Goal: Task Accomplishment & Management: Complete application form

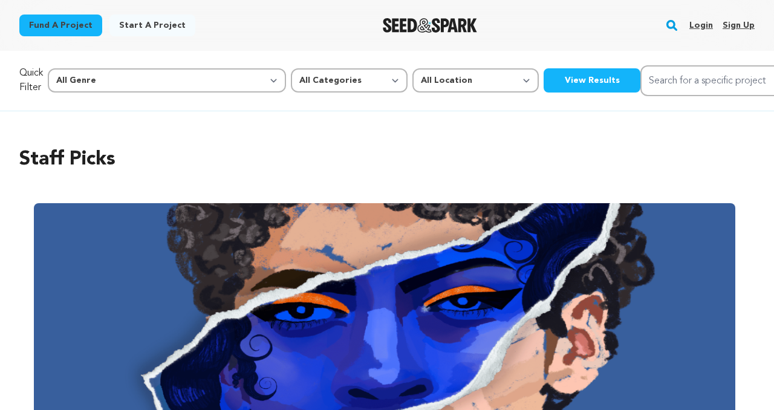
click at [707, 25] on link "Login" at bounding box center [702, 25] width 24 height 19
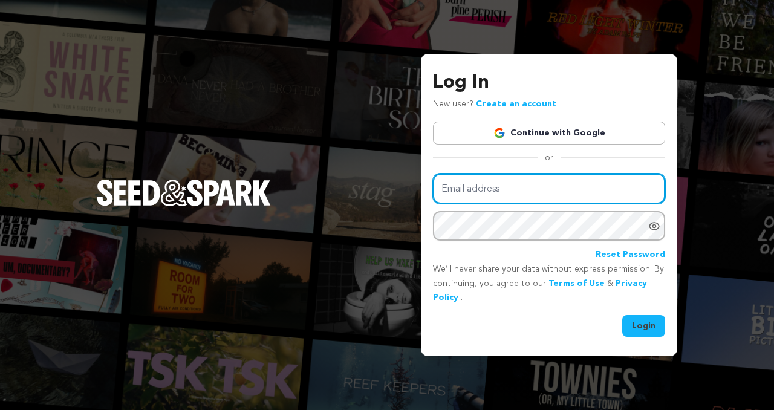
type input "shannon.foran99@gmail.com"
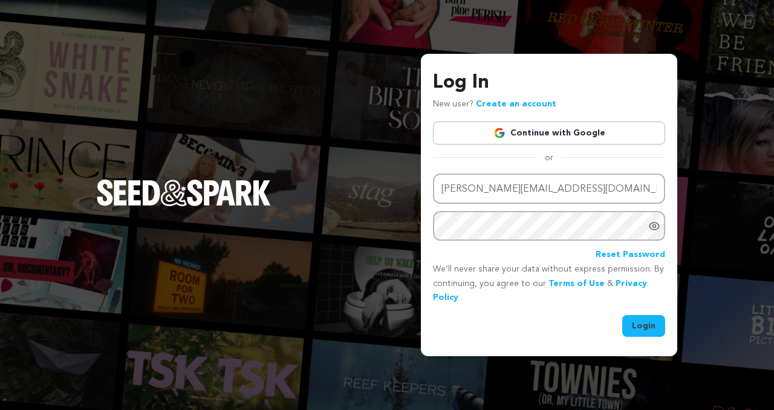
click at [649, 325] on button "Login" at bounding box center [644, 326] width 43 height 22
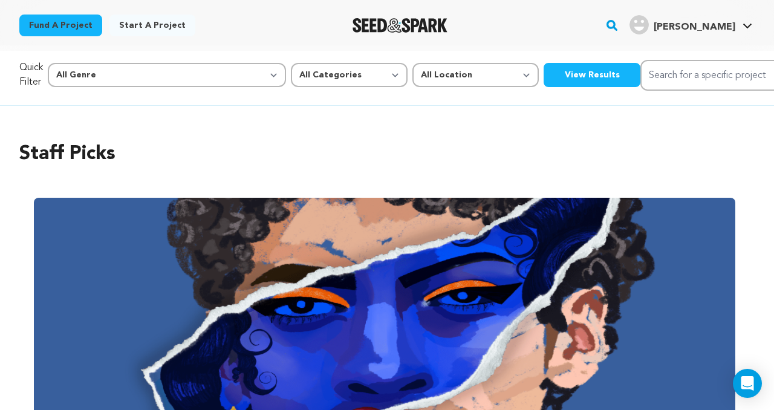
scroll to position [5, 0]
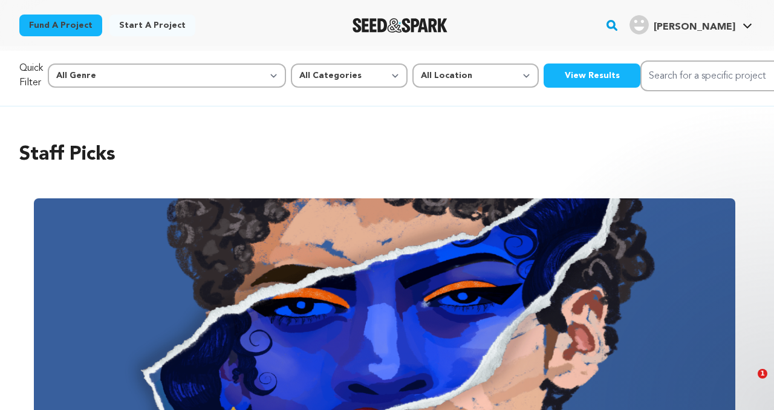
click at [702, 22] on h4 "Shannon F." at bounding box center [695, 27] width 82 height 15
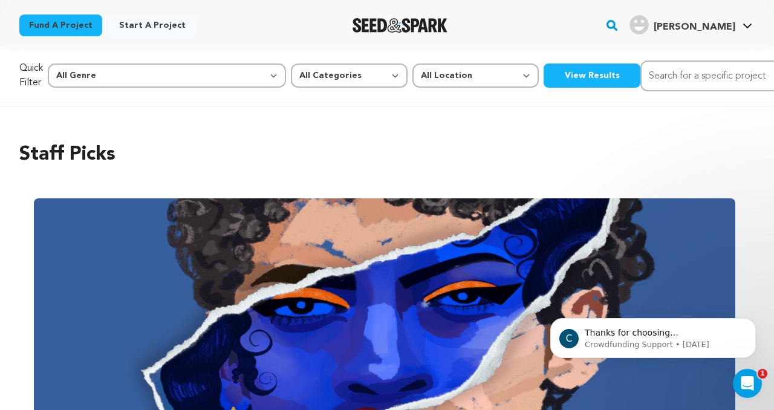
scroll to position [0, 0]
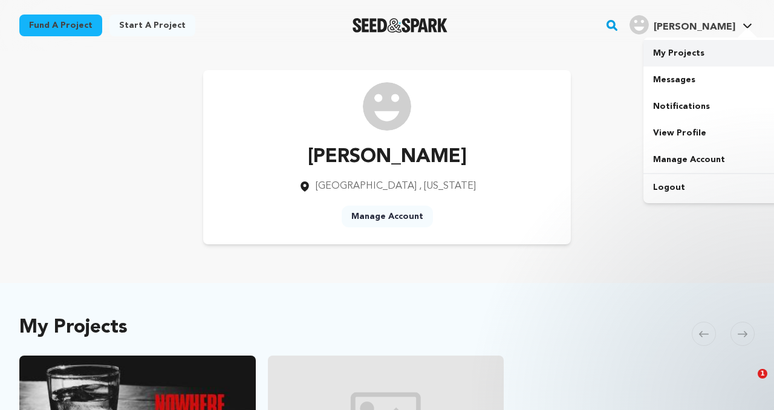
click at [698, 56] on link "My Projects" at bounding box center [712, 53] width 136 height 27
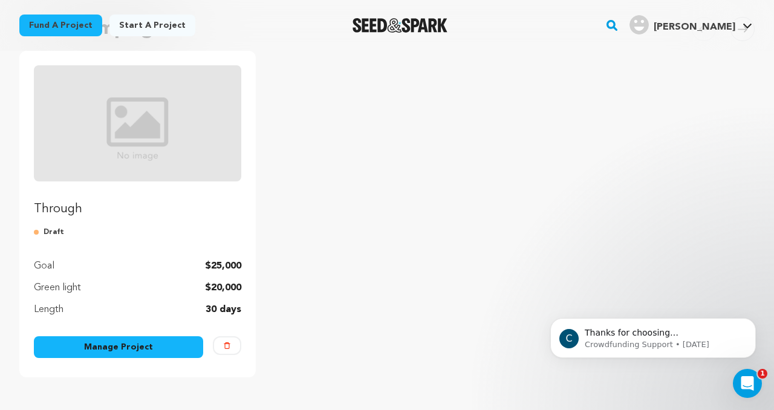
scroll to position [128, 0]
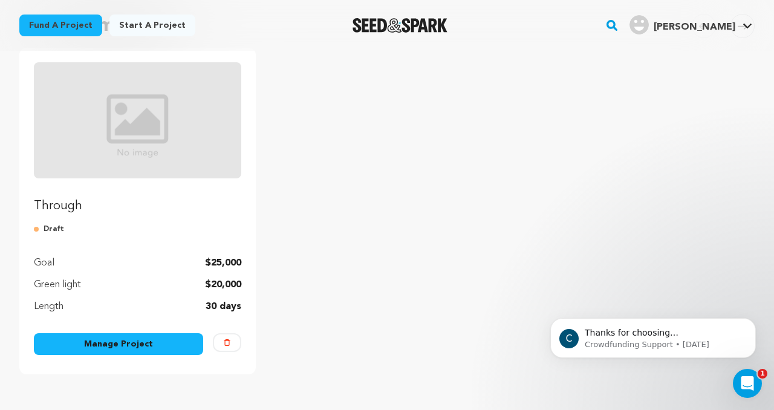
click at [136, 341] on link "Manage Project" at bounding box center [118, 344] width 169 height 22
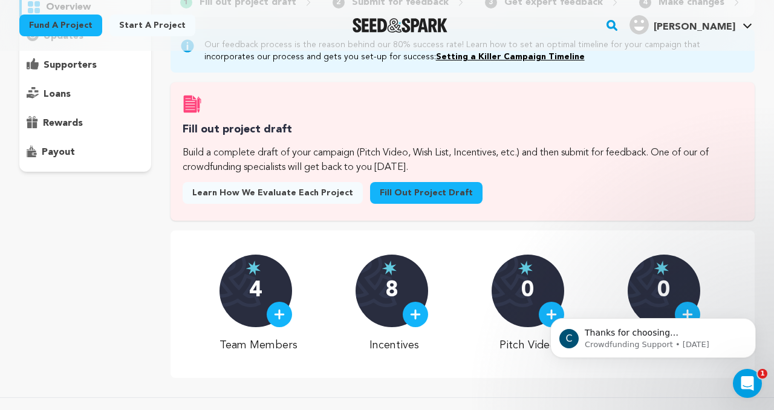
scroll to position [176, 0]
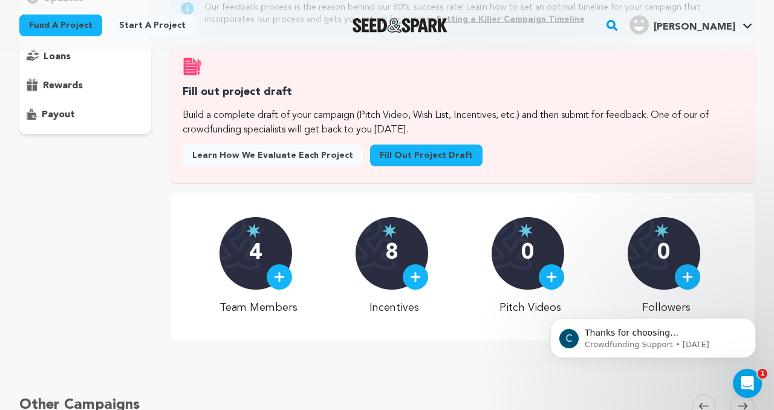
click at [283, 281] on img at bounding box center [279, 277] width 11 height 11
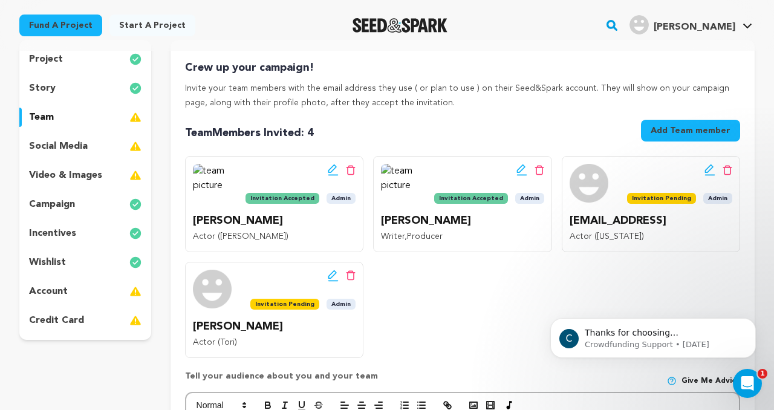
click at [667, 129] on button "Add Team member" at bounding box center [690, 131] width 99 height 22
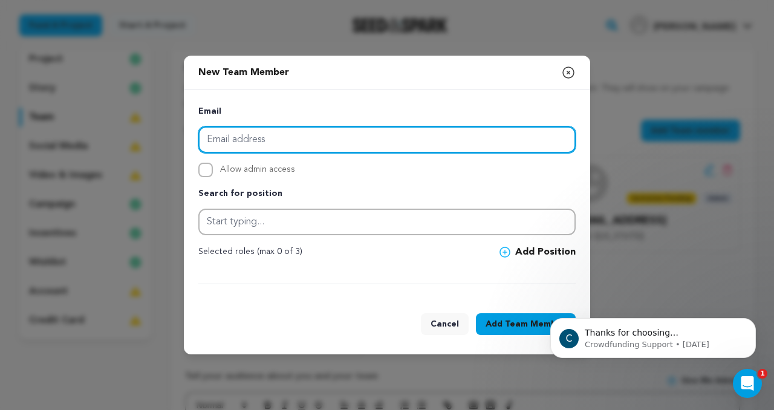
click at [437, 131] on input "email" at bounding box center [387, 139] width 378 height 27
paste input "taylorsustersic@gmail.com"
type input "taylorsustersic@gmail.com"
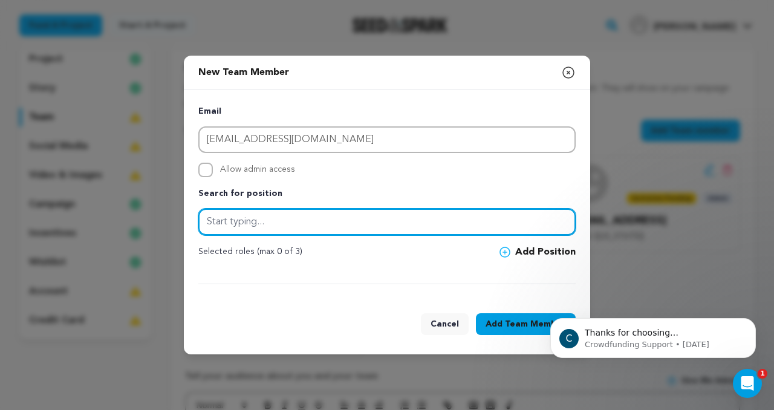
click at [338, 219] on input "text" at bounding box center [387, 222] width 378 height 27
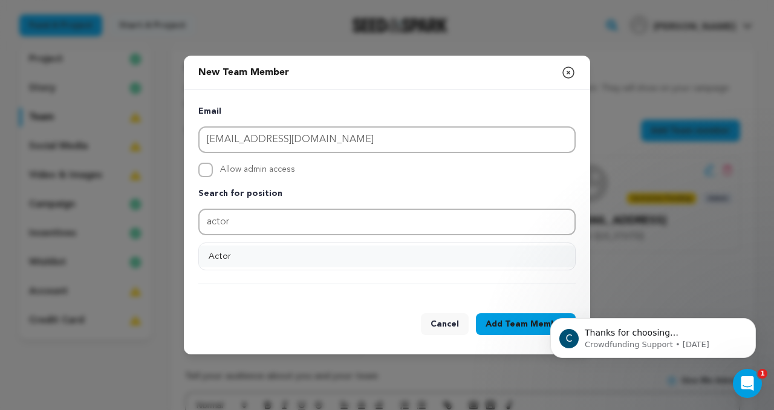
click at [316, 255] on button "Actor" at bounding box center [387, 257] width 376 height 22
type input "Actor"
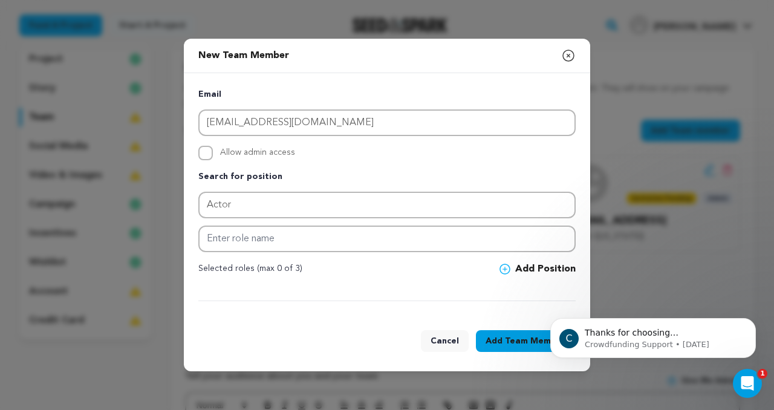
click at [530, 339] on span "Team Member" at bounding box center [535, 341] width 61 height 12
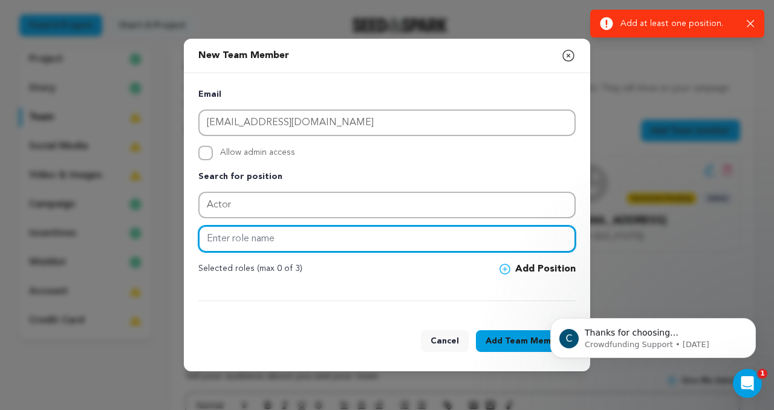
click at [480, 247] on input "text" at bounding box center [387, 239] width 378 height 27
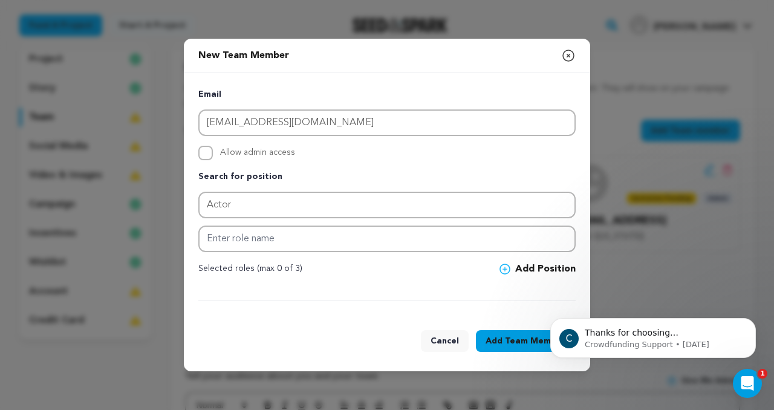
click at [506, 264] on icon at bounding box center [505, 269] width 11 height 11
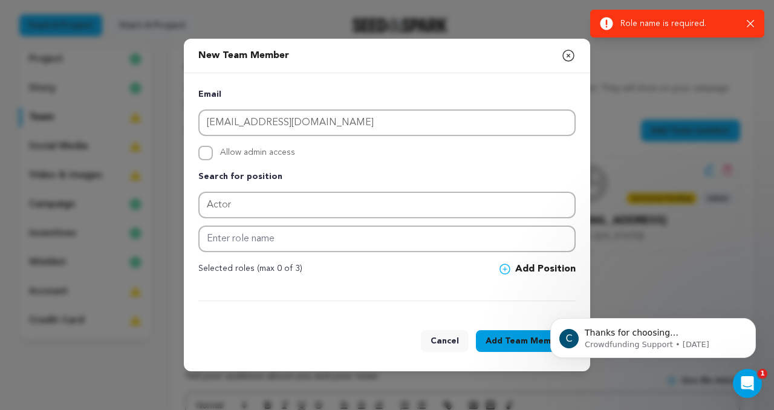
click at [476, 253] on div "Email taylorsustersic@gmail.com Allow admin access Search for position Actor Se…" at bounding box center [387, 195] width 378 height 214
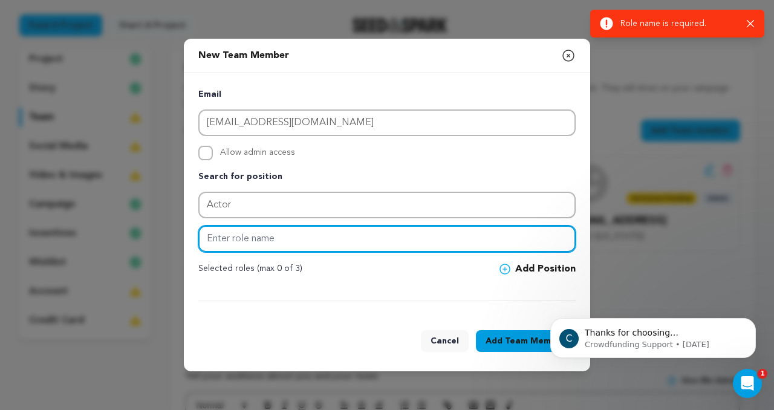
click at [475, 243] on input "text" at bounding box center [387, 239] width 378 height 27
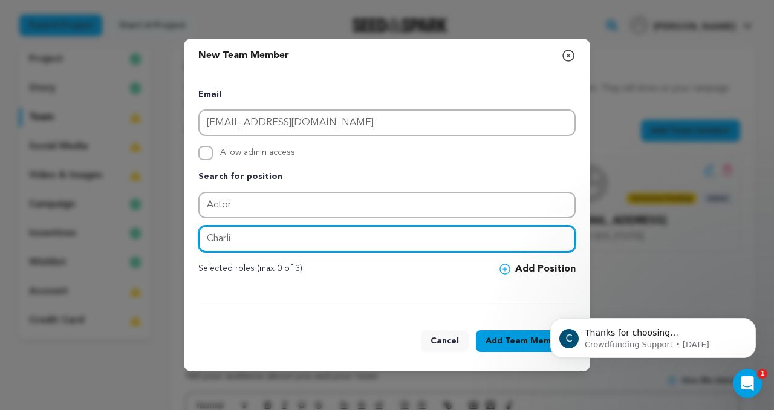
type input "Charli"
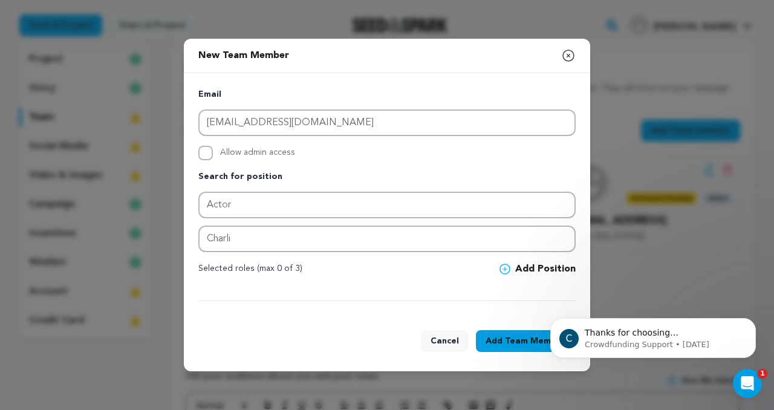
click at [531, 267] on button "Add Position" at bounding box center [538, 269] width 76 height 15
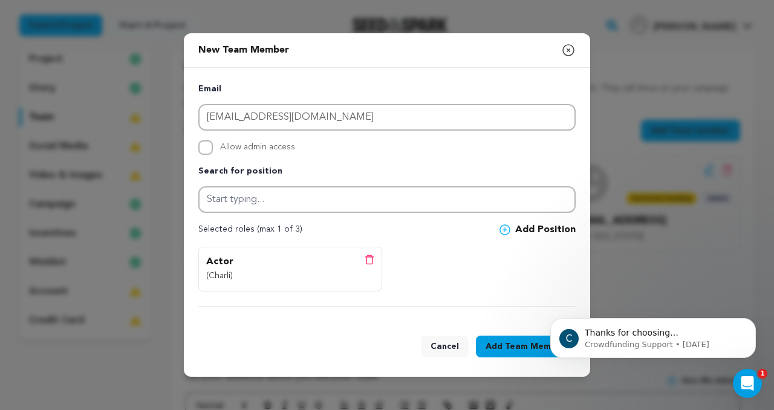
click at [505, 353] on button "Add Team Member" at bounding box center [526, 347] width 100 height 22
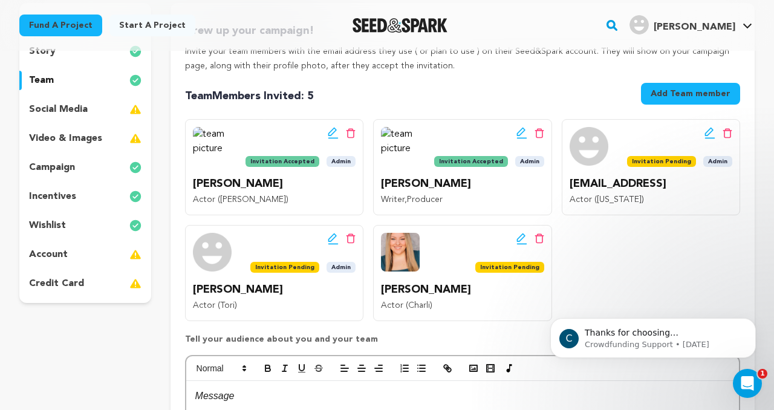
scroll to position [154, 0]
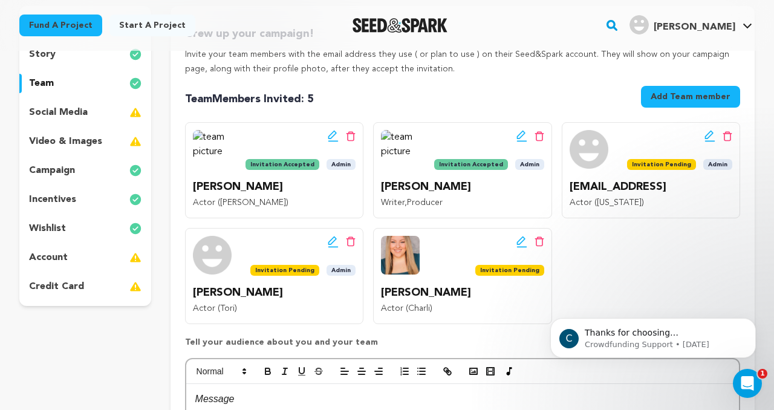
click at [62, 145] on p "video & images" at bounding box center [65, 141] width 73 height 15
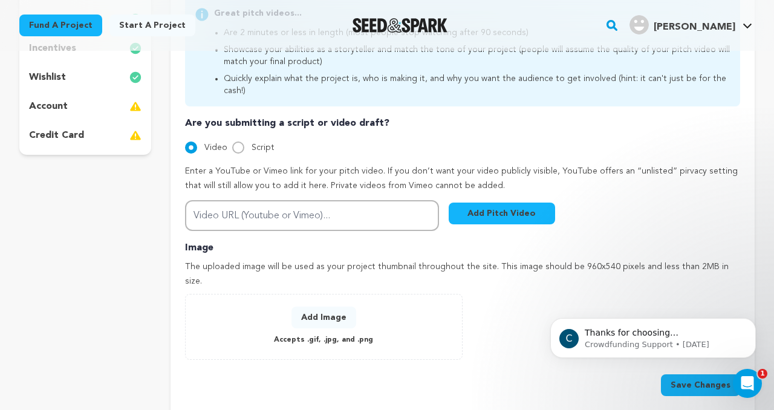
scroll to position [306, 0]
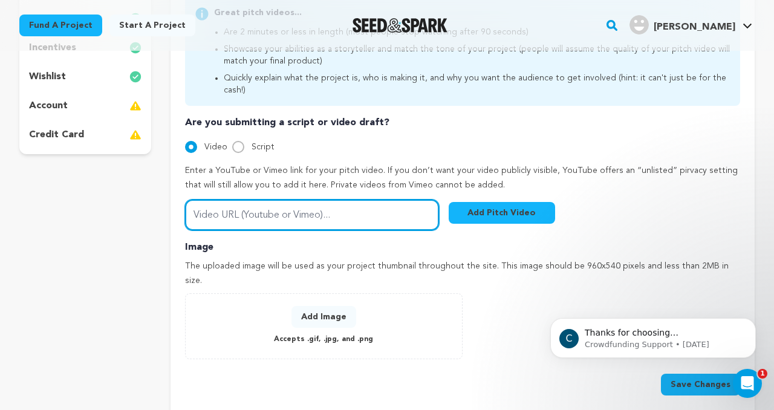
click at [255, 212] on input "Video URL (Youtube or Vimeo)..." at bounding box center [312, 215] width 254 height 31
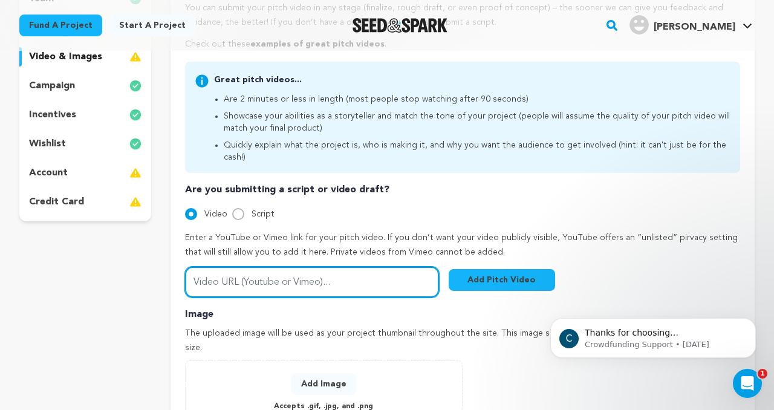
scroll to position [237, 0]
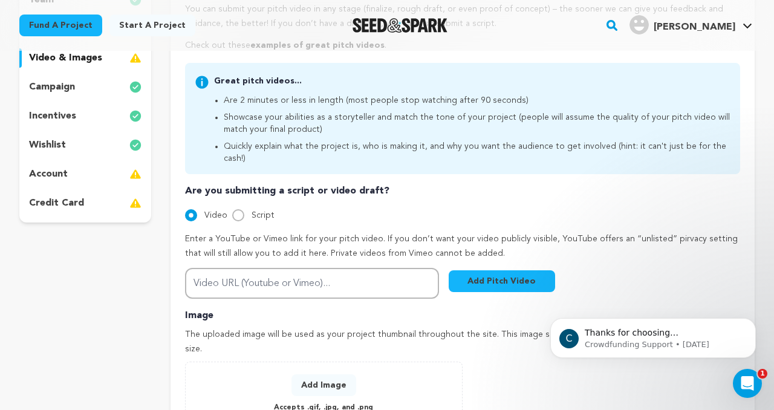
click at [85, 114] on div "incentives" at bounding box center [85, 115] width 132 height 19
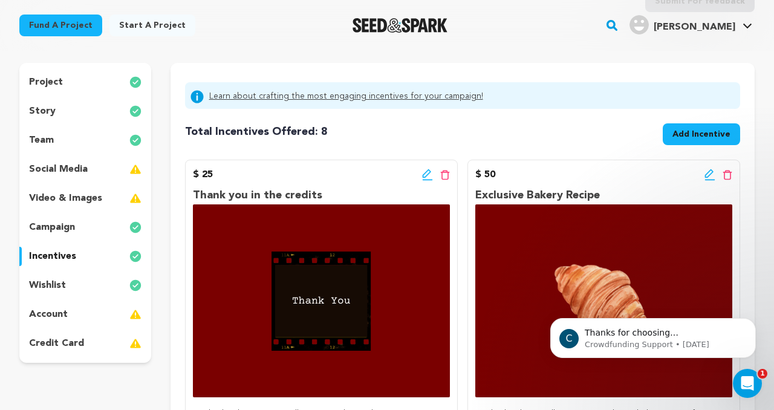
scroll to position [93, 0]
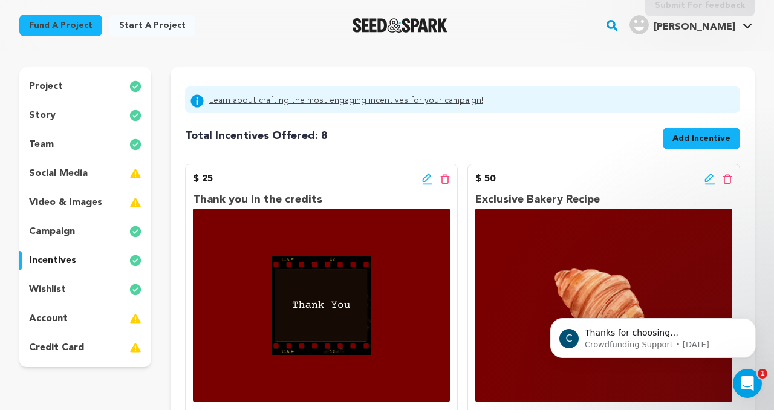
click at [70, 287] on div "wishlist" at bounding box center [85, 289] width 132 height 19
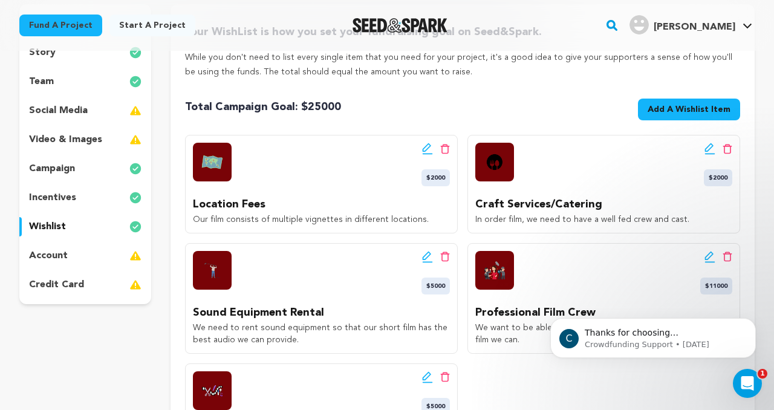
scroll to position [152, 0]
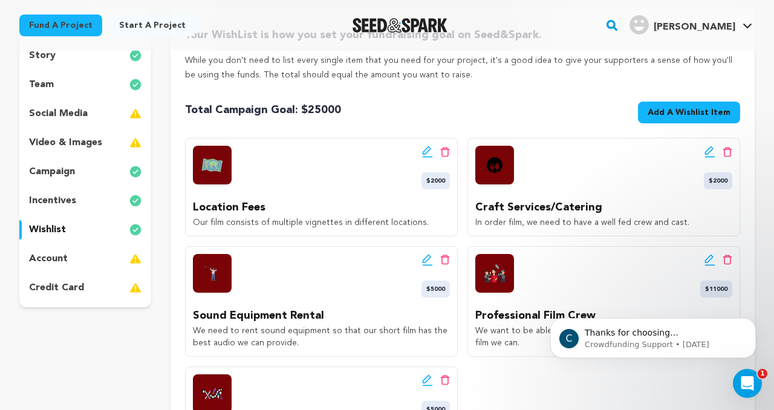
click at [71, 145] on p "video & images" at bounding box center [65, 143] width 73 height 15
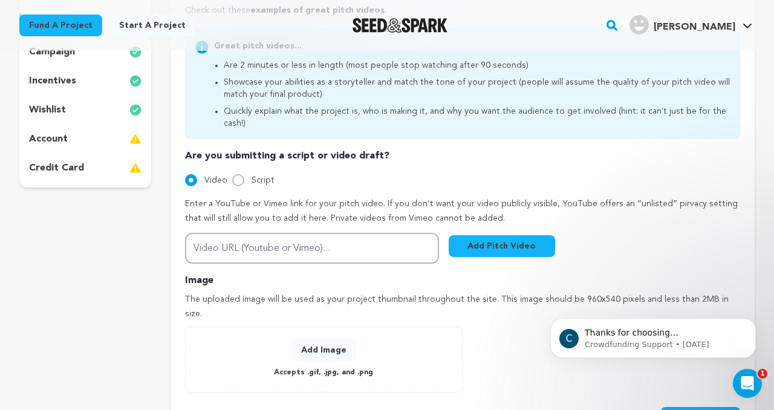
scroll to position [273, 0]
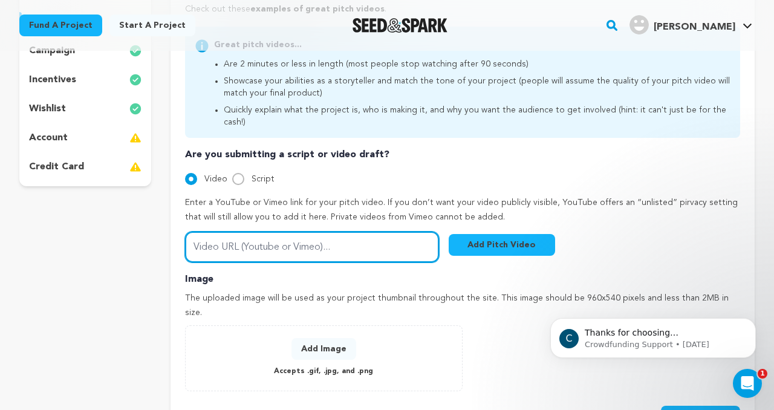
click at [293, 232] on input "Video URL (Youtube or Vimeo)..." at bounding box center [312, 247] width 254 height 31
paste input "https://youtu.be/UtW_ipLHuMw"
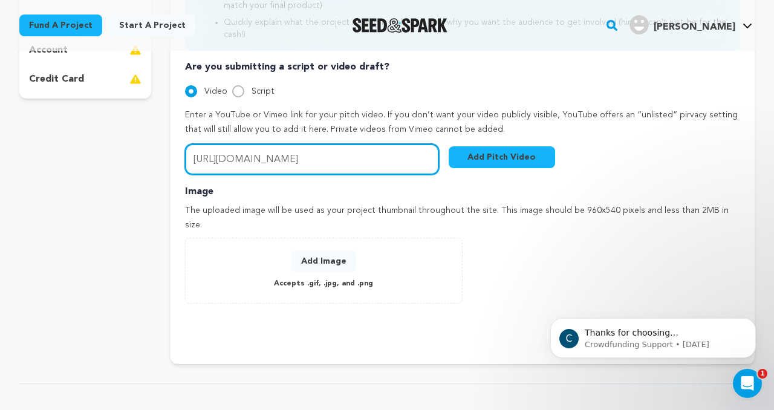
scroll to position [364, 0]
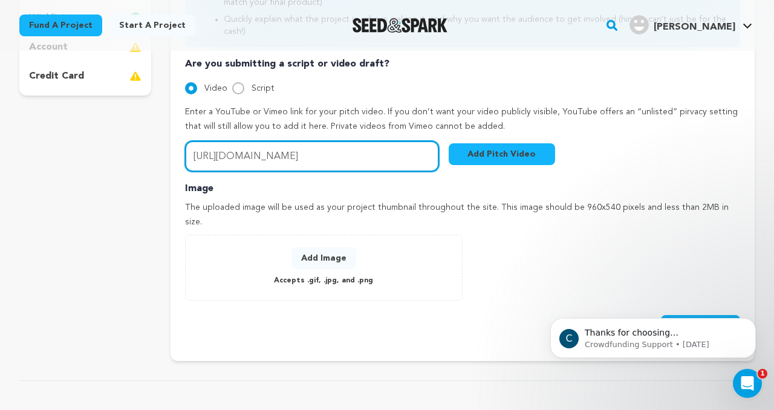
type input "https://youtu.be/UtW_ipLHuMw"
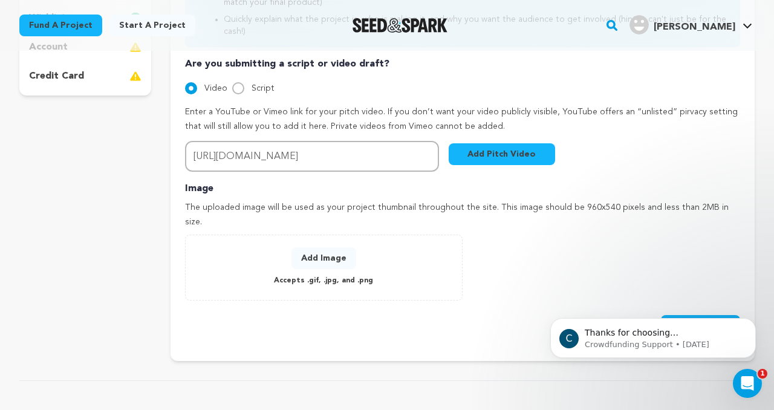
click at [500, 149] on button "Add Pitch Video" at bounding box center [502, 154] width 106 height 22
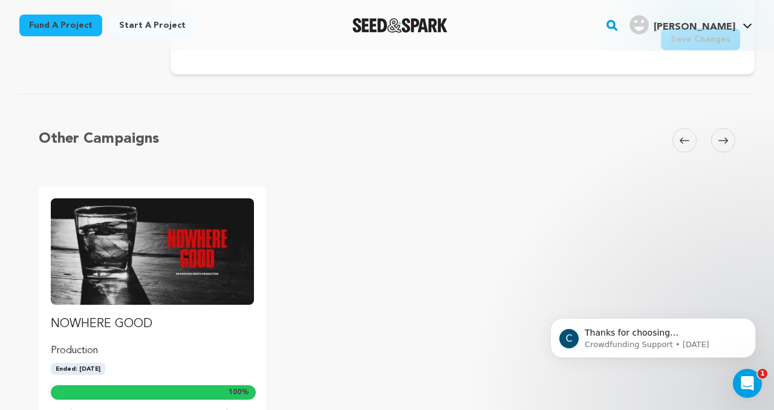
scroll to position [752, 0]
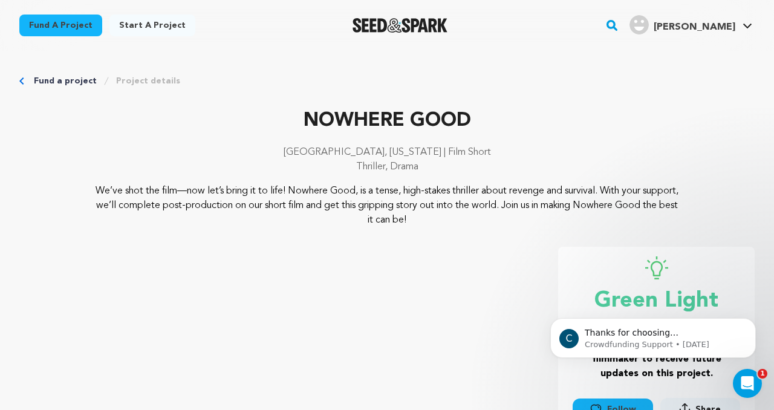
click at [68, 82] on link "Fund a project" at bounding box center [65, 81] width 63 height 12
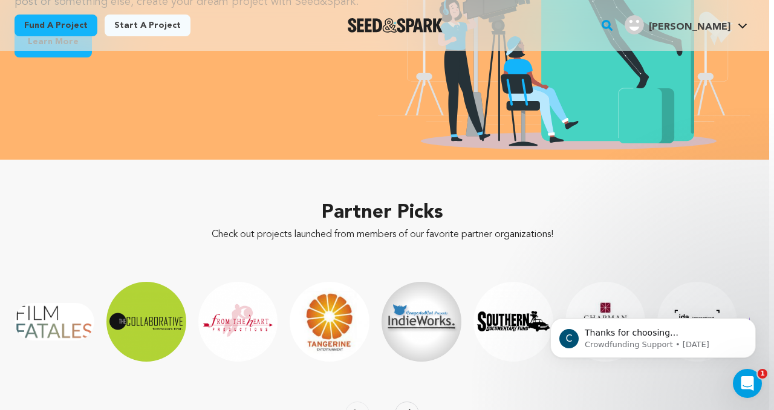
scroll to position [1704, 5]
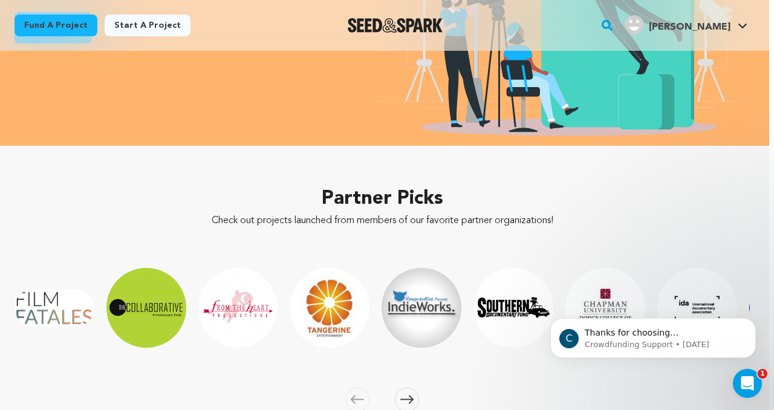
click at [615, 27] on rect "button" at bounding box center [607, 25] width 15 height 15
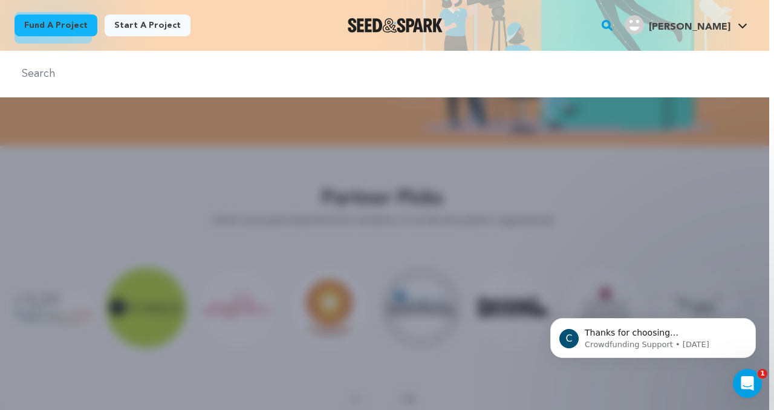
click at [465, 195] on div at bounding box center [382, 256] width 774 height 410
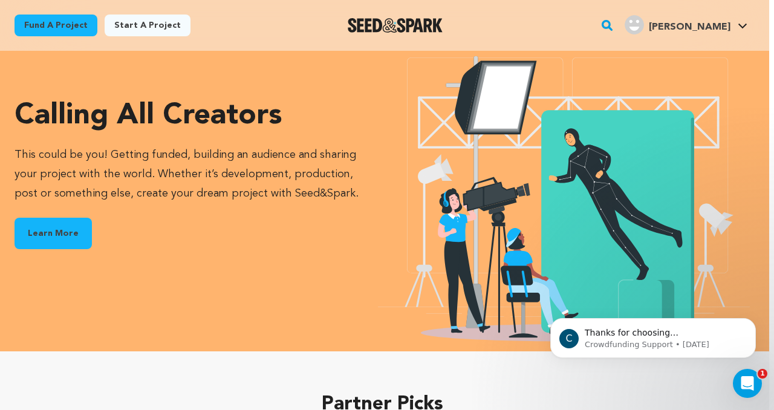
scroll to position [1505, 5]
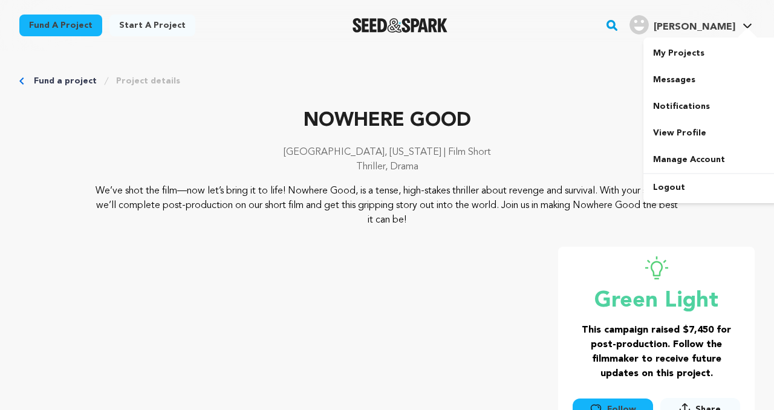
click at [721, 16] on div "[PERSON_NAME]" at bounding box center [683, 24] width 106 height 19
click at [715, 31] on span "[PERSON_NAME]" at bounding box center [695, 27] width 82 height 10
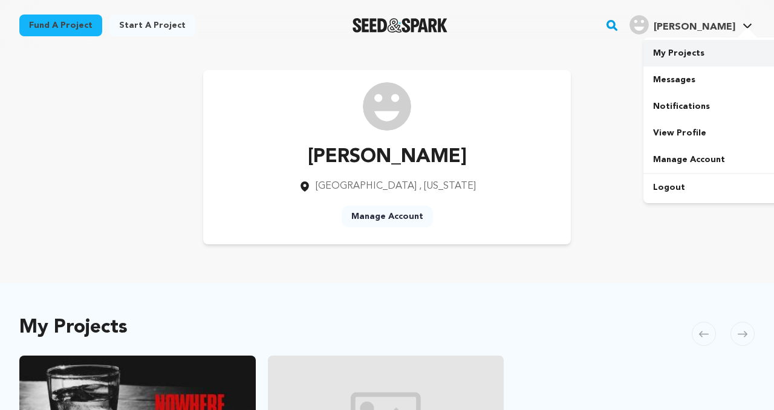
click at [687, 56] on link "My Projects" at bounding box center [712, 53] width 136 height 27
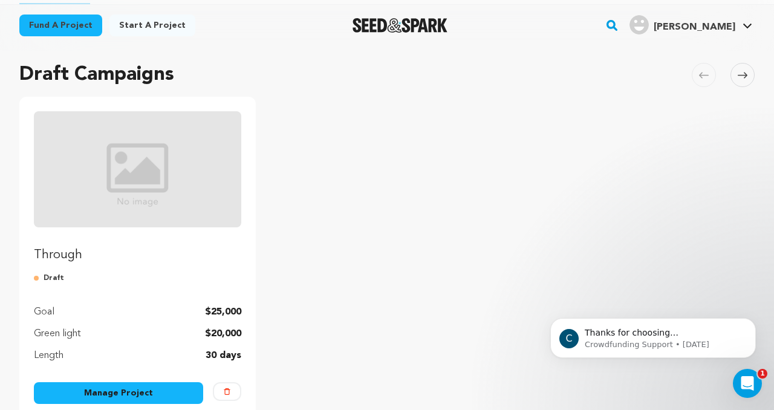
click at [70, 397] on link "Manage Project" at bounding box center [118, 393] width 169 height 22
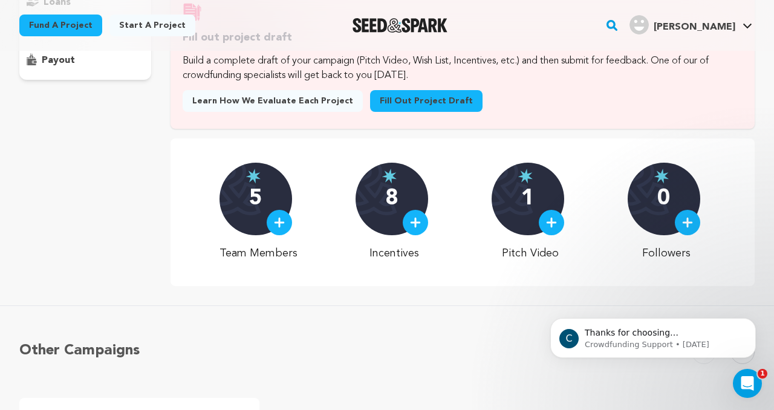
scroll to position [226, 0]
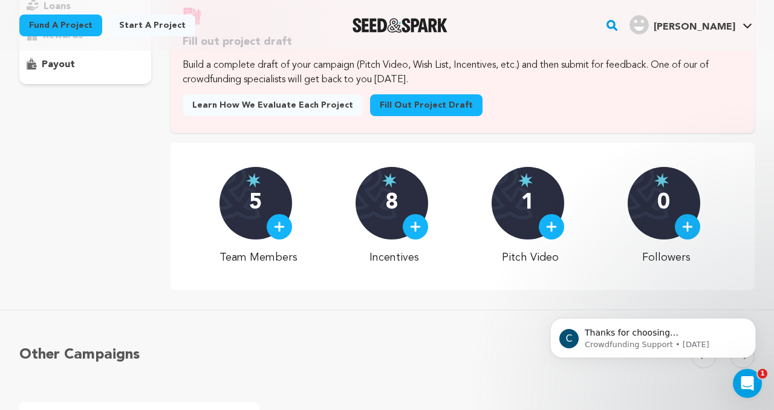
click at [418, 104] on link "Fill out project draft" at bounding box center [426, 105] width 113 height 22
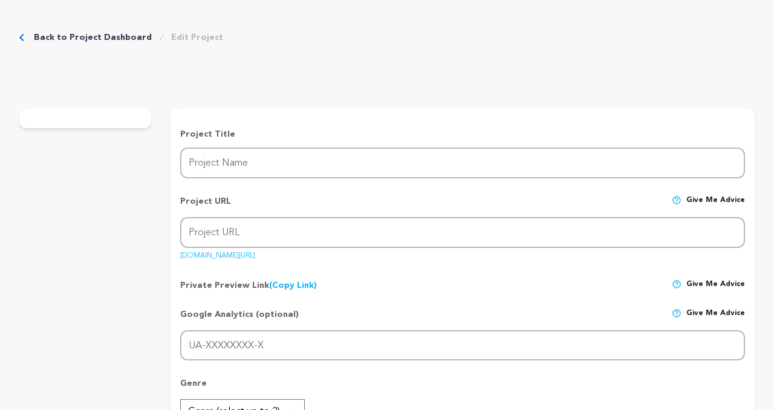
type input "Through"
type input "through"
type input "In a small town, 15 lives face heartbreak and loss. Their journeys reveal that …"
type textarea "In one small town, 15 people face heartbreak, loss, and personal trials in seem…"
type textarea "Our cast has been part of this project since its earliest stages. This short fi…"
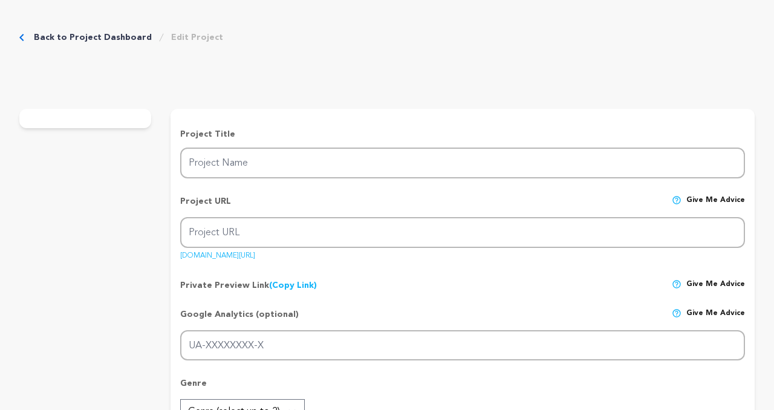
radio input "true"
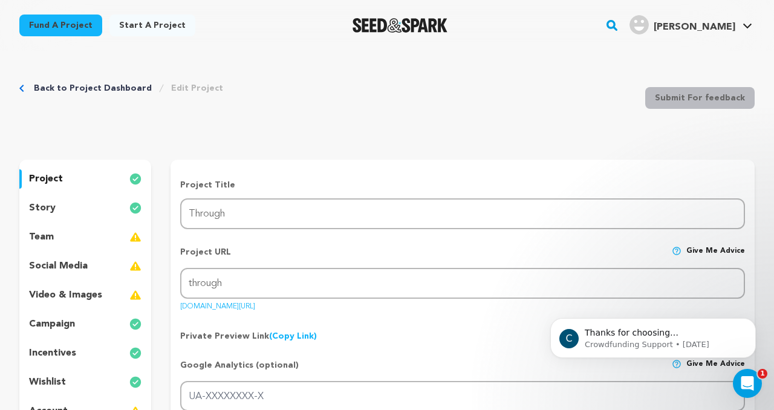
click at [77, 296] on p "video & images" at bounding box center [65, 295] width 73 height 15
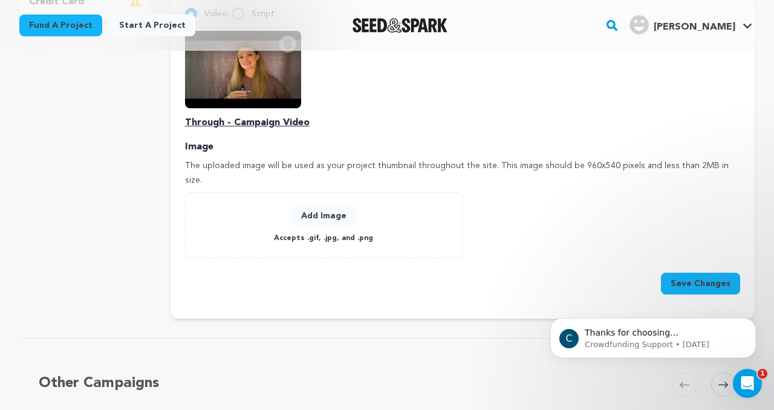
scroll to position [463, 0]
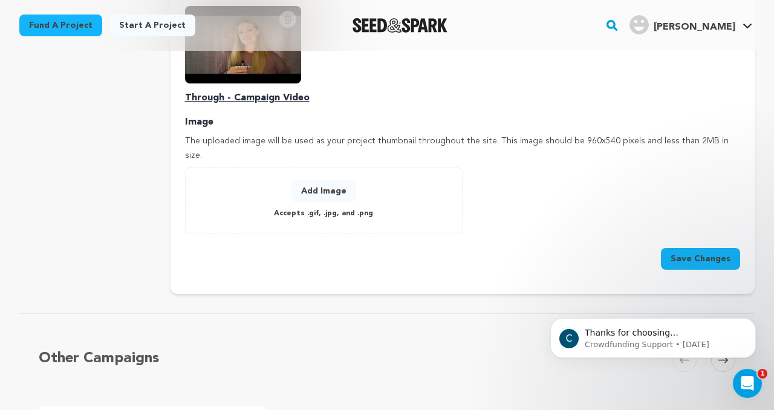
click at [698, 248] on button "Save Changes" at bounding box center [700, 259] width 79 height 22
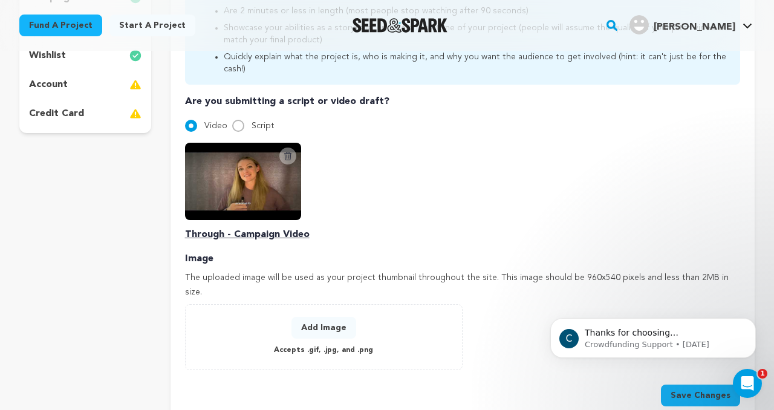
scroll to position [344, 0]
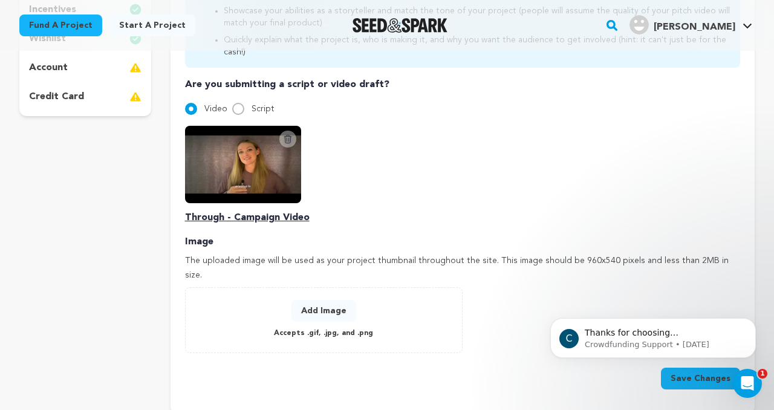
click at [314, 300] on button "Add Image" at bounding box center [324, 311] width 65 height 22
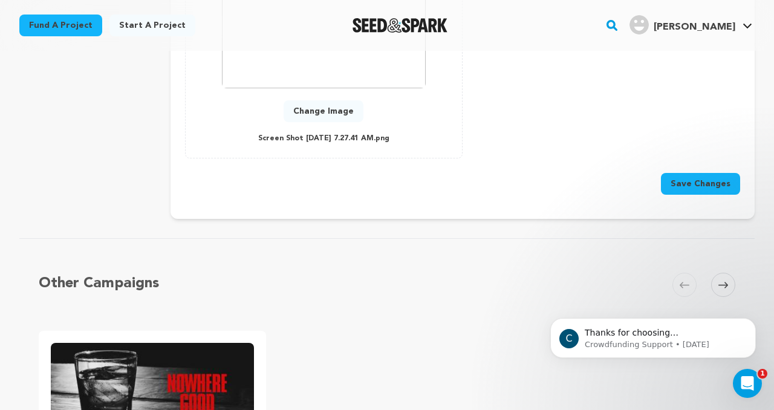
scroll to position [687, 0]
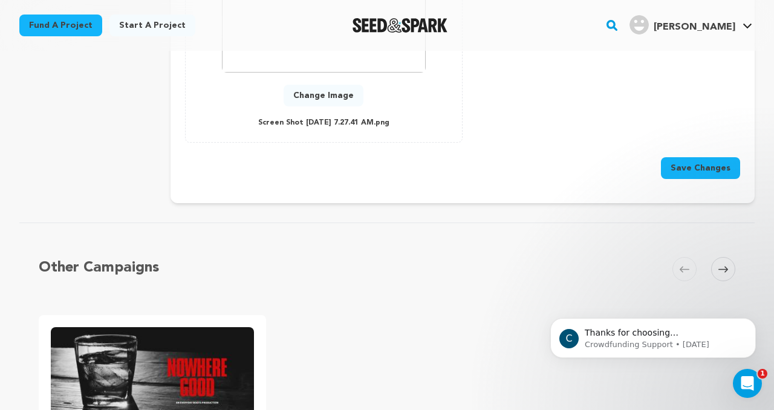
click at [701, 157] on button "Save Changes" at bounding box center [700, 168] width 79 height 22
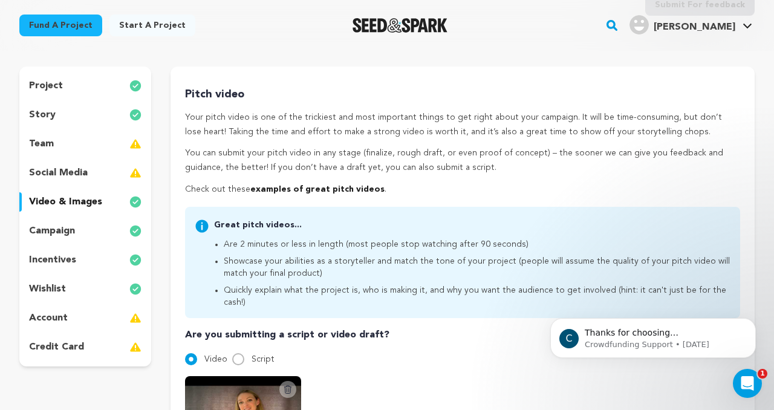
scroll to position [93, 0]
click at [76, 169] on p "social media" at bounding box center [58, 173] width 59 height 15
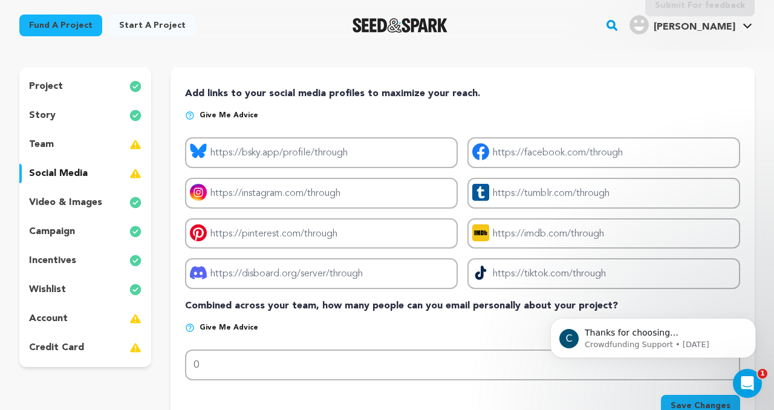
click at [79, 146] on div "team" at bounding box center [85, 144] width 132 height 19
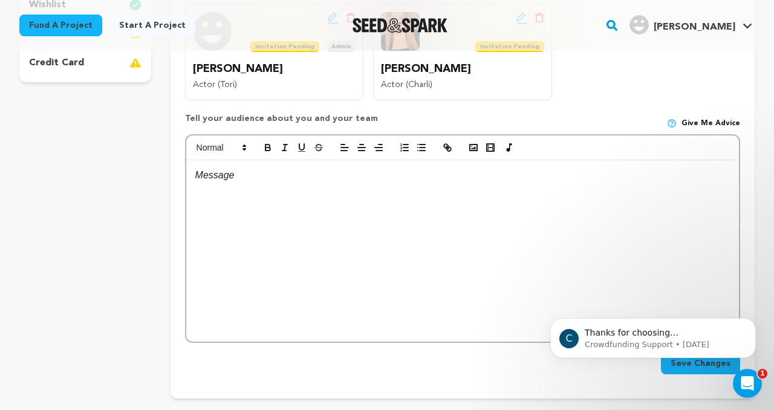
scroll to position [379, 0]
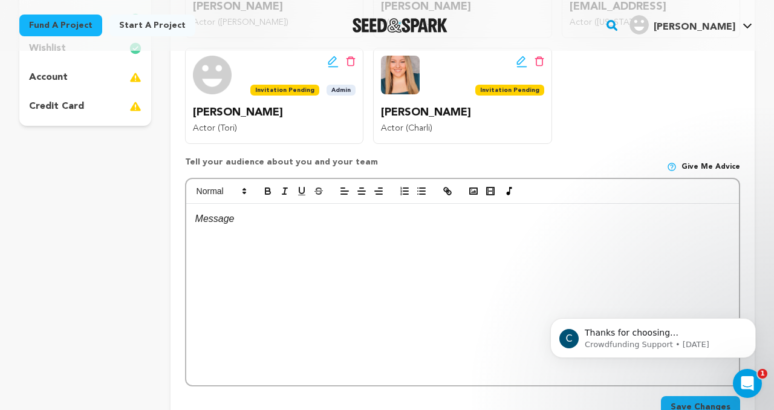
click at [220, 231] on div at bounding box center [462, 294] width 553 height 181
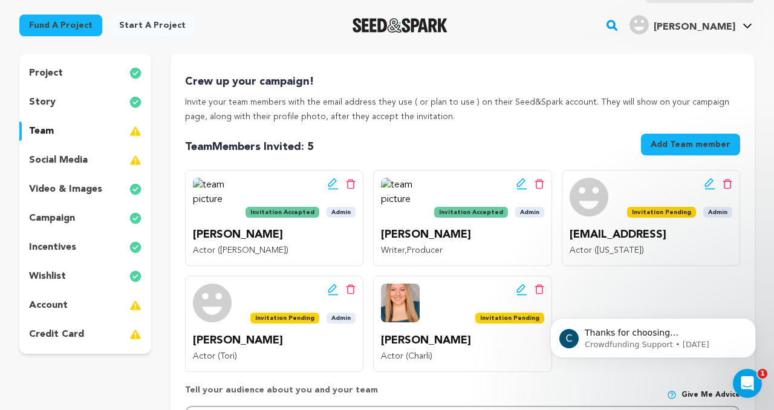
scroll to position [111, 0]
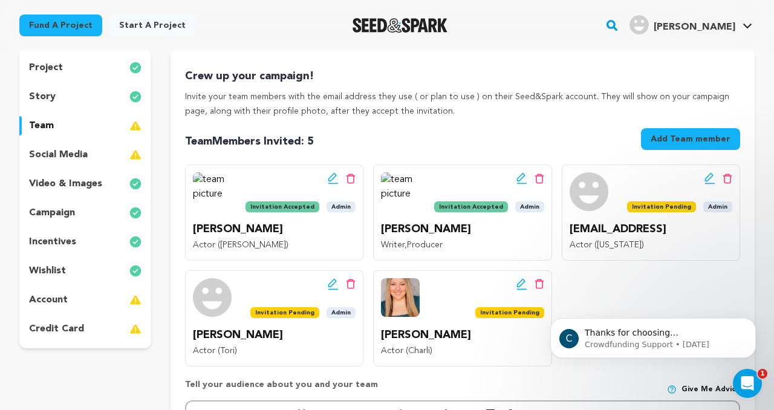
click at [67, 217] on p "campaign" at bounding box center [52, 213] width 46 height 15
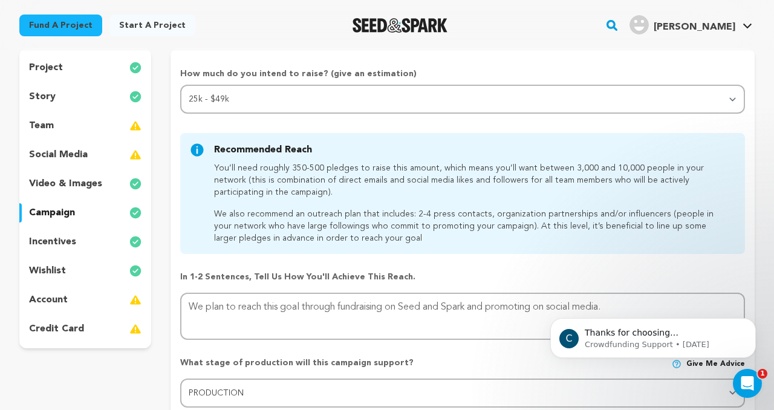
click at [67, 247] on p "incentives" at bounding box center [52, 242] width 47 height 15
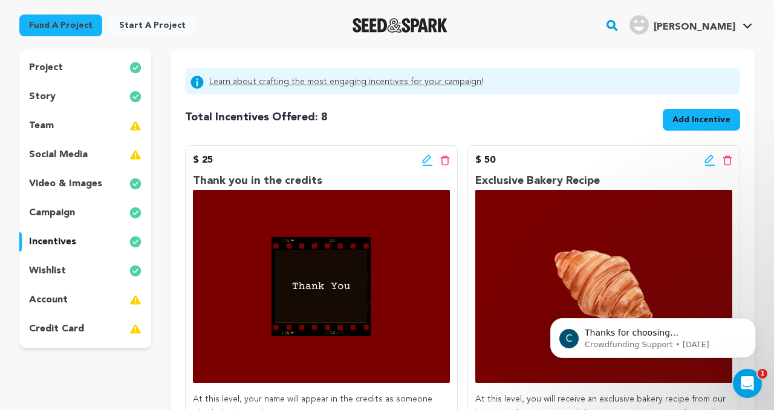
click at [74, 221] on div "campaign" at bounding box center [85, 212] width 132 height 19
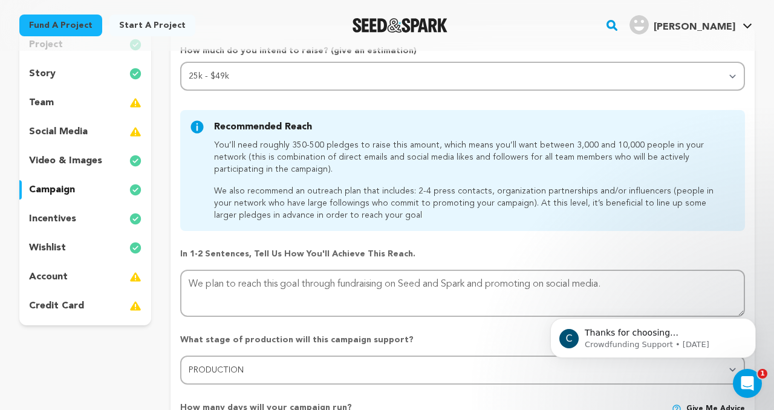
scroll to position [128, 0]
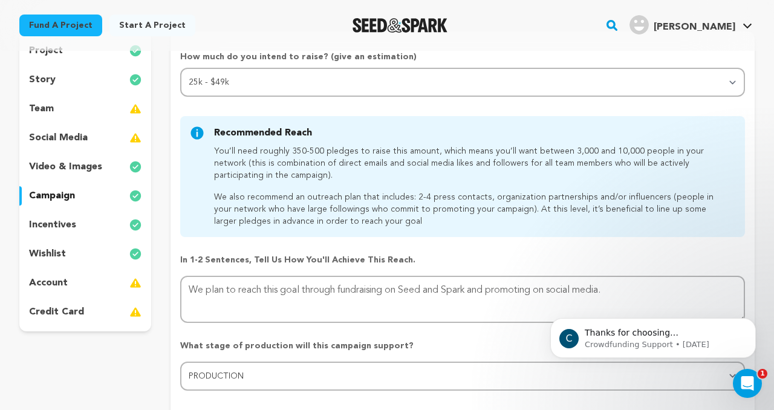
click at [76, 229] on div "incentives" at bounding box center [85, 224] width 132 height 19
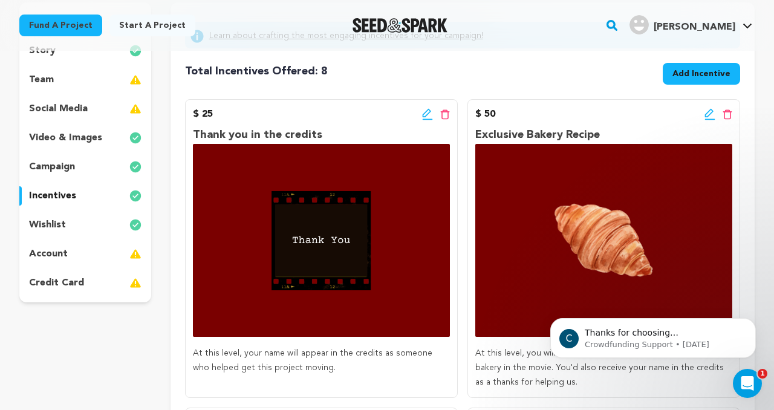
scroll to position [223, 0]
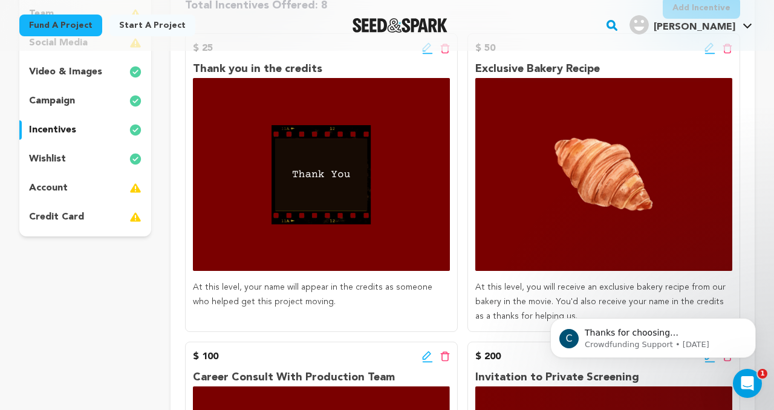
click at [113, 157] on div "wishlist" at bounding box center [85, 158] width 132 height 19
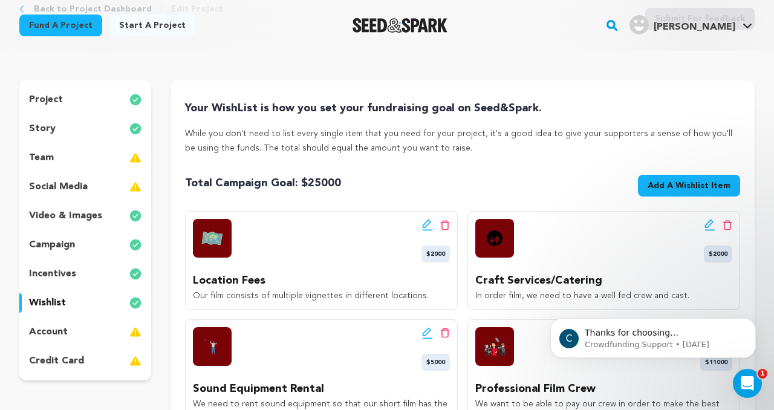
scroll to position [81, 0]
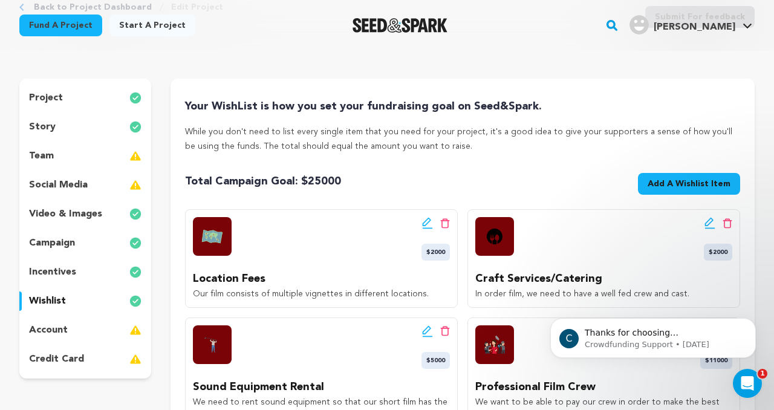
click at [89, 129] on div "story" at bounding box center [85, 126] width 132 height 19
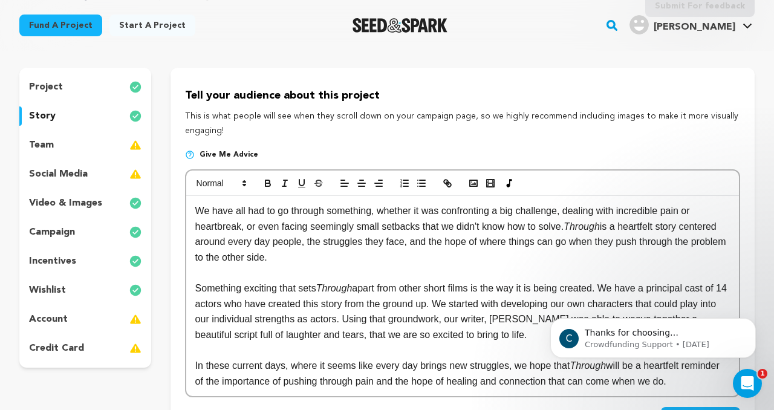
scroll to position [90, 0]
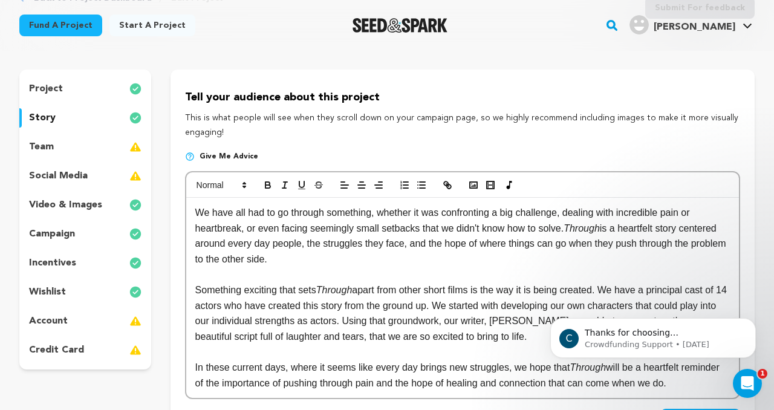
click at [41, 145] on p "team" at bounding box center [41, 147] width 25 height 15
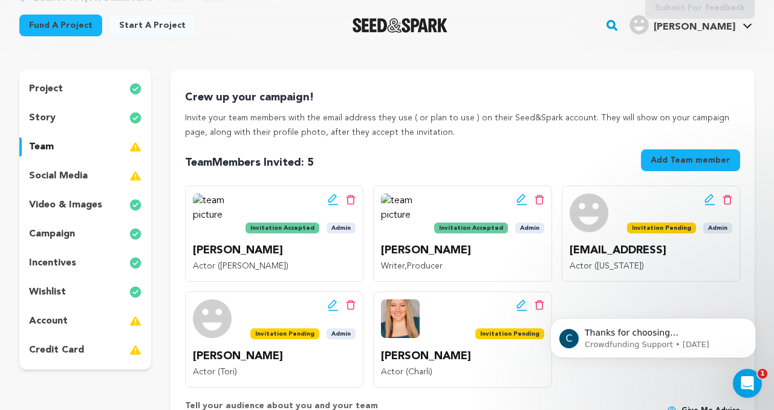
click at [41, 167] on div "social media" at bounding box center [85, 175] width 132 height 19
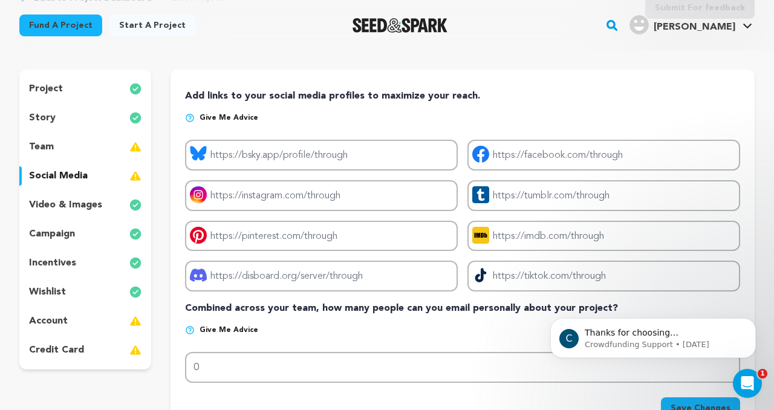
click at [55, 88] on p "project" at bounding box center [46, 89] width 34 height 15
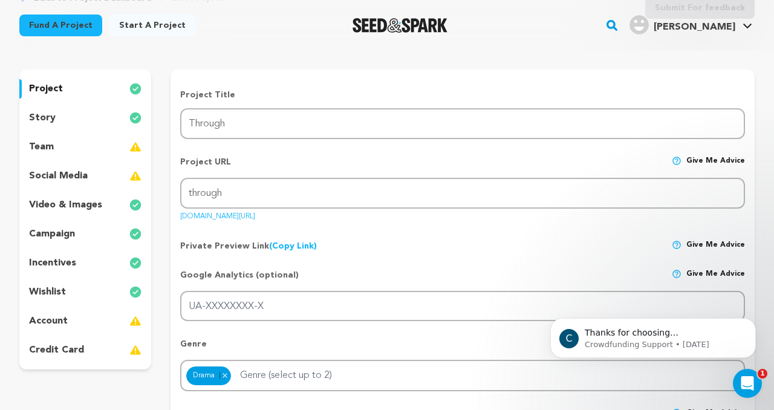
click at [50, 113] on p "story" at bounding box center [42, 118] width 27 height 15
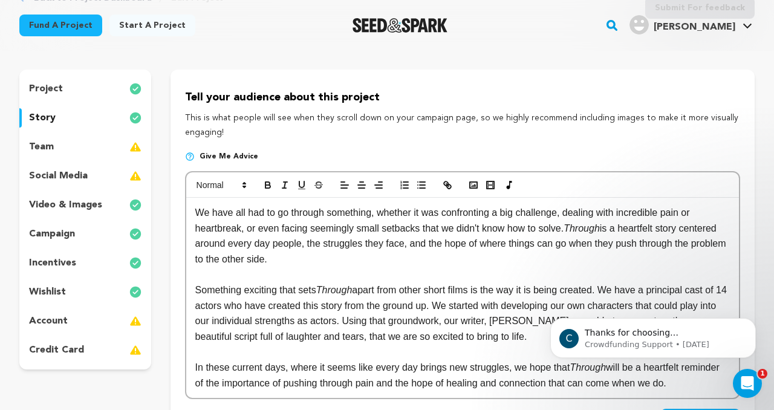
click at [48, 149] on p "team" at bounding box center [41, 147] width 25 height 15
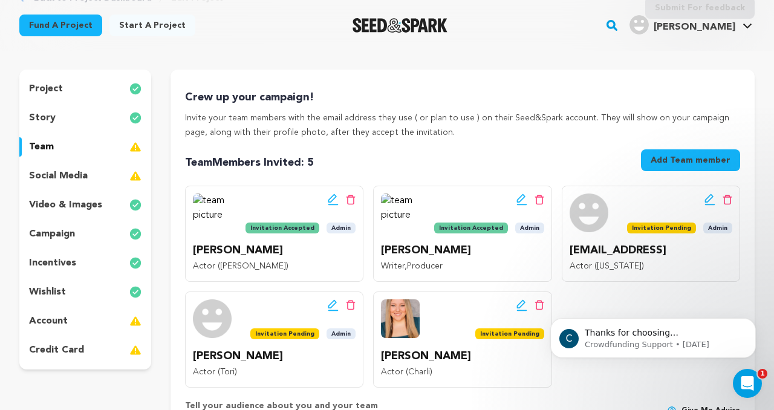
click at [87, 263] on div "incentives" at bounding box center [85, 262] width 132 height 19
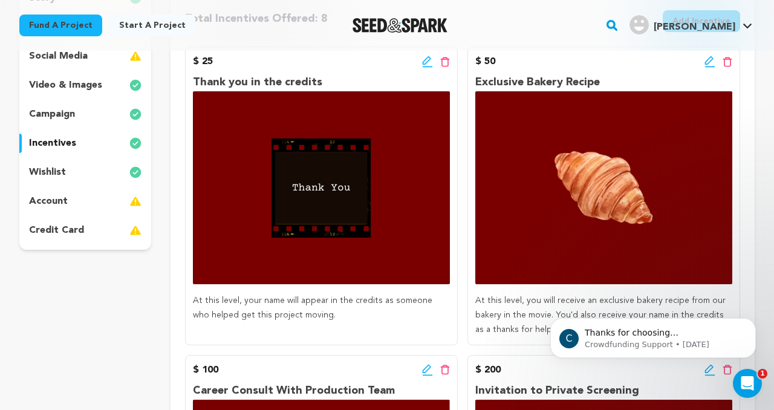
scroll to position [214, 0]
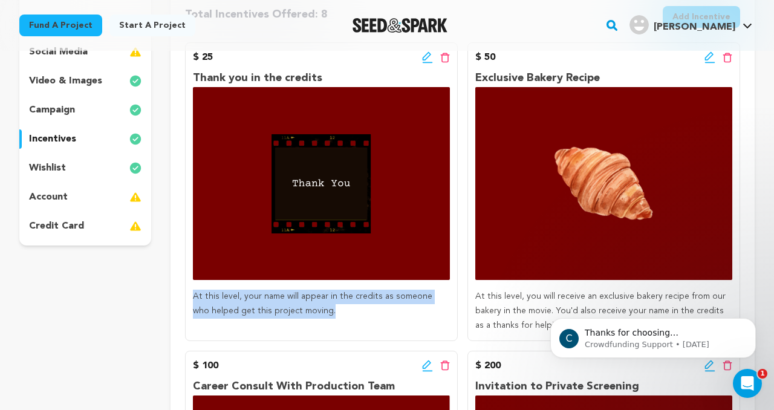
drag, startPoint x: 324, startPoint y: 313, endPoint x: 189, endPoint y: 296, distance: 136.6
click at [189, 296] on div "$ 25 Edit incentive button Delete incentive button Thank you in the credits At …" at bounding box center [321, 191] width 273 height 299
click at [428, 62] on icon at bounding box center [427, 62] width 10 height 1
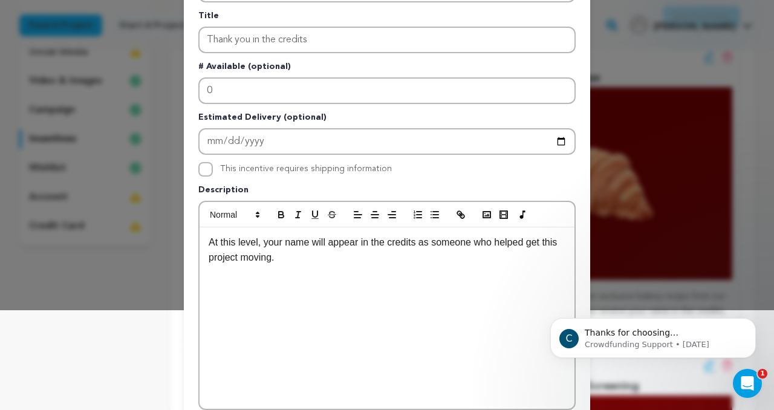
scroll to position [0, 0]
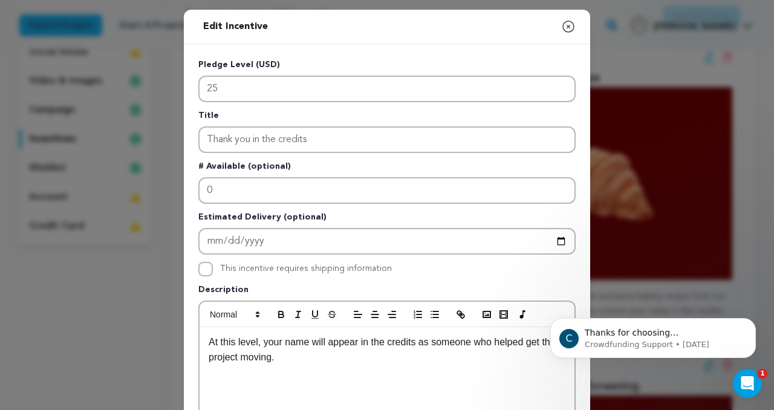
click at [572, 32] on icon "button" at bounding box center [568, 26] width 15 height 15
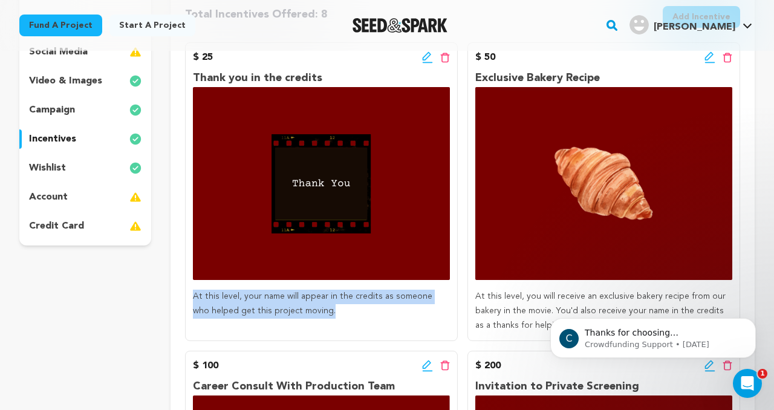
click at [105, 169] on div "wishlist" at bounding box center [85, 168] width 132 height 19
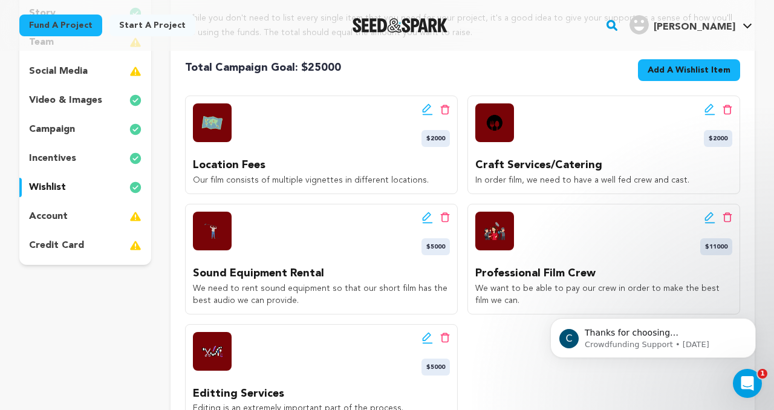
scroll to position [192, 0]
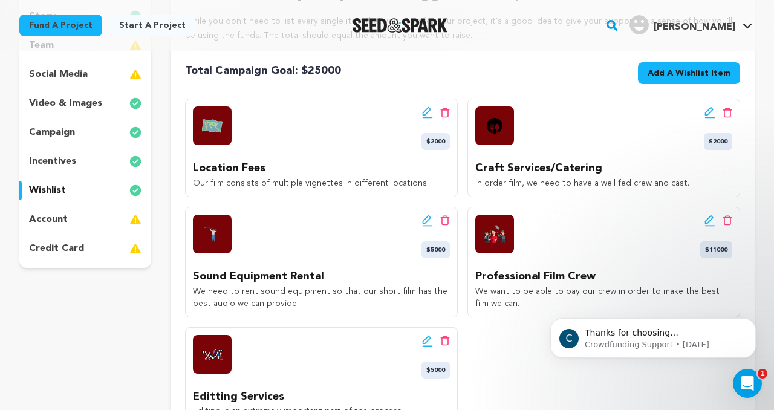
drag, startPoint x: 428, startPoint y: 184, endPoint x: 195, endPoint y: 186, distance: 232.9
click at [195, 186] on p "Our film consists of multiple vignettes in different locations." at bounding box center [321, 183] width 257 height 12
copy p "Our film consists of multiple vignettes in different locations."
click at [430, 117] on icon at bounding box center [427, 112] width 11 height 12
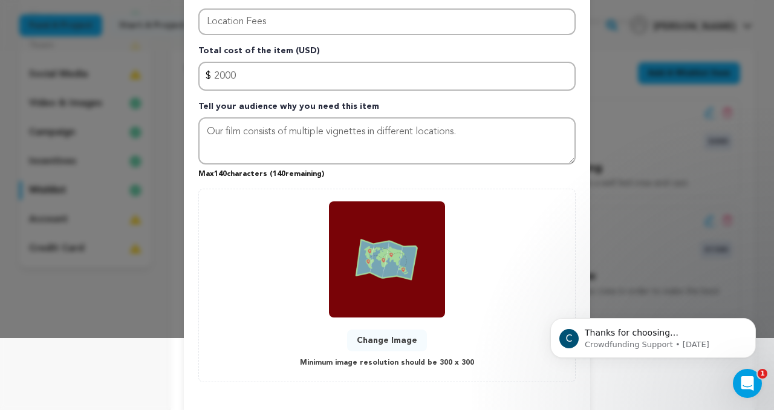
scroll to position [76, 0]
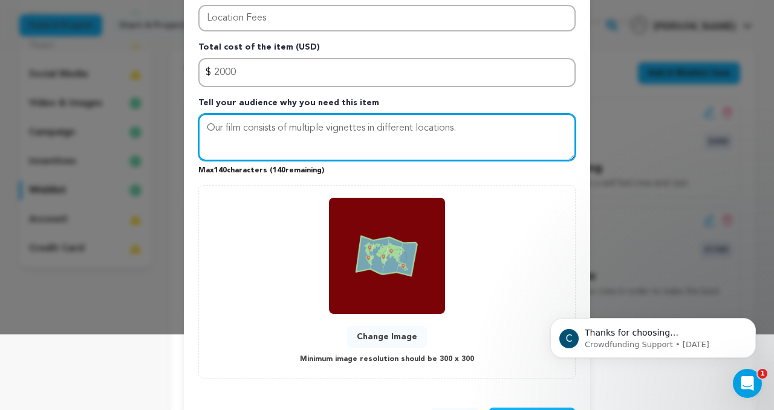
click at [482, 140] on textarea "Our film consists of multiple vignettes in different locations." at bounding box center [387, 137] width 378 height 47
drag, startPoint x: 510, startPoint y: 131, endPoint x: 208, endPoint y: 126, distance: 301.9
click at [208, 126] on textarea "Our film consists of multiple vignettes in different locations. In order" at bounding box center [387, 137] width 378 height 47
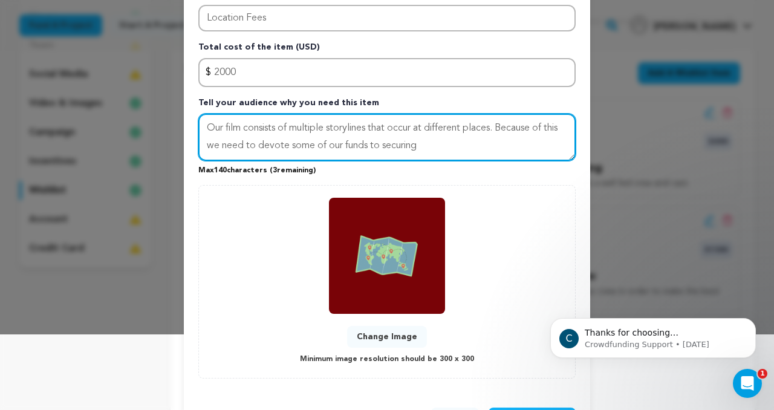
drag, startPoint x: 502, startPoint y: 121, endPoint x: 567, endPoint y: 127, distance: 65.6
click at [567, 127] on textarea "Our film consists of multiple storylines that occur at different places. Becaus…" at bounding box center [387, 137] width 378 height 47
click at [436, 151] on textarea "Our film consists of multiple storylines that occur at different places. We nee…" at bounding box center [387, 137] width 378 height 47
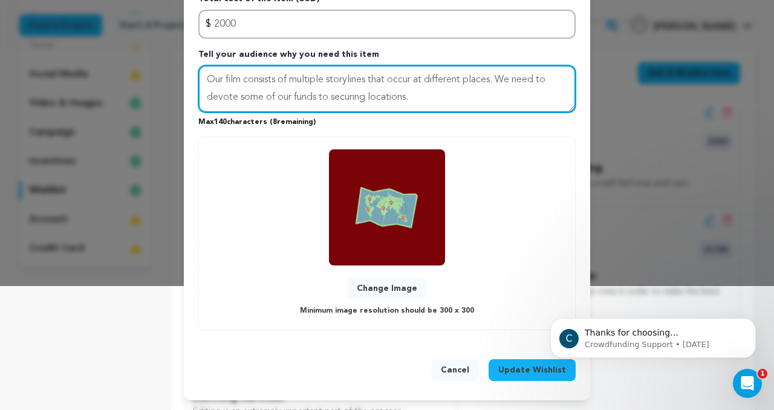
type textarea "Our film consists of multiple storylines that occur at different places. We nee…"
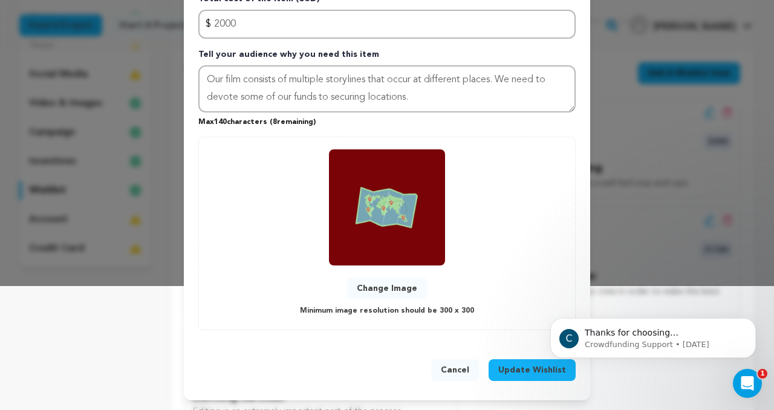
click at [531, 378] on button "Update Wishlist" at bounding box center [532, 370] width 87 height 22
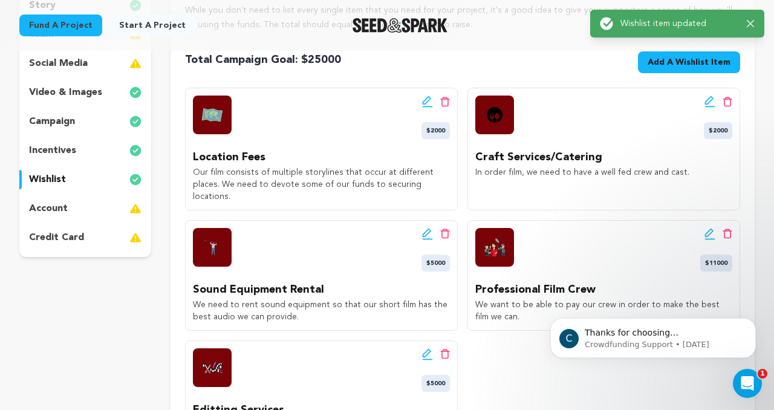
scroll to position [204, 0]
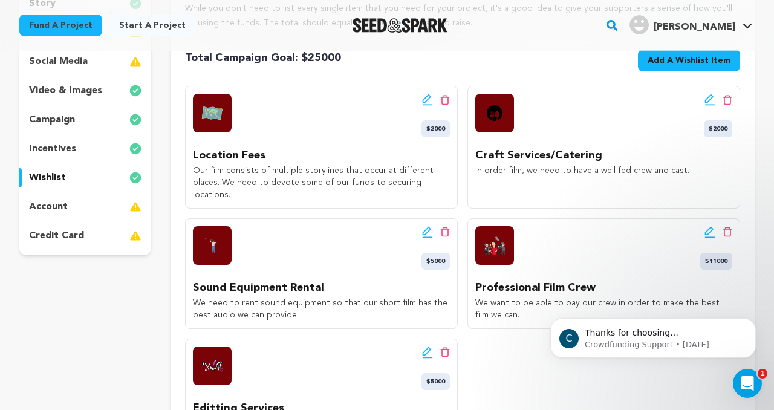
click at [713, 101] on icon at bounding box center [710, 100] width 11 height 12
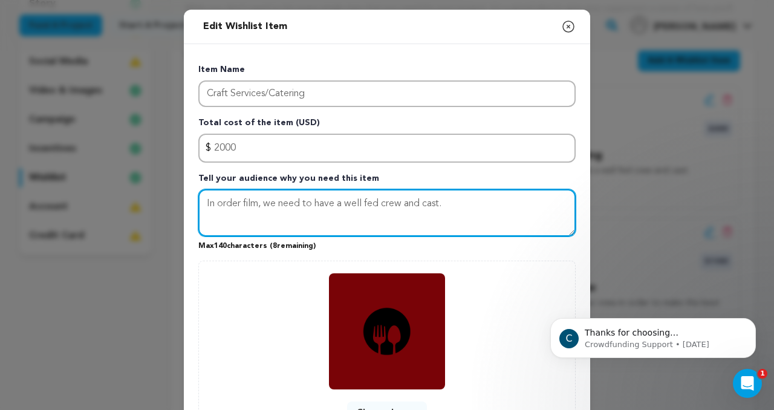
drag, startPoint x: 448, startPoint y: 200, endPoint x: 191, endPoint y: 207, distance: 257.2
click at [191, 207] on div "Item Name Craft Services/Catering Total cost of the item (USD) $ Amount 2000 Te…" at bounding box center [387, 256] width 407 height 425
type textarea "F"
drag, startPoint x: 446, startPoint y: 218, endPoint x: 194, endPoint y: 204, distance: 252.6
click at [194, 204] on div "Item Name Craft Services/Catering Total cost of the item (USD) $ Amount 2000 Te…" at bounding box center [387, 256] width 407 height 425
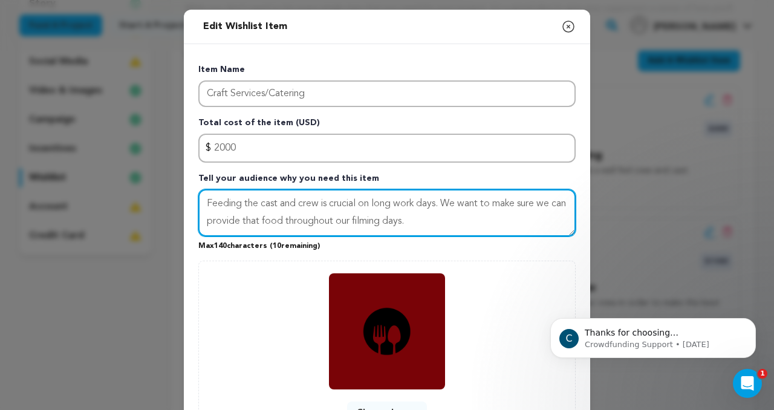
click at [437, 223] on textarea "Feeding the cast and crew is crucial on long work days. We want to make sure we…" at bounding box center [387, 212] width 378 height 47
drag, startPoint x: 437, startPoint y: 223, endPoint x: 209, endPoint y: 193, distance: 230.0
click at [209, 193] on textarea "Feeding the cast and crew is crucial on long work days. We want to make sure we…" at bounding box center [387, 212] width 378 height 47
paste textarea "cast and crew is essential on long shoot days—we want to ensure meals are provi…"
click at [448, 202] on textarea "Feeding cast and crew is essential on long shoot days—we want to ensure meals a…" at bounding box center [387, 212] width 378 height 47
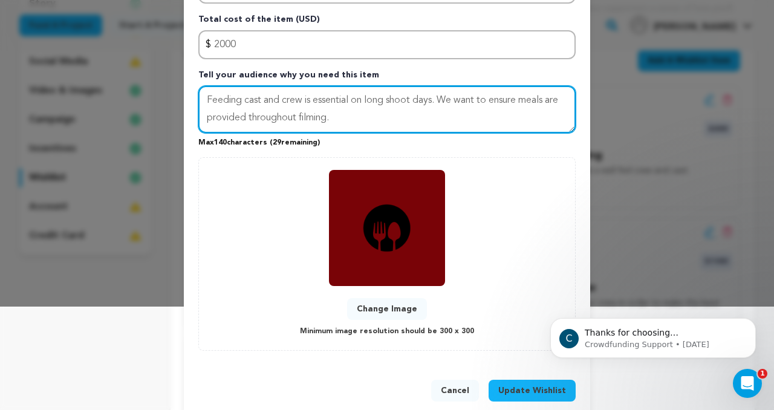
scroll to position [124, 0]
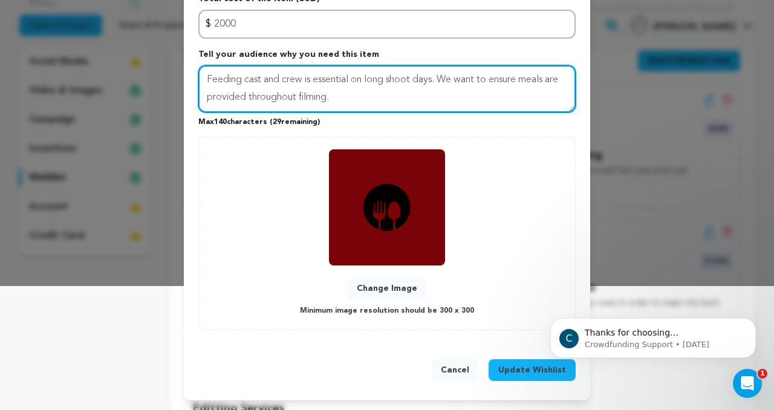
type textarea "Feeding cast and crew is essential on long shoot days. We want to ensure meals …"
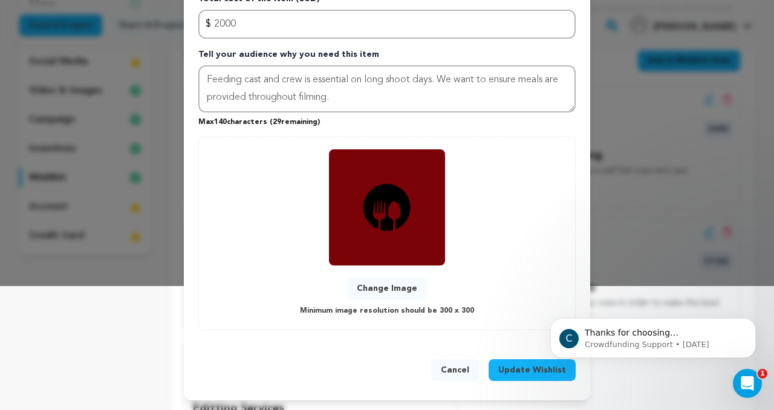
click at [511, 373] on span "Update Wishlist" at bounding box center [532, 370] width 68 height 12
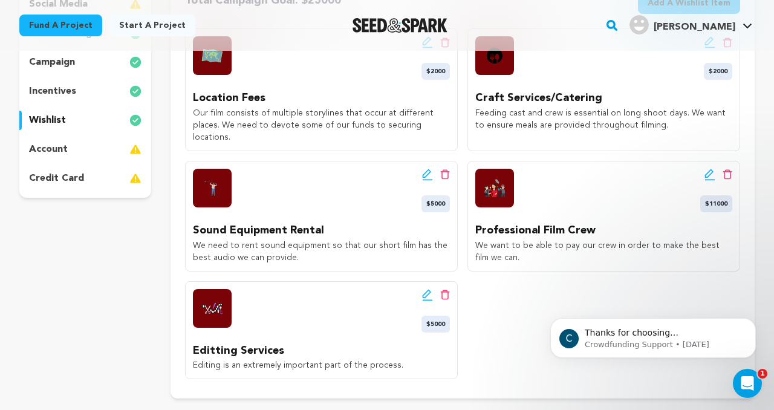
scroll to position [263, 0]
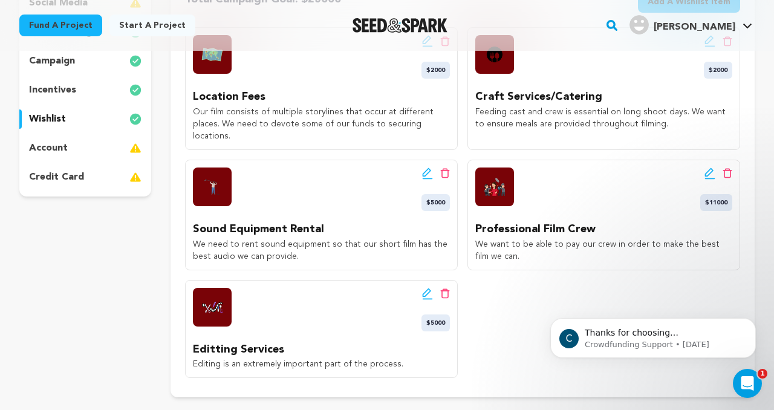
click at [706, 168] on icon at bounding box center [709, 172] width 8 height 8
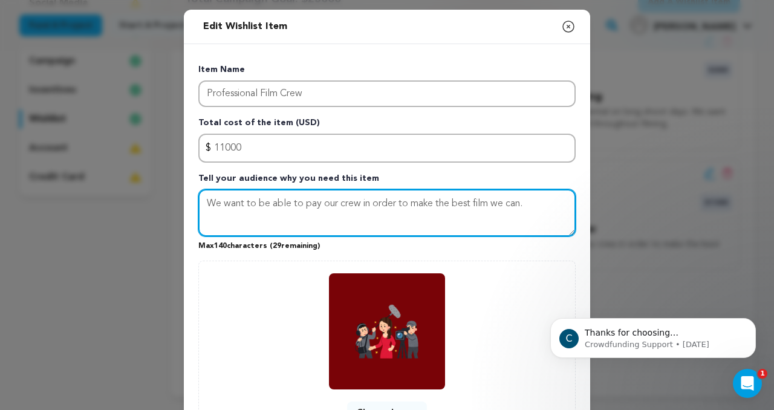
drag, startPoint x: 539, startPoint y: 207, endPoint x: 457, endPoint y: 222, distance: 83.1
click at [457, 222] on textarea "We want to be able to pay our crew in order to make the best film we can." at bounding box center [387, 212] width 378 height 47
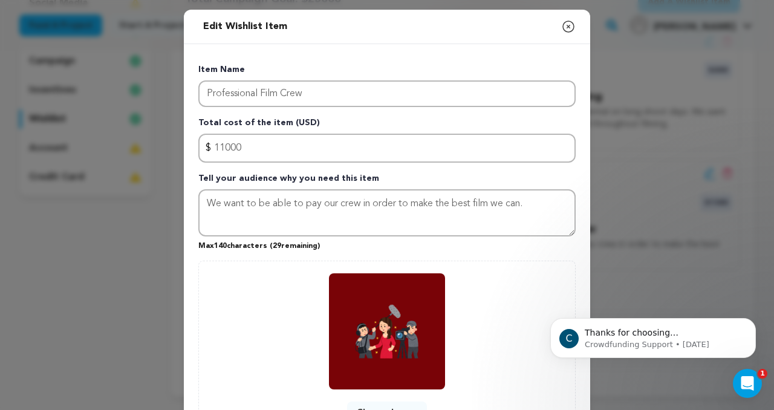
click at [573, 24] on icon "button" at bounding box center [568, 26] width 15 height 15
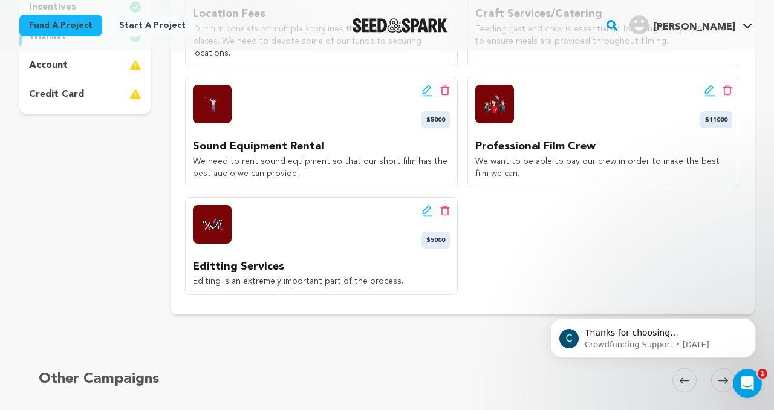
scroll to position [344, 0]
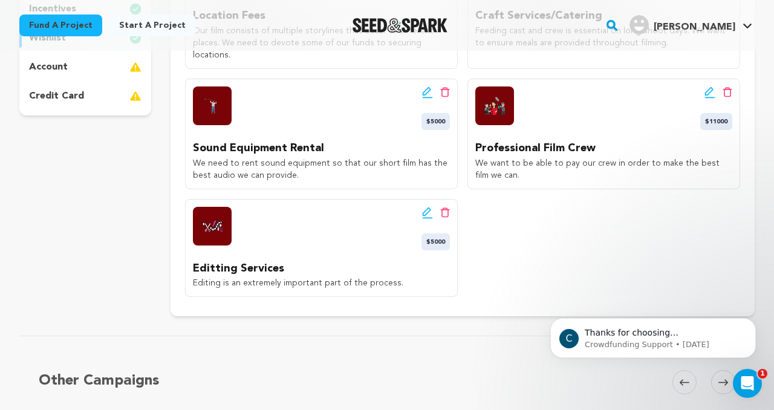
click at [428, 207] on icon at bounding box center [427, 213] width 11 height 12
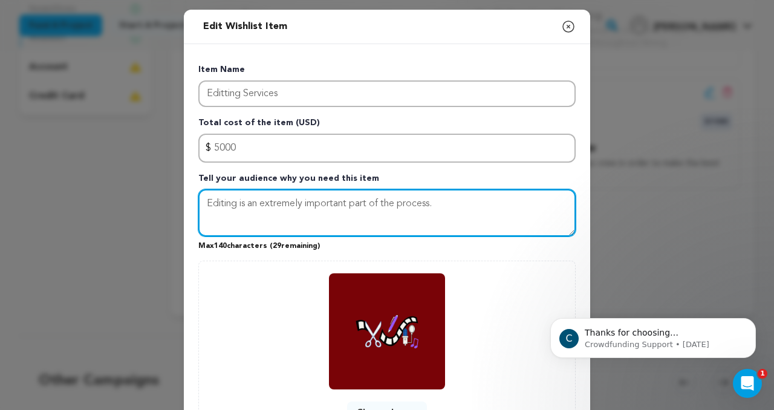
click at [442, 204] on textarea "Editing is an extremely important part of the process." at bounding box center [387, 212] width 378 height 47
click at [448, 202] on textarea "Editing is an extremely important part of the process of any film. We want to m…" at bounding box center [387, 212] width 378 height 47
click at [397, 205] on textarea "Editing is an extremely important part of the process of any film. We want to m…" at bounding box center [387, 212] width 378 height 47
click at [462, 208] on textarea "Editing is an extremely important part of the process of any film. We want to m…" at bounding box center [387, 212] width 378 height 47
click at [347, 218] on textarea "Editing is an extremely important part of the process of any film. We want to m…" at bounding box center [387, 212] width 378 height 47
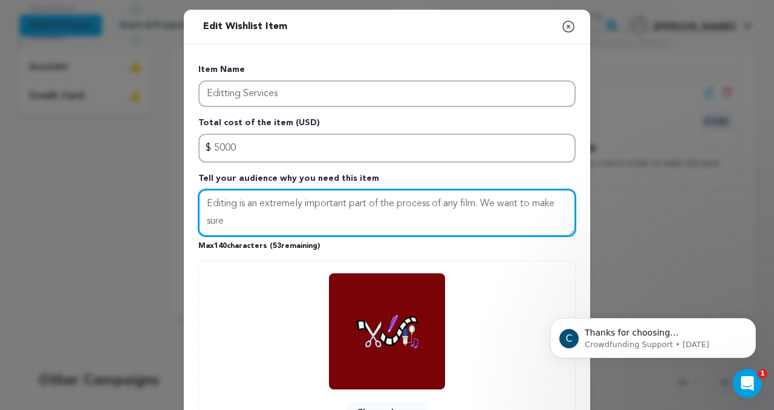
click at [347, 218] on textarea "Editing is an extremely important part of the process of any film. We want to m…" at bounding box center [387, 212] width 378 height 47
drag, startPoint x: 486, startPoint y: 205, endPoint x: 498, endPoint y: 220, distance: 18.9
click at [498, 220] on textarea "Editing is an extremely important part of the process of any film. We want to m…" at bounding box center [387, 212] width 378 height 47
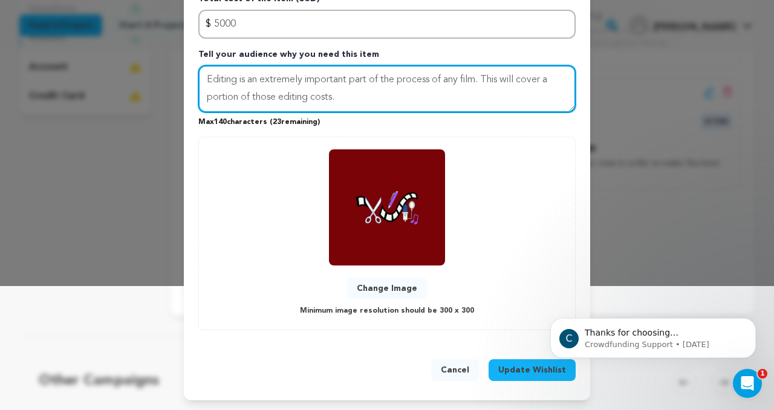
type textarea "Editing is an extremely important part of the process of any film. This will co…"
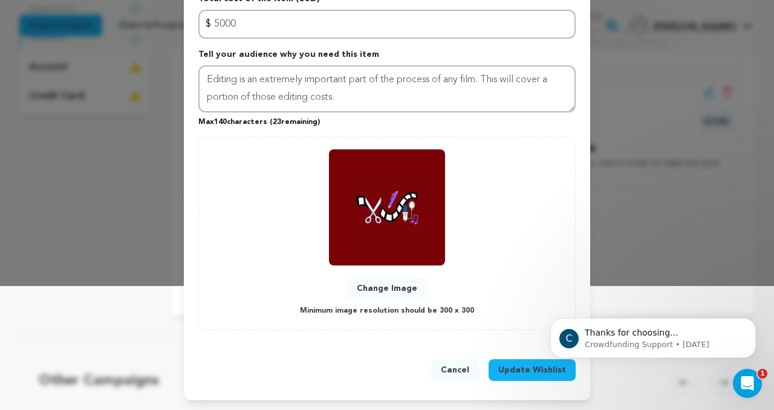
click at [525, 376] on button "Update Wishlist" at bounding box center [532, 370] width 87 height 22
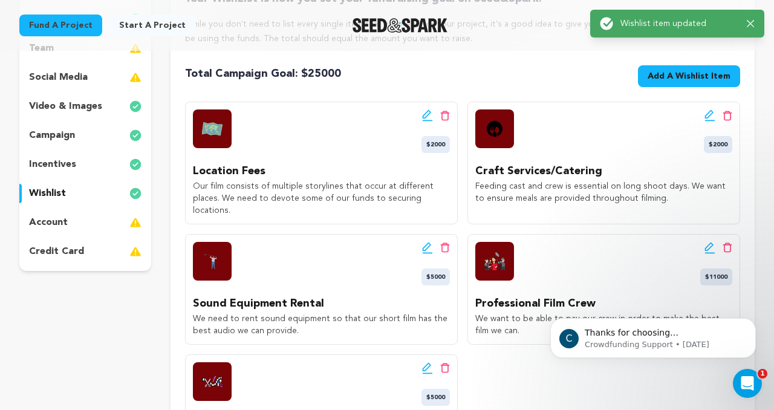
scroll to position [187, 0]
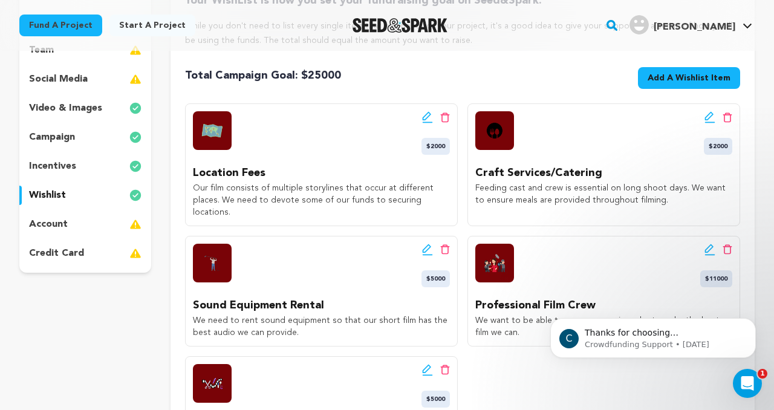
click at [67, 170] on p "incentives" at bounding box center [52, 166] width 47 height 15
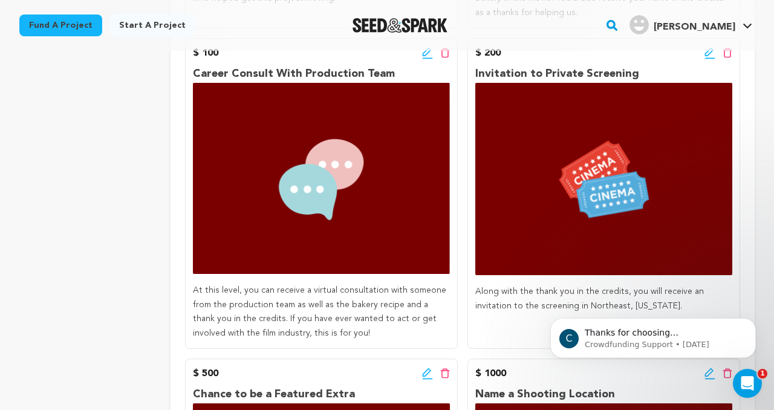
scroll to position [528, 0]
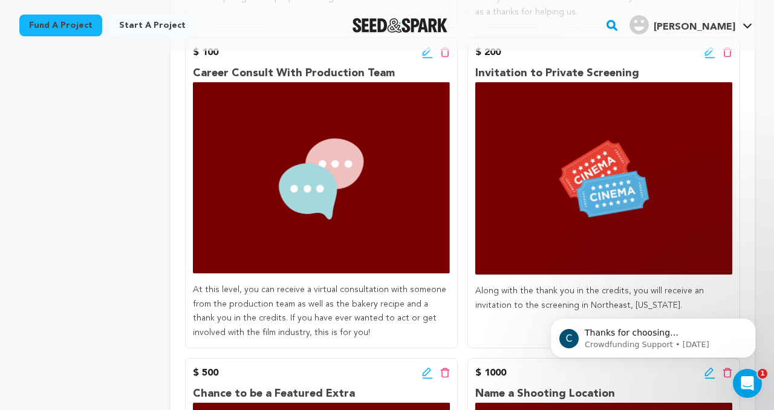
click at [427, 56] on icon at bounding box center [427, 53] width 11 height 12
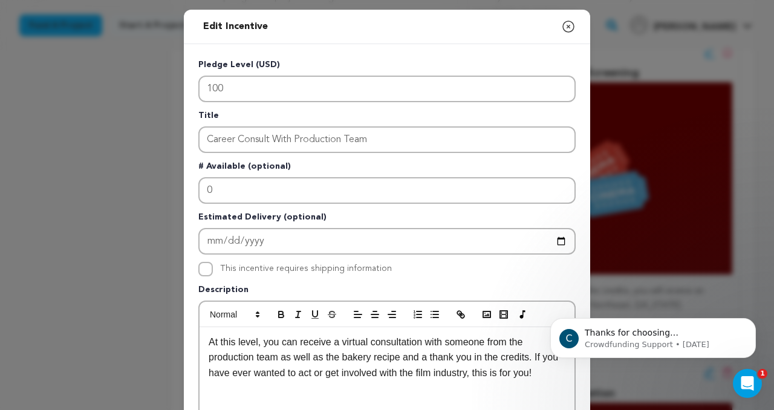
scroll to position [55, 0]
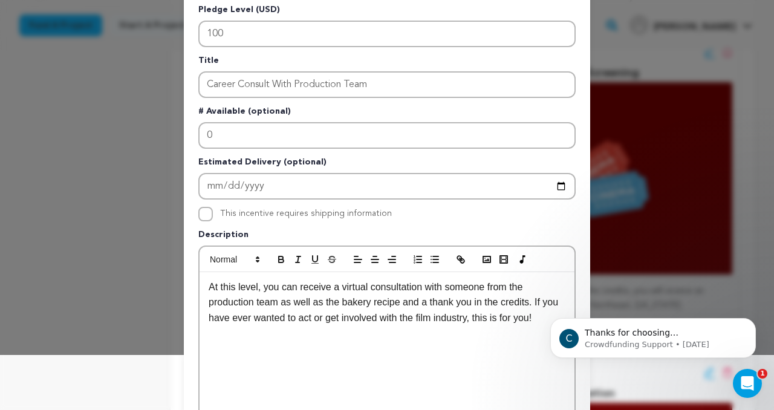
click at [404, 306] on p "At this level, you can receive a virtual consultation with someone from the pro…" at bounding box center [387, 302] width 357 height 47
drag, startPoint x: 425, startPoint y: 304, endPoint x: 328, endPoint y: 307, distance: 97.4
click at [328, 307] on p "At this level, you can receive a virtual consultation with someone from the pro…" at bounding box center [387, 302] width 357 height 47
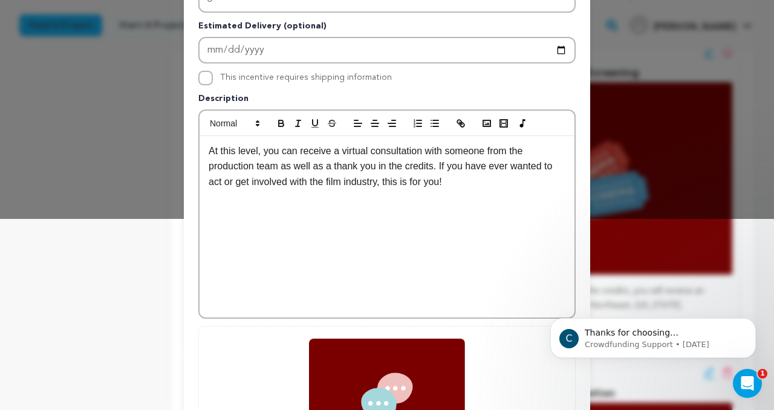
scroll to position [362, 0]
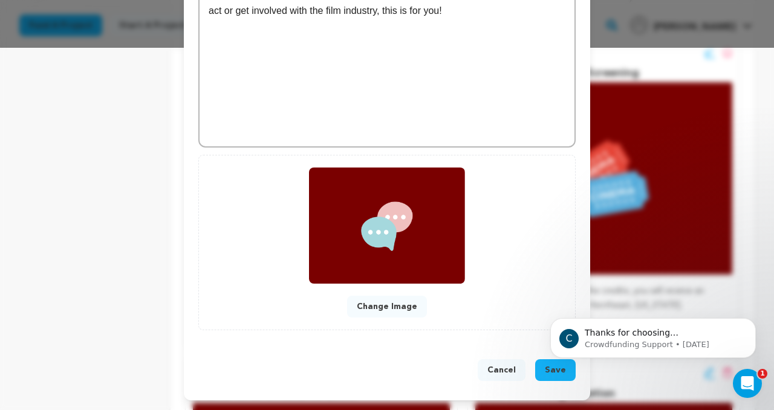
click at [550, 370] on body "C Thanks for choosing Seed&amp;Spark for your project! If you have any question…" at bounding box center [653, 335] width 232 height 75
click at [560, 379] on button "Save" at bounding box center [555, 370] width 41 height 22
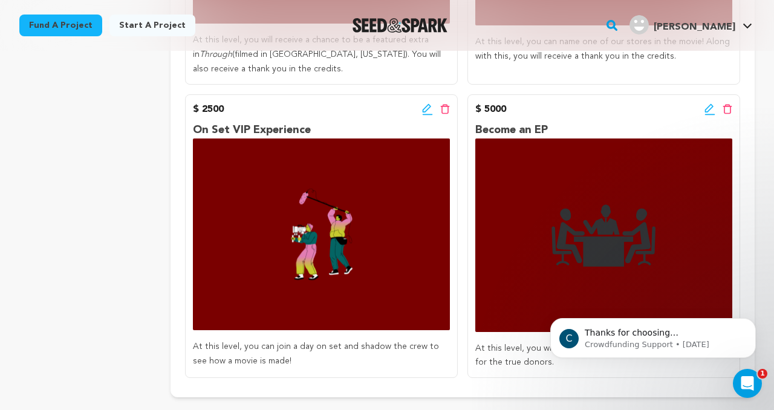
scroll to position [1096, 0]
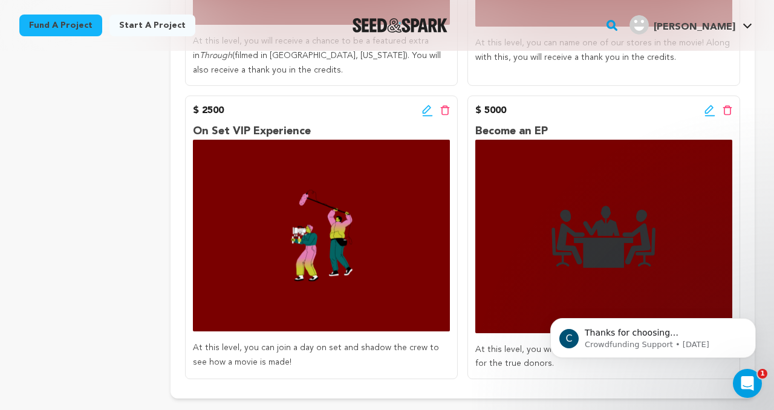
click at [427, 111] on icon at bounding box center [426, 109] width 8 height 8
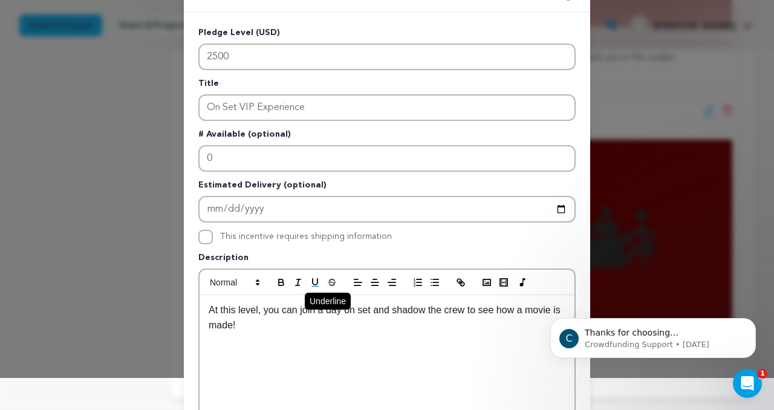
scroll to position [33, 0]
click at [287, 354] on div "At this level, you can join a day on set and shadow the crew to see how a movie…" at bounding box center [387, 385] width 375 height 181
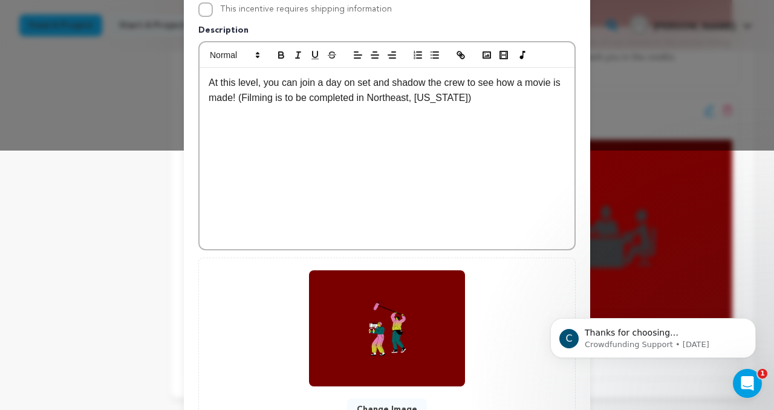
scroll to position [362, 0]
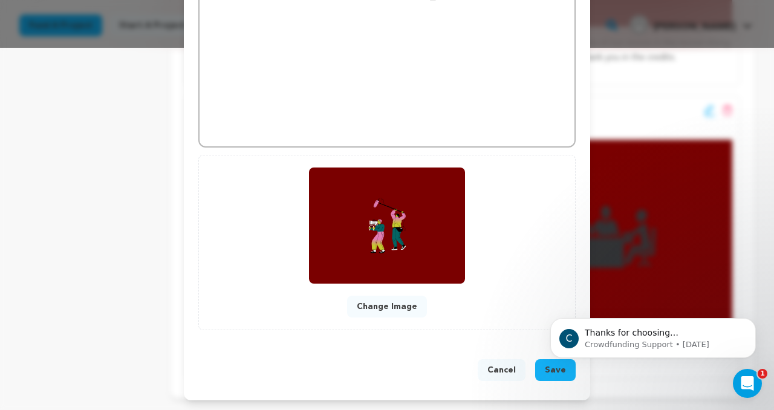
click at [541, 365] on body "C Thanks for choosing Seed&amp;Spark for your project! If you have any question…" at bounding box center [653, 335] width 232 height 75
click at [546, 371] on body "C Thanks for choosing Seed&amp;Spark for your project! If you have any question…" at bounding box center [653, 335] width 232 height 75
click at [548, 377] on html "C Thanks for choosing Seed&amp;Spark for your project! If you have any question…" at bounding box center [653, 335] width 242 height 85
click at [548, 379] on button "Save" at bounding box center [555, 370] width 41 height 22
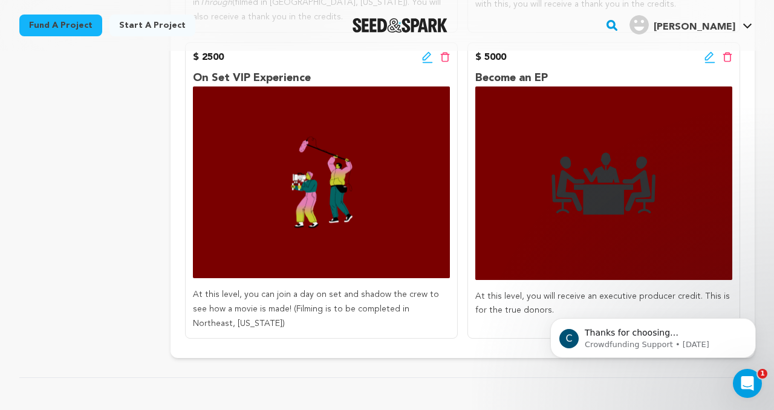
scroll to position [1148, 0]
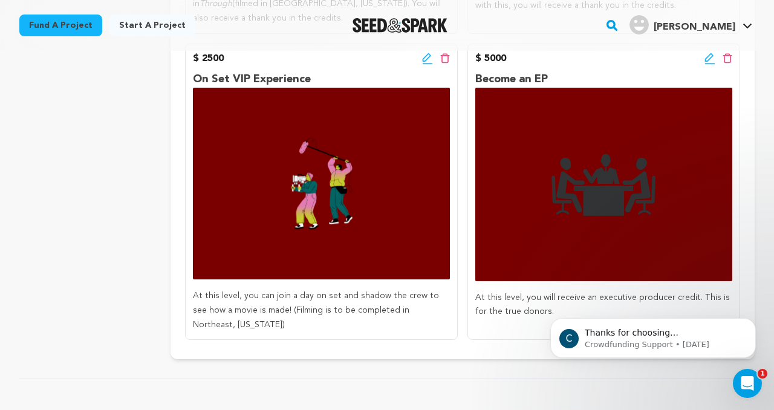
click at [712, 57] on icon at bounding box center [710, 59] width 11 height 12
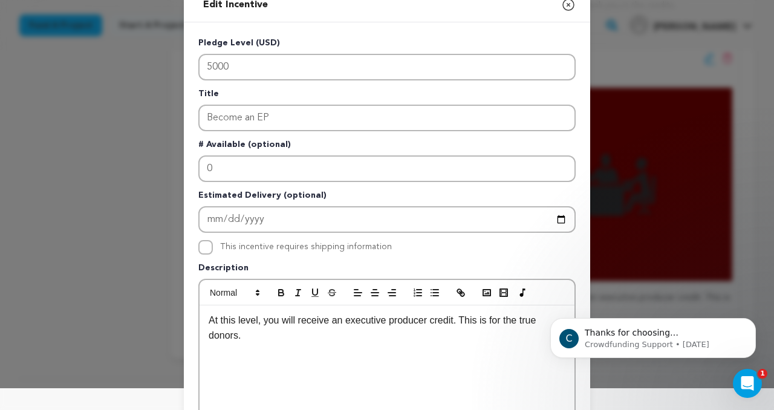
scroll to position [105, 0]
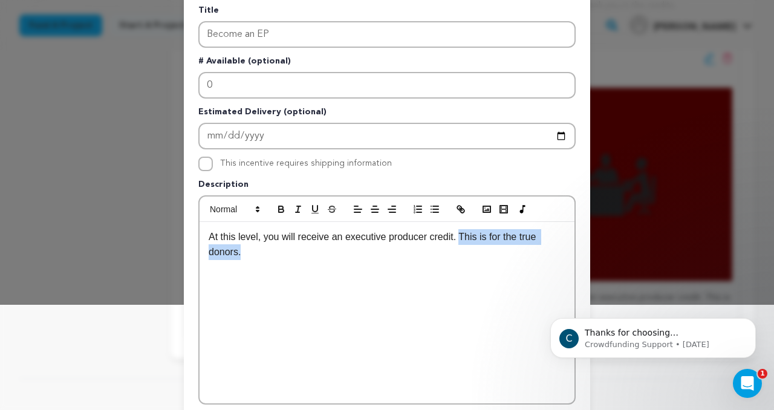
drag, startPoint x: 465, startPoint y: 238, endPoint x: 476, endPoint y: 265, distance: 28.5
click at [476, 266] on div "At this level, you will receive an executive producer credit. This is for the t…" at bounding box center [387, 312] width 375 height 181
click at [476, 264] on div "At this level, you will receive an executive producer credit. This is for the t…" at bounding box center [387, 312] width 375 height 181
drag, startPoint x: 476, startPoint y: 260, endPoint x: 465, endPoint y: 238, distance: 23.8
click at [465, 238] on p "At this level, you will receive an executive producer credit. This is for the t…" at bounding box center [387, 244] width 357 height 31
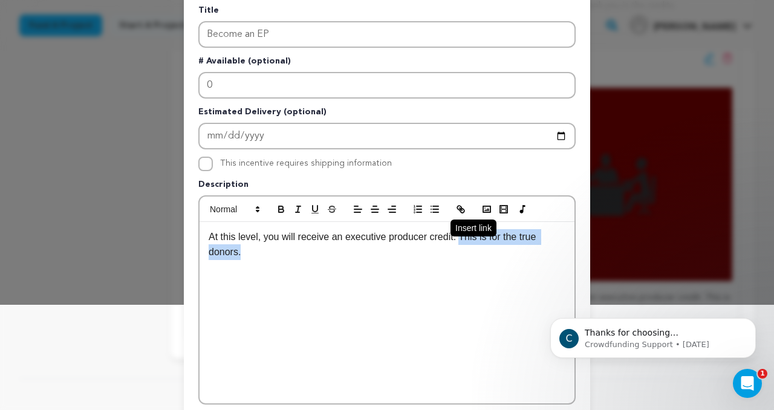
click at [465, 217] on button "button" at bounding box center [461, 209] width 17 height 15
click at [420, 302] on div "At this level, you will receive an executive producer credit. This is for the t…" at bounding box center [387, 312] width 375 height 181
drag, startPoint x: 468, startPoint y: 237, endPoint x: 477, endPoint y: 258, distance: 22.7
click at [478, 258] on p "At this level, you will receive an executive producer credit. This is for the t…" at bounding box center [387, 244] width 357 height 31
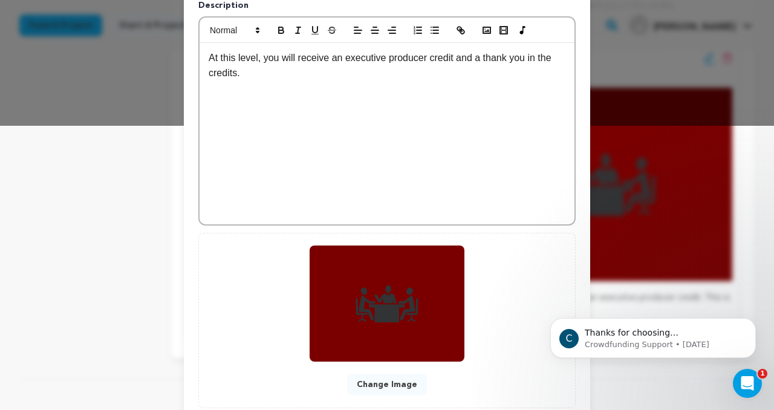
scroll to position [358, 0]
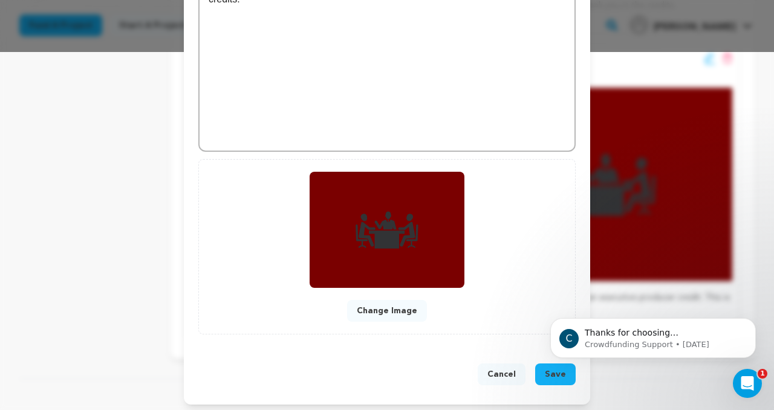
click at [549, 381] on button "Save" at bounding box center [555, 375] width 41 height 22
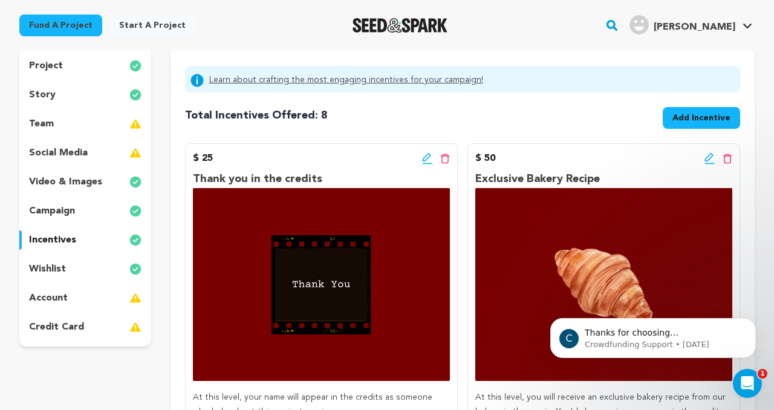
scroll to position [113, 0]
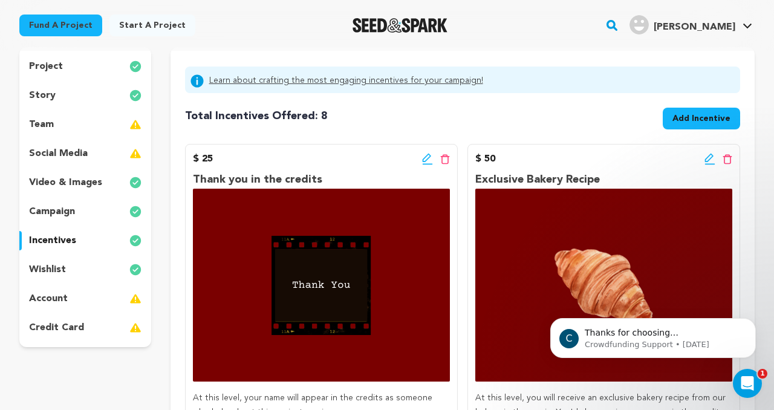
click at [118, 126] on div "team" at bounding box center [85, 124] width 132 height 19
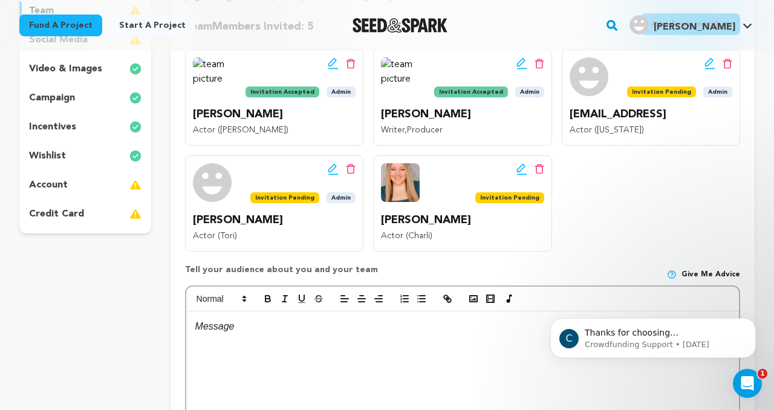
scroll to position [228, 0]
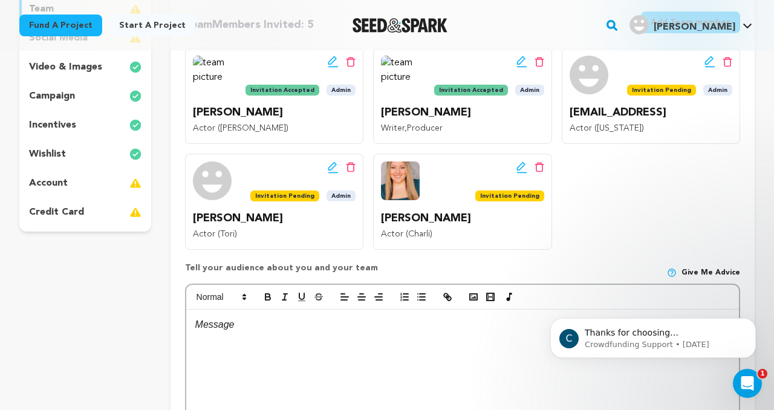
click at [284, 343] on div at bounding box center [462, 400] width 553 height 181
click at [289, 302] on icon "button" at bounding box center [284, 297] width 11 height 11
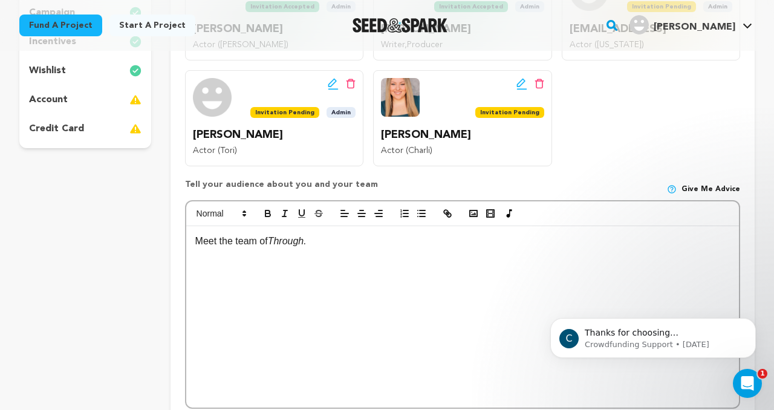
scroll to position [327, 0]
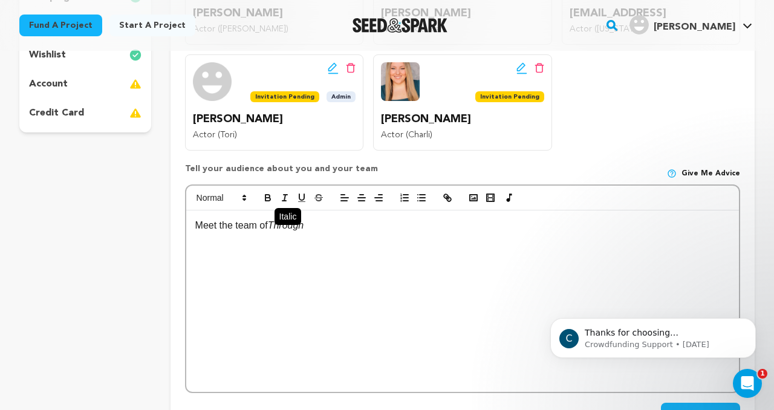
click at [278, 199] on button "button" at bounding box center [284, 198] width 17 height 15
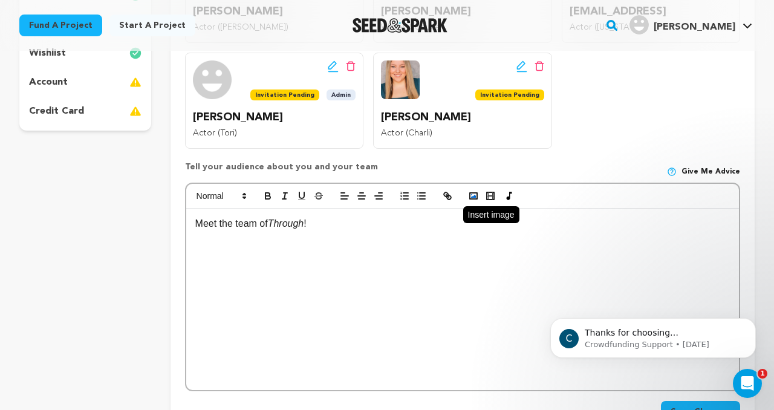
click at [480, 195] on button "button" at bounding box center [473, 196] width 17 height 15
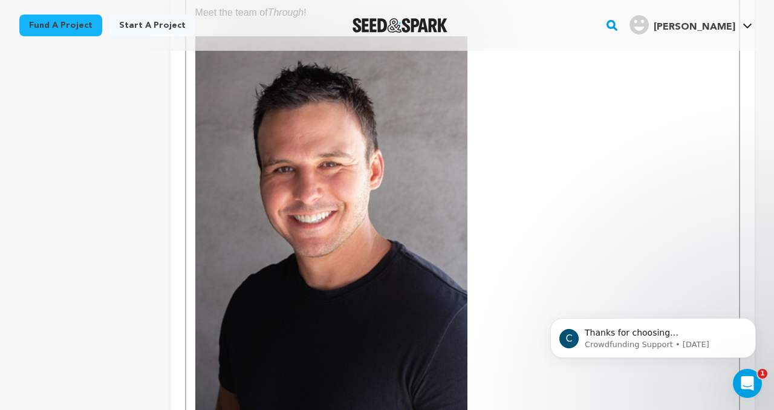
click at [439, 250] on img at bounding box center [331, 243] width 272 height 414
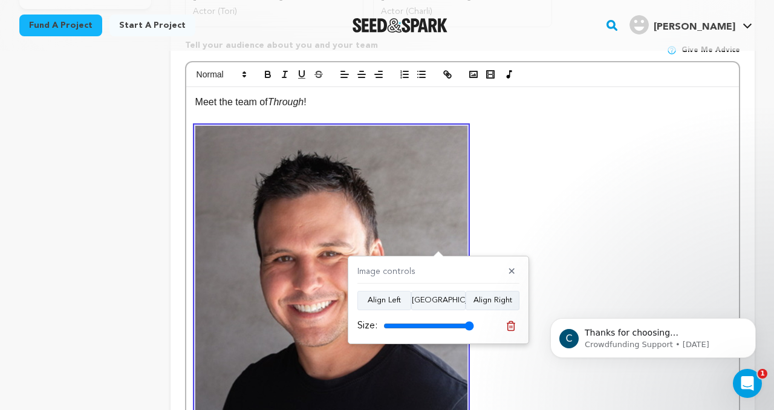
scroll to position [450, 0]
click at [540, 223] on p at bounding box center [462, 333] width 535 height 414
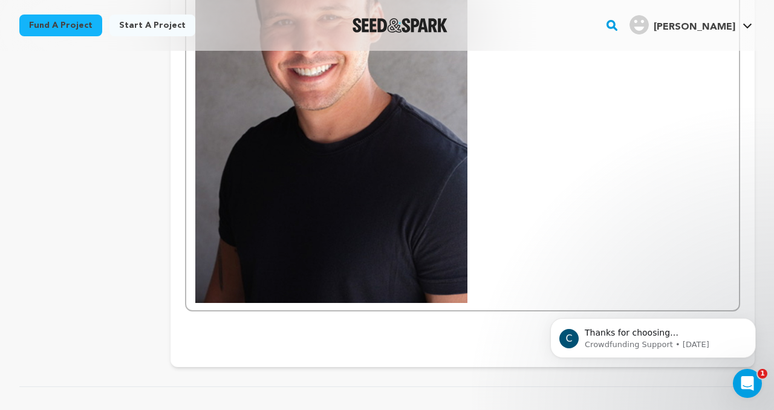
scroll to position [688, 0]
click at [423, 257] on img at bounding box center [331, 96] width 272 height 414
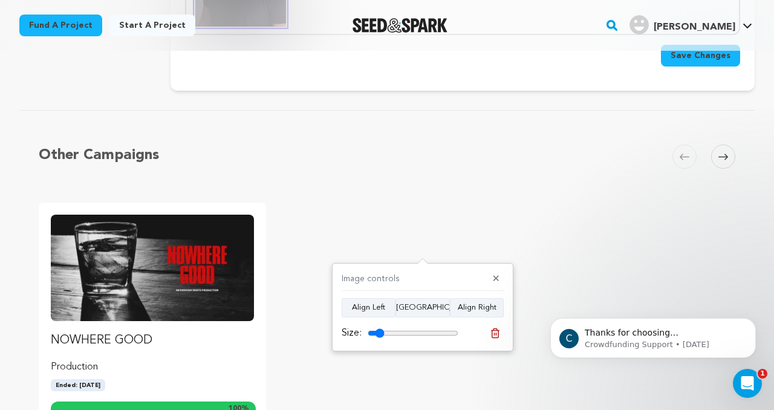
drag, startPoint x: 450, startPoint y: 335, endPoint x: 379, endPoint y: 321, distance: 72.1
type input "18"
click at [379, 328] on input "range" at bounding box center [413, 333] width 91 height 10
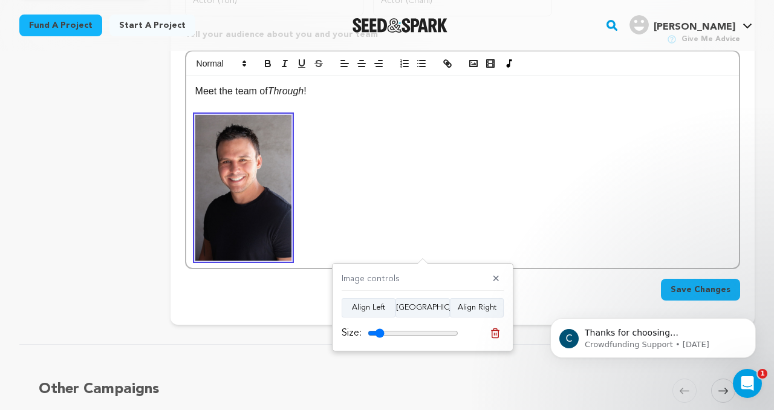
scroll to position [446, 0]
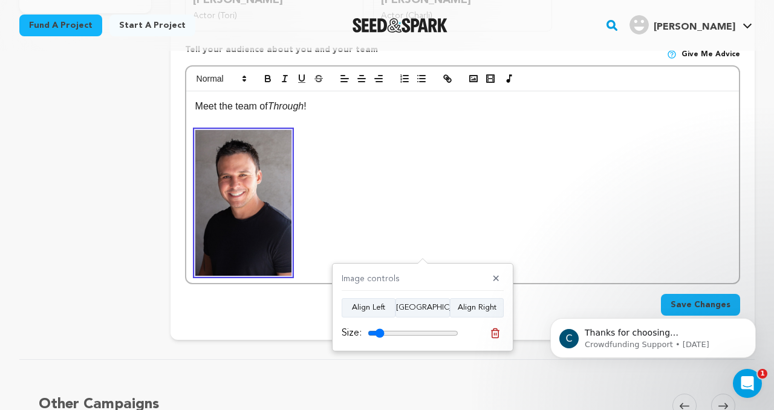
click at [320, 212] on p at bounding box center [462, 203] width 535 height 146
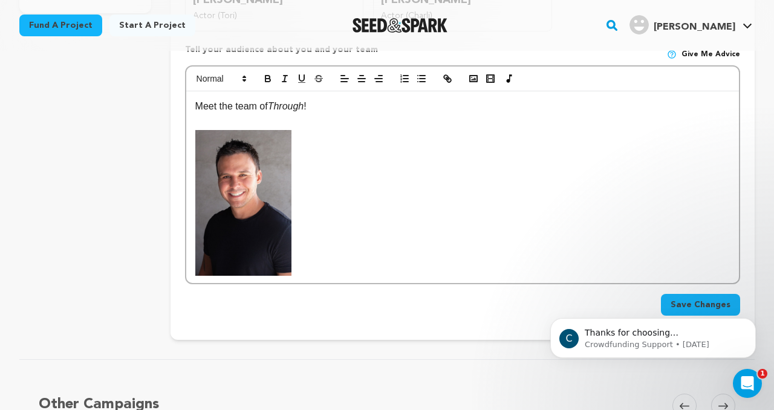
click at [313, 140] on p at bounding box center [462, 203] width 535 height 146
click at [318, 162] on p at bounding box center [462, 203] width 535 height 146
click at [318, 161] on p at bounding box center [462, 203] width 535 height 146
click at [248, 165] on img at bounding box center [243, 203] width 96 height 146
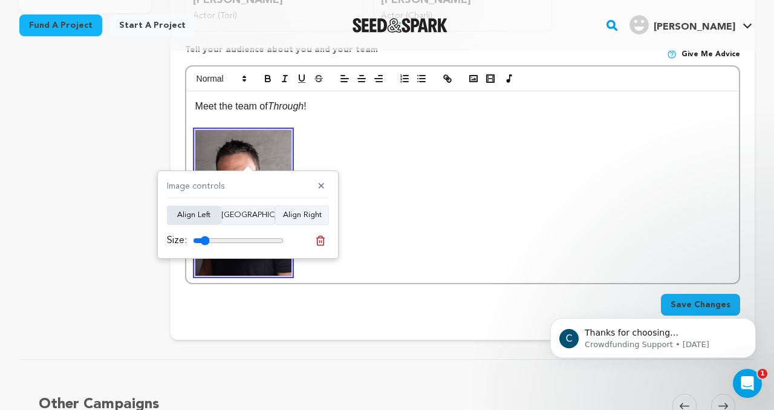
click at [203, 212] on button "Align Left" at bounding box center [194, 215] width 54 height 19
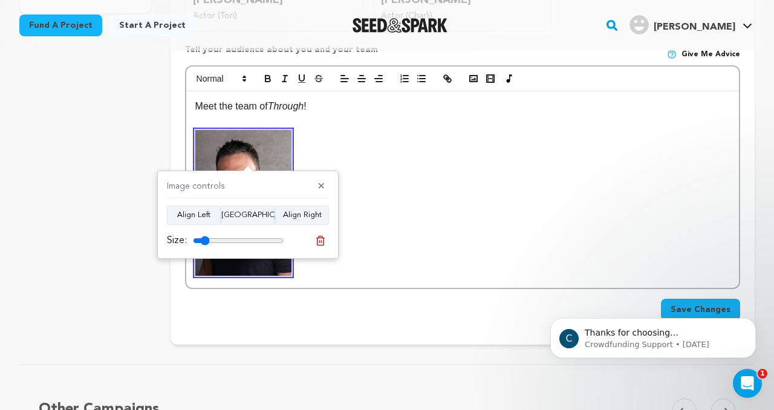
click at [347, 178] on div "Meet the team of Through !" at bounding box center [462, 189] width 553 height 197
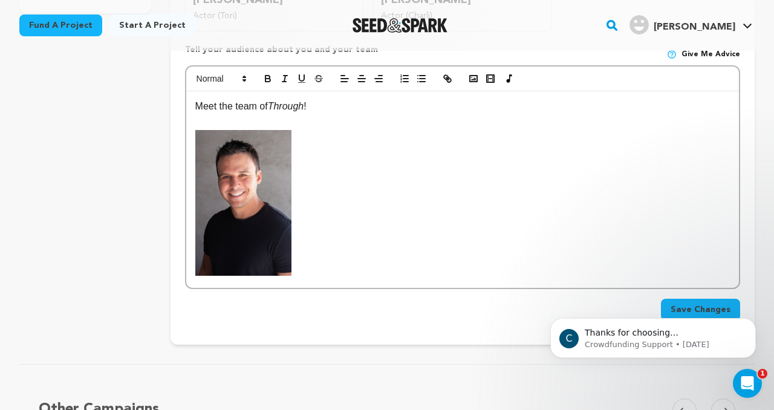
click at [350, 139] on div "Meet the team of Through !" at bounding box center [462, 189] width 553 height 197
click at [345, 144] on div "Meet the team of Through !" at bounding box center [462, 189] width 553 height 197
click at [341, 157] on div "Meet the team of Through !" at bounding box center [462, 189] width 553 height 197
click at [336, 160] on div "Meet the team of Through !" at bounding box center [462, 189] width 553 height 197
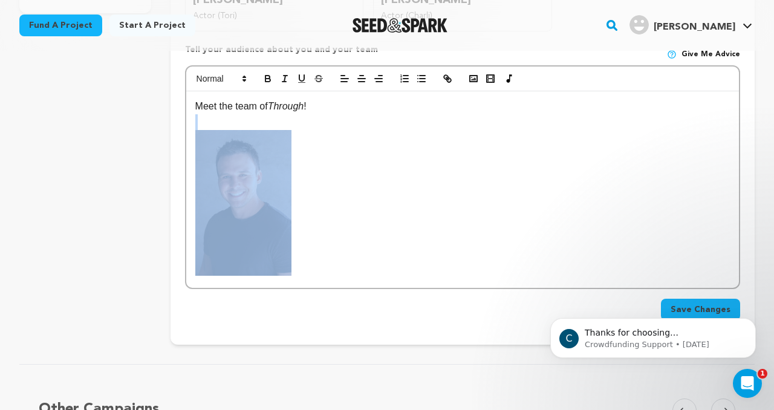
click at [336, 160] on div "Meet the team of Through !" at bounding box center [462, 189] width 553 height 197
click at [272, 178] on img at bounding box center [243, 203] width 96 height 146
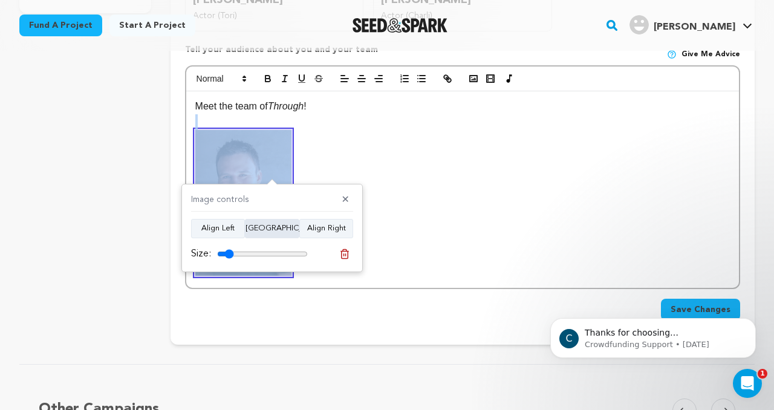
click at [269, 229] on button "Align Center" at bounding box center [272, 228] width 54 height 19
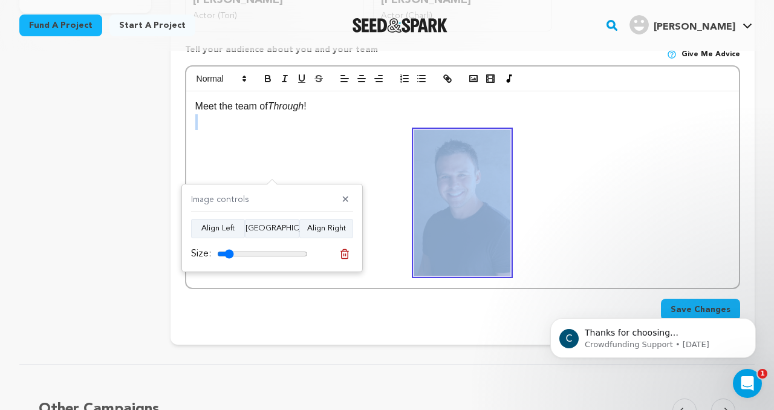
click at [281, 126] on p at bounding box center [462, 122] width 535 height 16
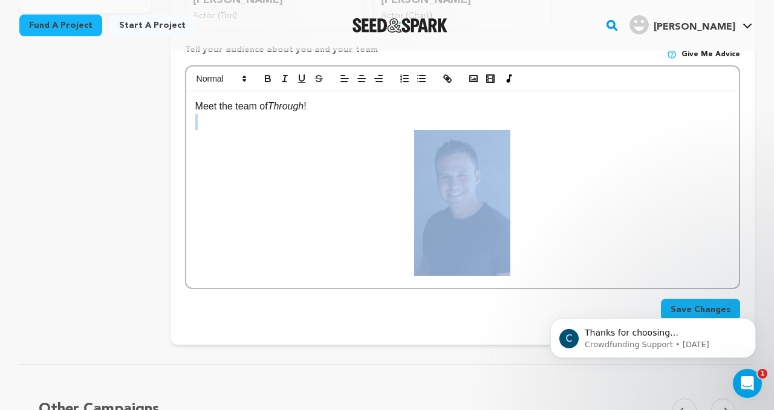
click at [333, 213] on p at bounding box center [462, 203] width 535 height 146
click at [468, 195] on img at bounding box center [462, 203] width 96 height 146
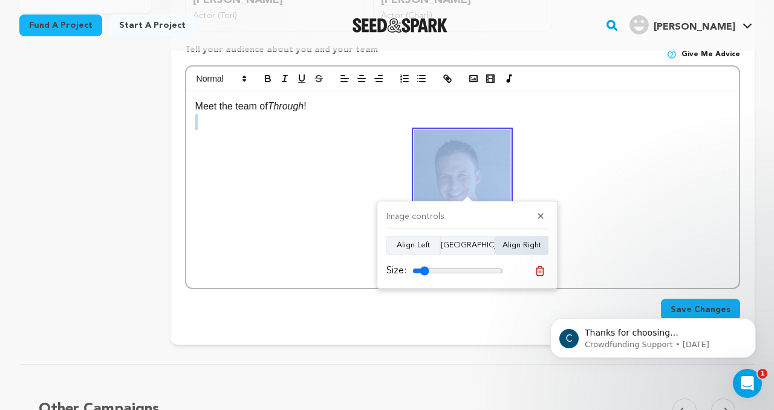
click at [520, 246] on button "Align Right" at bounding box center [522, 245] width 54 height 19
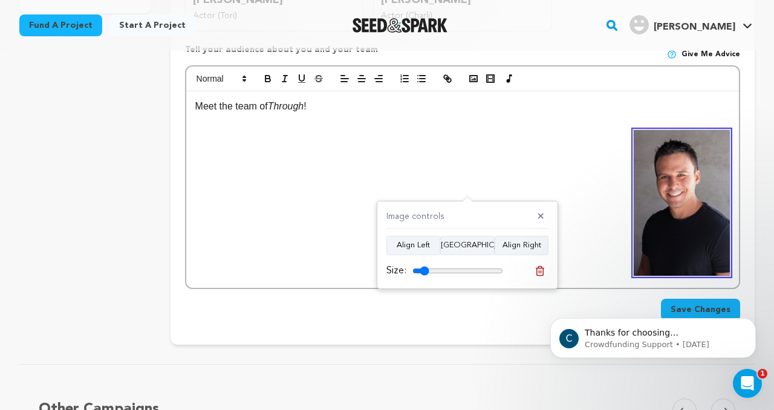
click at [372, 163] on div "Meet the team of Through !" at bounding box center [462, 189] width 553 height 197
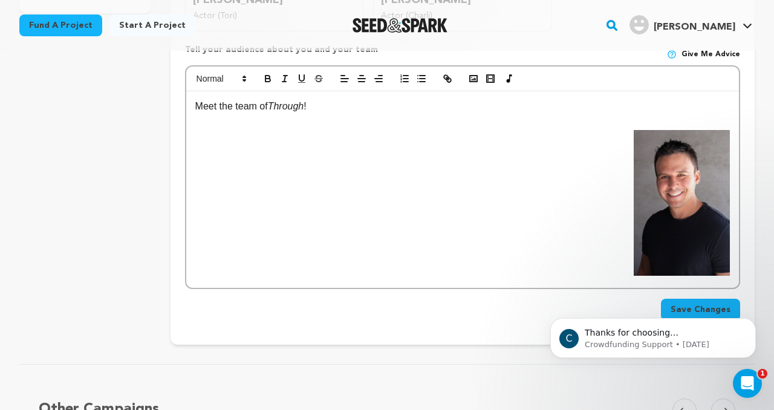
click at [679, 196] on img at bounding box center [682, 203] width 96 height 146
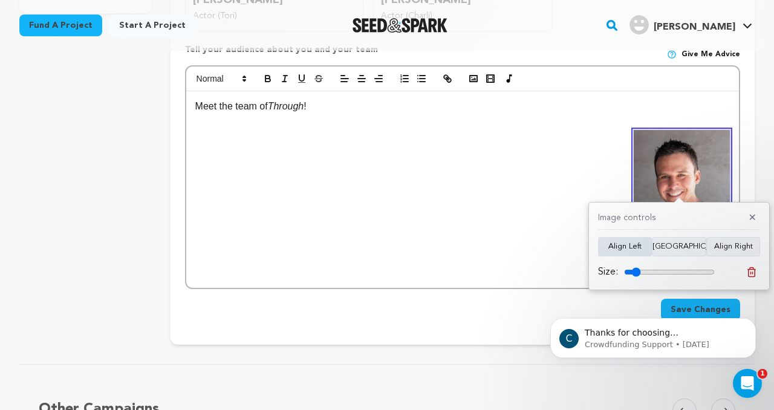
click at [641, 237] on button "Align Left" at bounding box center [625, 246] width 54 height 19
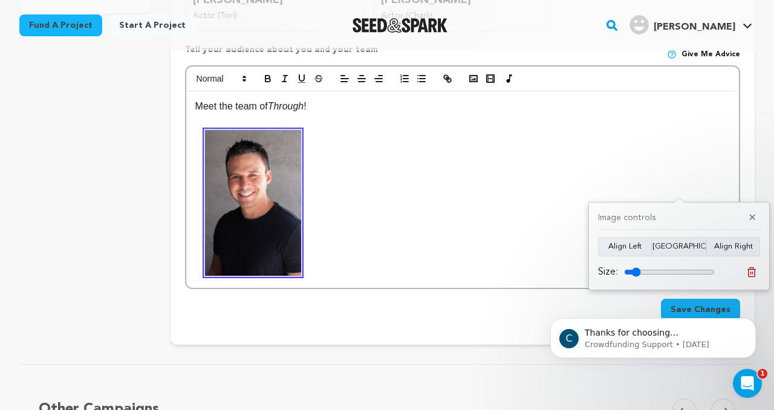
click at [433, 197] on div "Meet the team of Through !" at bounding box center [462, 189] width 553 height 197
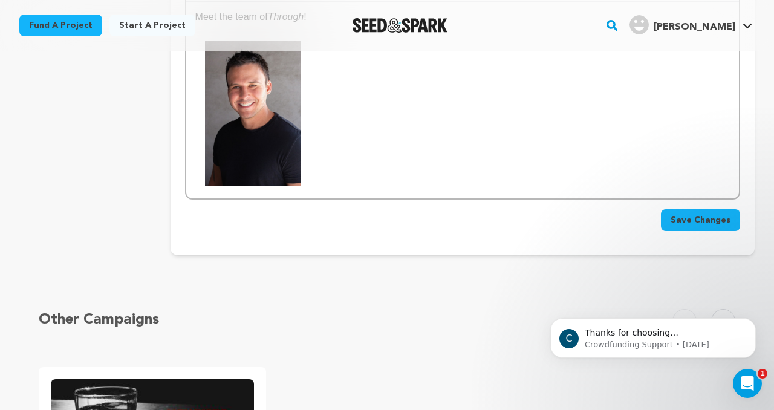
scroll to position [537, 0]
click at [330, 173] on div "Meet the team of Through !" at bounding box center [462, 99] width 553 height 197
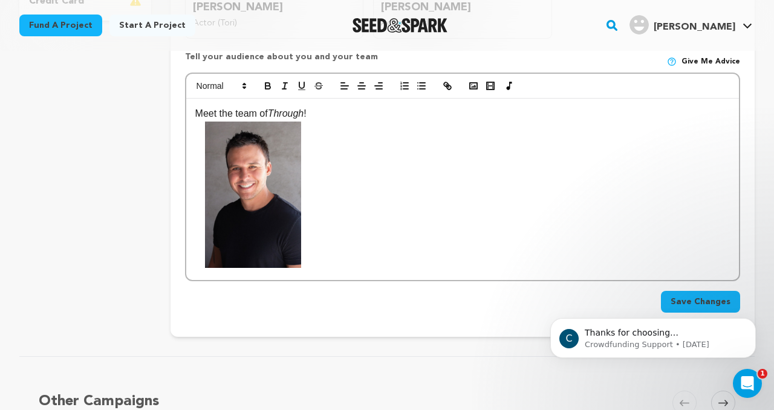
scroll to position [434, 0]
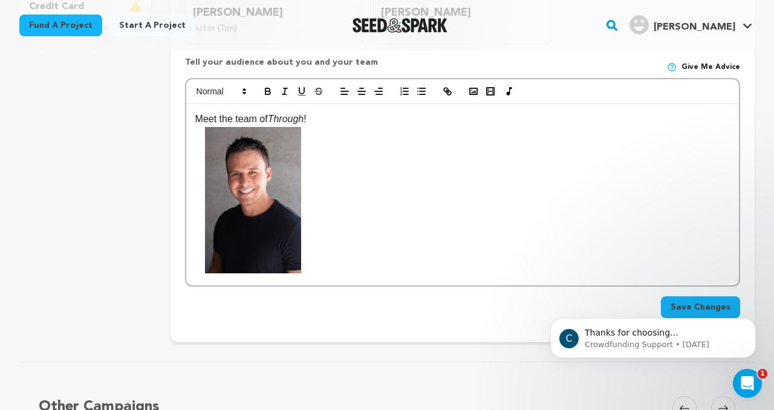
click at [214, 274] on div "Meet the team of Through !" at bounding box center [462, 194] width 553 height 181
click at [229, 251] on img at bounding box center [253, 200] width 96 height 146
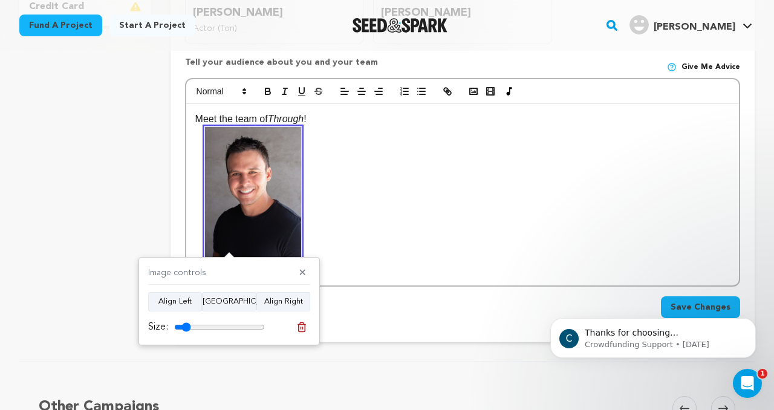
click at [419, 227] on div "Meet the team of Through !" at bounding box center [462, 194] width 553 height 181
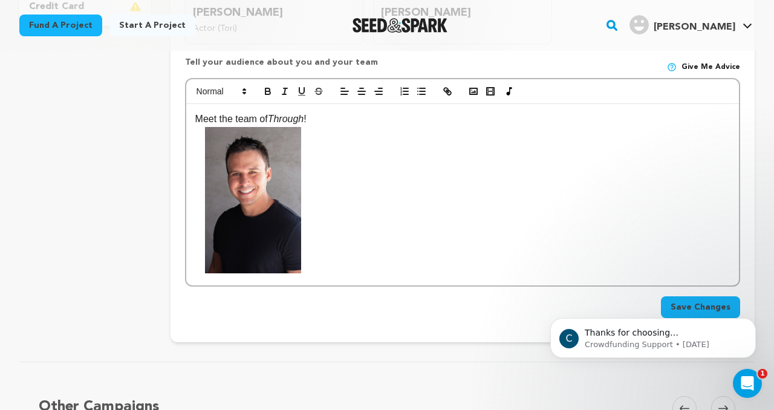
click at [338, 263] on div "Meet the team of Through !" at bounding box center [462, 194] width 553 height 181
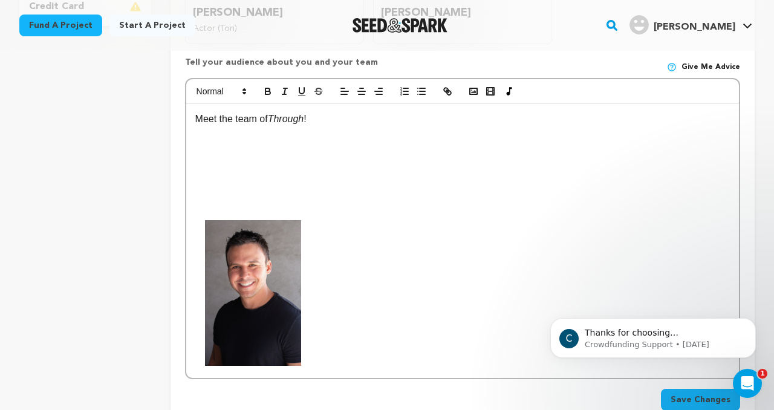
click at [241, 213] on p at bounding box center [462, 212] width 535 height 16
click at [261, 261] on img at bounding box center [253, 293] width 96 height 146
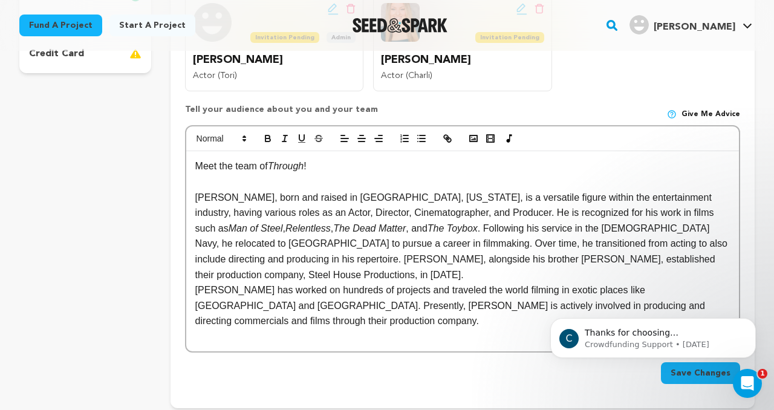
scroll to position [370, 0]
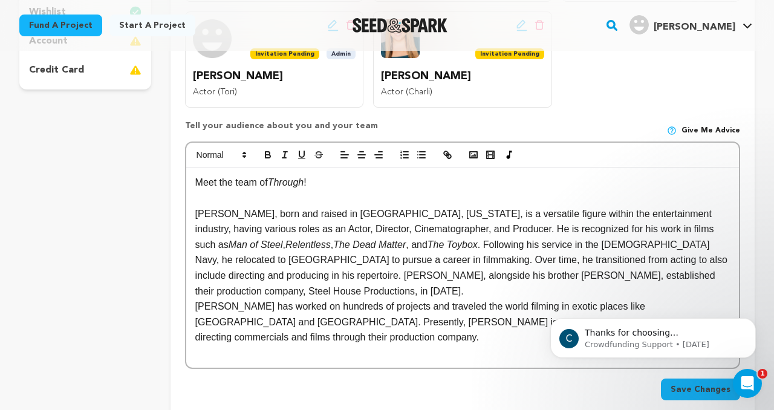
click at [321, 205] on p at bounding box center [462, 199] width 535 height 16
click at [367, 152] on button "button" at bounding box center [361, 155] width 17 height 15
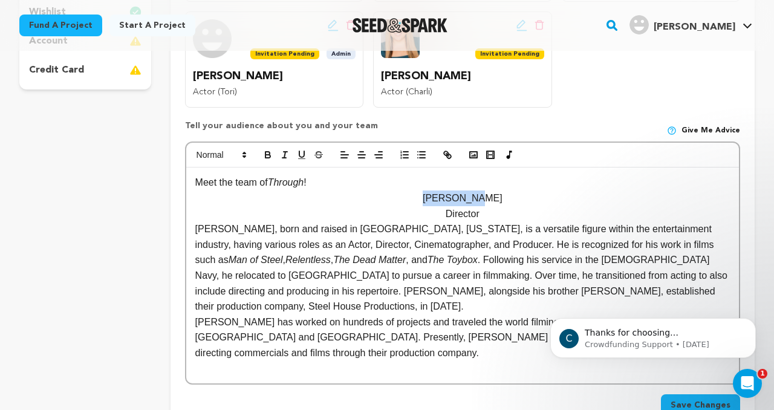
drag, startPoint x: 489, startPoint y: 206, endPoint x: 435, endPoint y: 198, distance: 54.9
click at [435, 198] on p "Tom Nagel" at bounding box center [462, 199] width 535 height 16
click at [264, 149] on button "button" at bounding box center [268, 155] width 17 height 15
click at [391, 190] on p "Meet the team of Through !" at bounding box center [462, 183] width 535 height 16
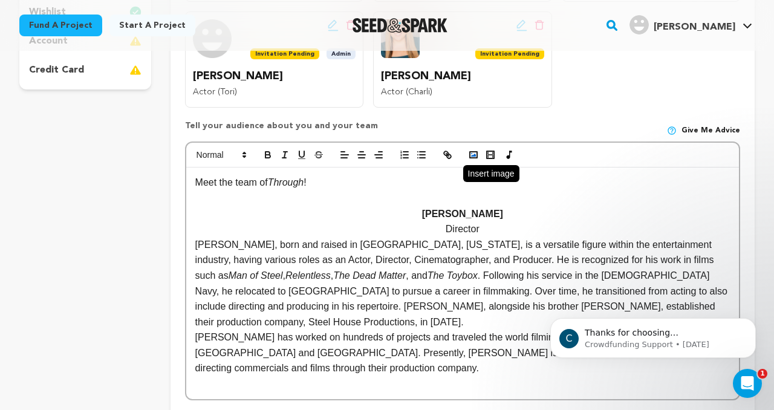
click at [475, 155] on polyline "button" at bounding box center [473, 155] width 5 height 3
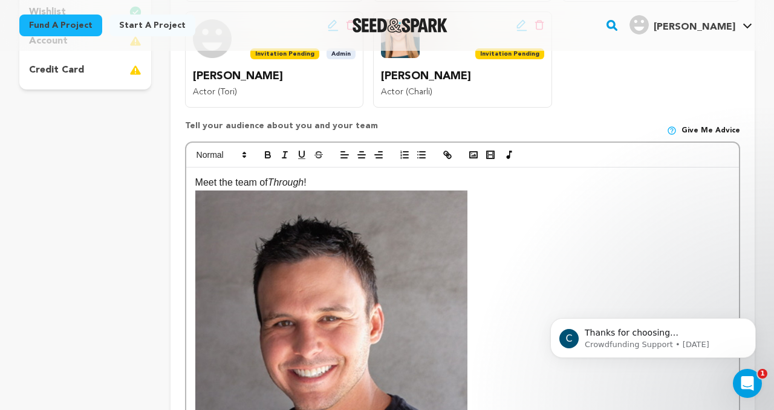
click at [381, 273] on img at bounding box center [331, 398] width 272 height 414
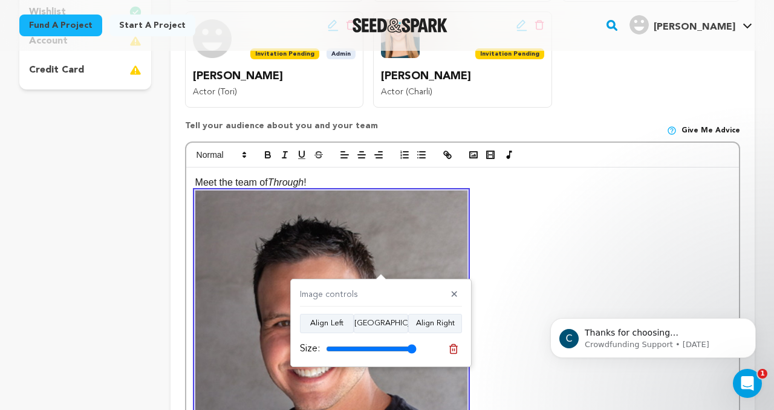
scroll to position [438, 0]
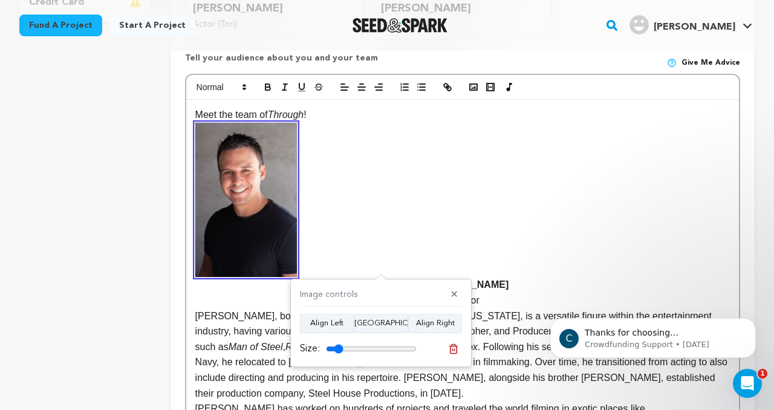
drag, startPoint x: 412, startPoint y: 350, endPoint x: 338, endPoint y: 352, distance: 73.8
type input "19"
click at [338, 352] on input "range" at bounding box center [371, 349] width 91 height 10
click at [363, 87] on line "button" at bounding box center [361, 87] width 7 height 0
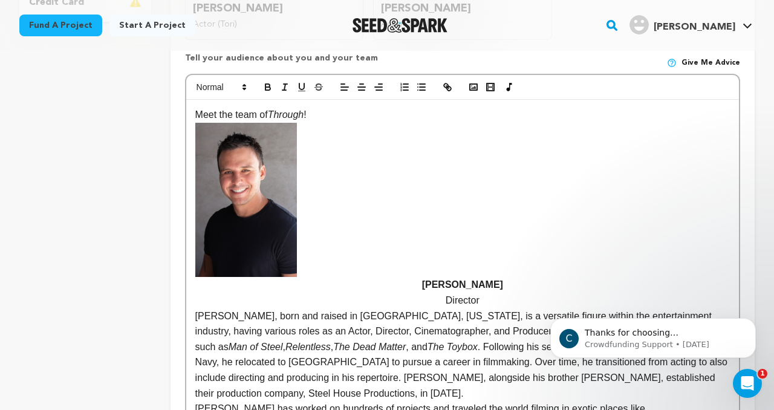
click at [281, 176] on img at bounding box center [246, 200] width 102 height 154
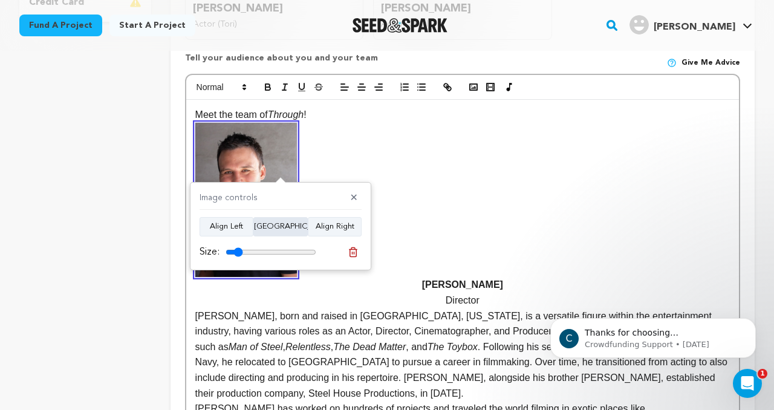
click at [277, 226] on button "Align Center" at bounding box center [280, 226] width 54 height 19
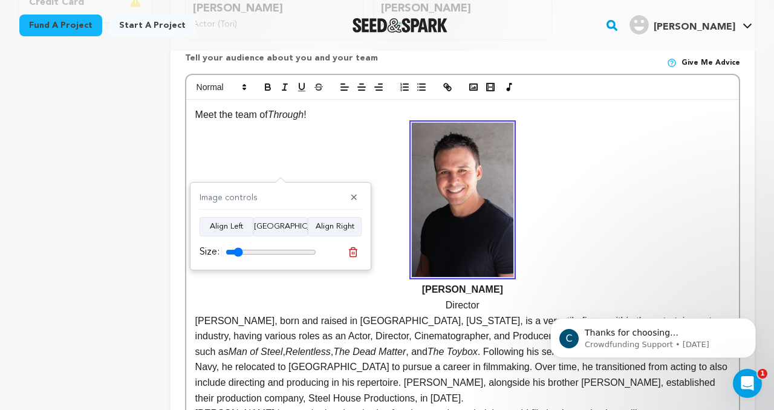
click at [407, 341] on p "Tom Nagel, born and raised in Cleveland, Ohio, is a versatile figure within the…" at bounding box center [462, 359] width 535 height 93
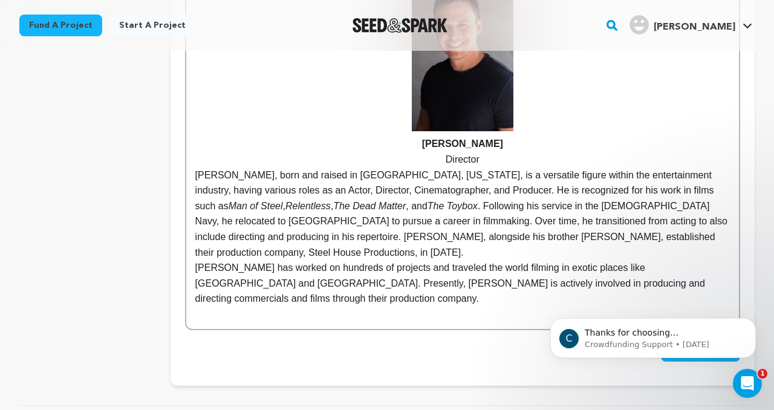
scroll to position [547, 0]
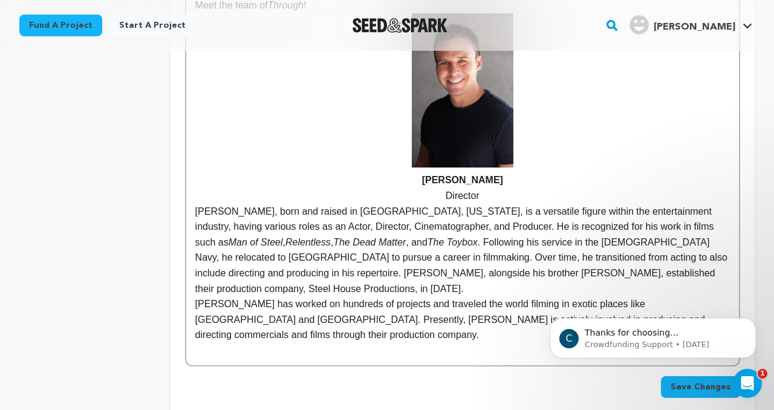
click at [403, 249] on p "Tom Nagel, born and raised in Cleveland, Ohio, is a versatile figure within the…" at bounding box center [462, 250] width 535 height 93
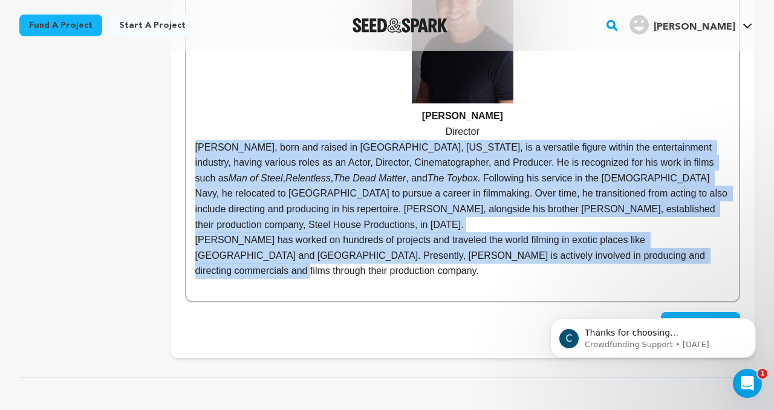
drag, startPoint x: 724, startPoint y: 261, endPoint x: 195, endPoint y: 148, distance: 540.0
click at [195, 148] on div "Meet the team of Through ! Tom Nagel Director Tom Nagel, born and raised in Cle…" at bounding box center [462, 113] width 553 height 375
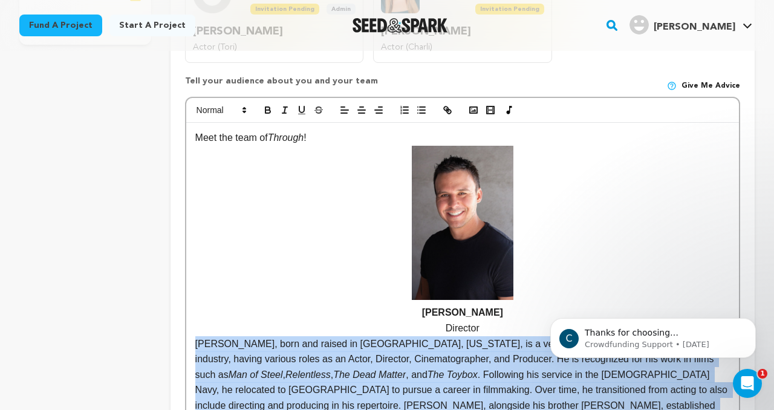
scroll to position [402, 0]
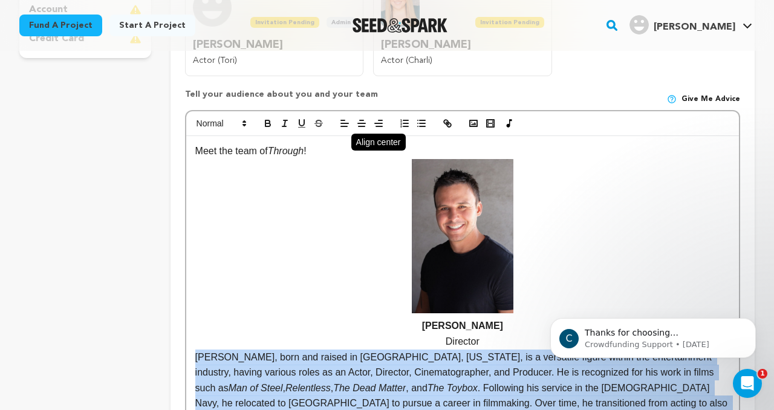
click at [362, 122] on icon "button" at bounding box center [361, 123] width 11 height 11
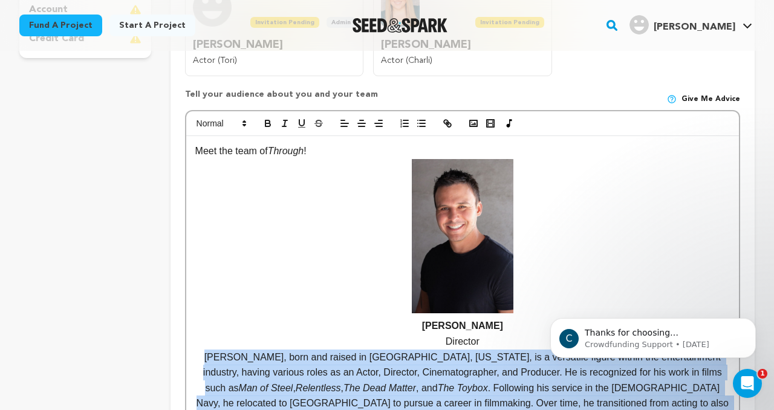
scroll to position [405, 0]
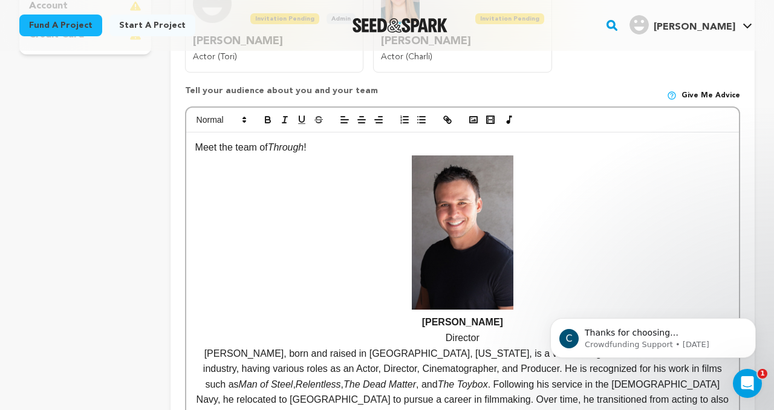
click at [342, 248] on strong "Tom Nagel" at bounding box center [462, 241] width 535 height 172
drag, startPoint x: 316, startPoint y: 145, endPoint x: 186, endPoint y: 132, distance: 131.3
click at [186, 132] on div "Meet the team of Through ! Tom Nagel Director Tom Nagel, born and raised in Cle…" at bounding box center [462, 307] width 555 height 403
click at [366, 117] on icon "button" at bounding box center [361, 119] width 11 height 11
click at [371, 284] on strong "Tom Nagel" at bounding box center [462, 241] width 535 height 172
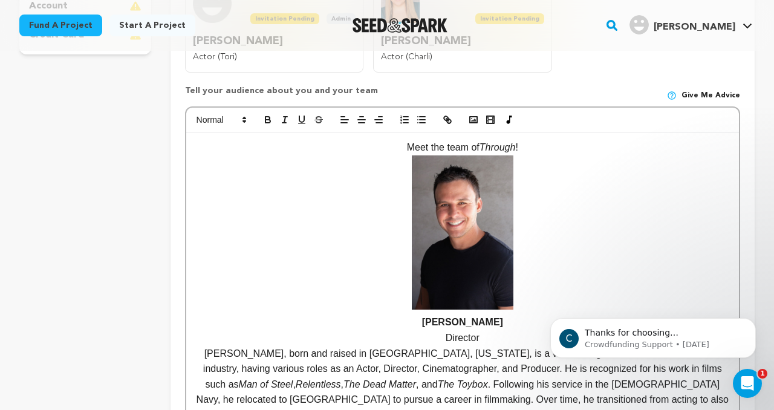
click at [537, 148] on p "Meet the team of Through !" at bounding box center [462, 148] width 535 height 16
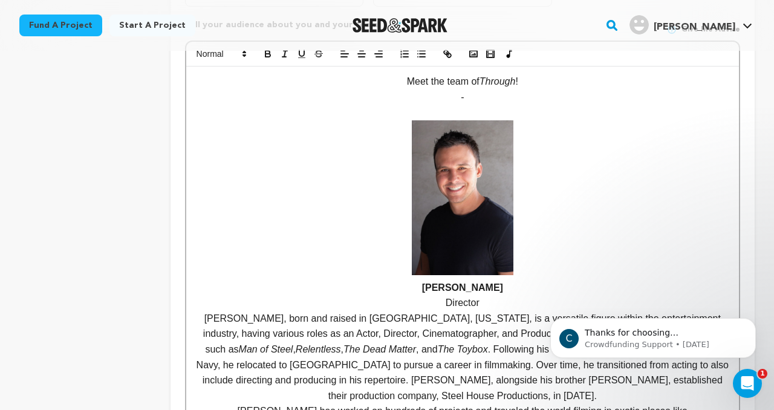
scroll to position [472, 0]
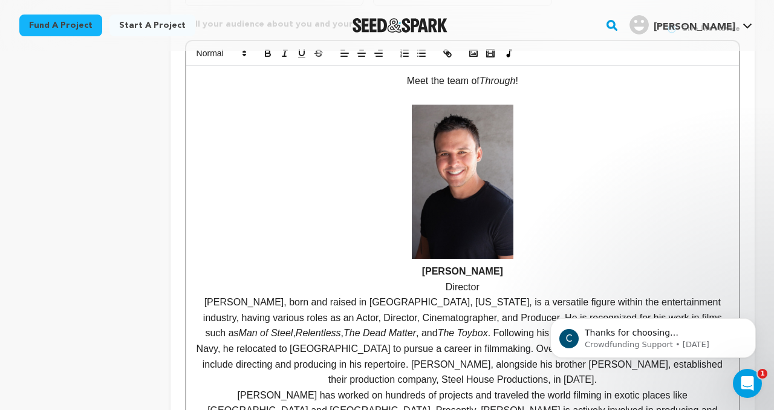
click at [539, 83] on p "Meet the team of Through !" at bounding box center [462, 81] width 535 height 16
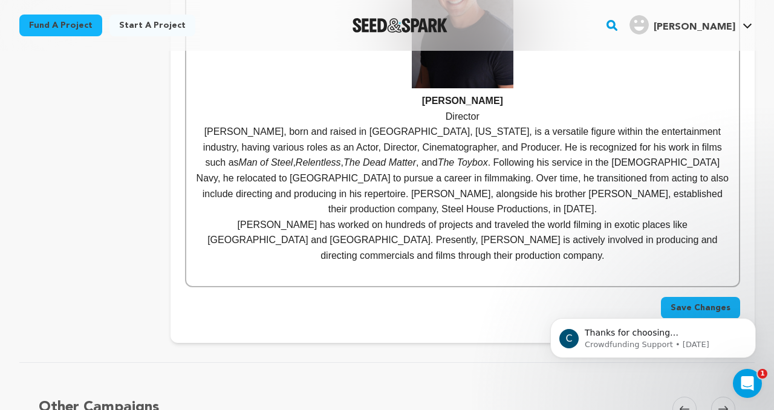
scroll to position [645, 0]
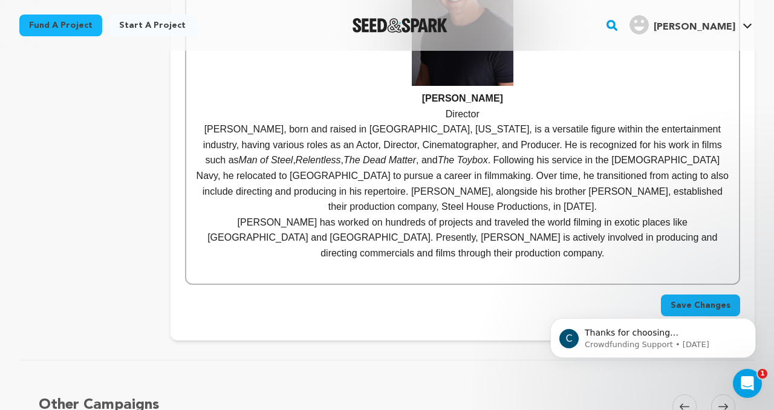
click at [731, 246] on div "Meet the team of Through ! Tom Nagel Director Tom Nagel, born and raised in Cle…" at bounding box center [462, 88] width 553 height 391
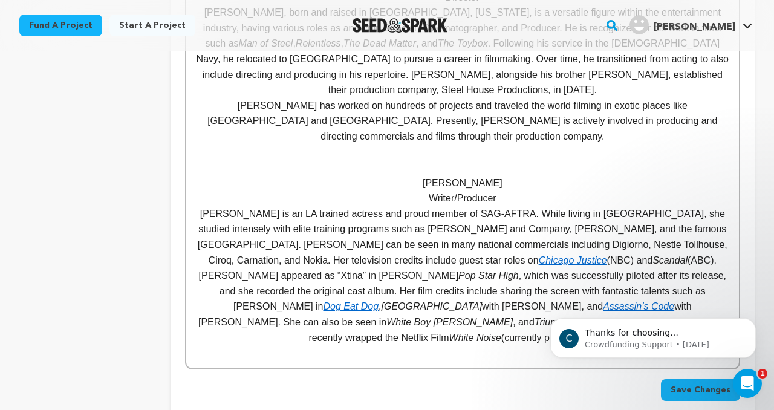
scroll to position [769, 0]
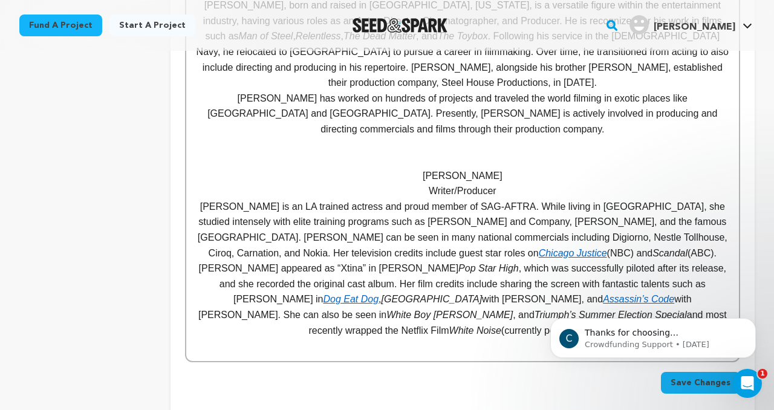
click at [448, 206] on p "Lauren Nichols is an LA trained actress and proud member of SAG-AFTRA. While li…" at bounding box center [462, 268] width 535 height 139
click at [419, 199] on p "Lauren Nichols is an LA trained actress and proud member of SAG-AFTRA. While li…" at bounding box center [462, 268] width 535 height 139
click at [539, 248] on em "Chicago Justice" at bounding box center [573, 253] width 68 height 10
click at [545, 211] on p "Lauren Nichols is an LA trained actress and proud member of SAG-AFTRA. While li…" at bounding box center [462, 268] width 535 height 139
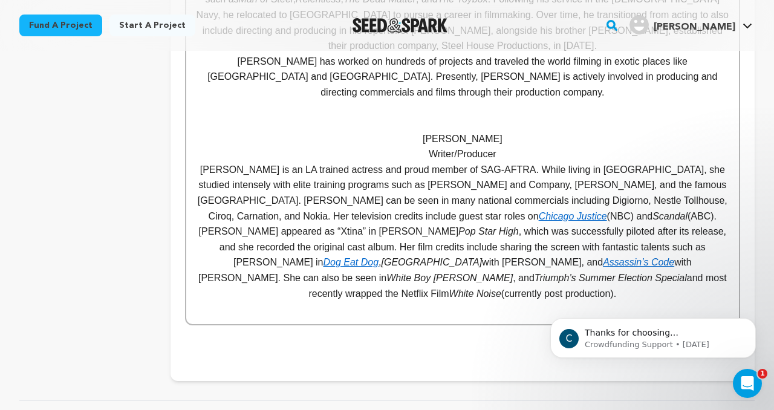
scroll to position [807, 0]
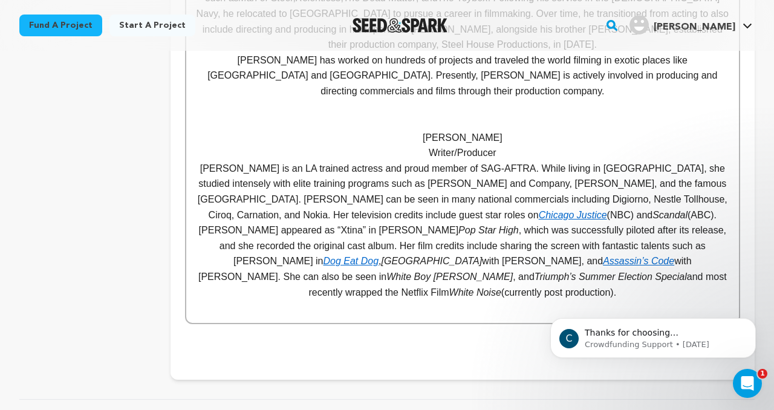
click at [379, 256] on em "Dog Eat Dog" at bounding box center [351, 261] width 56 height 10
click at [610, 255] on link "https://m.youtube.com/watch?v=fWUz_Mv8zZw" at bounding box center [582, 254] width 83 height 16
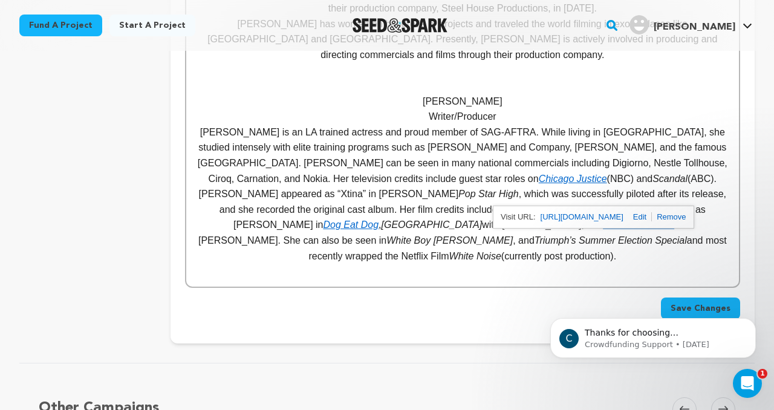
scroll to position [848, 0]
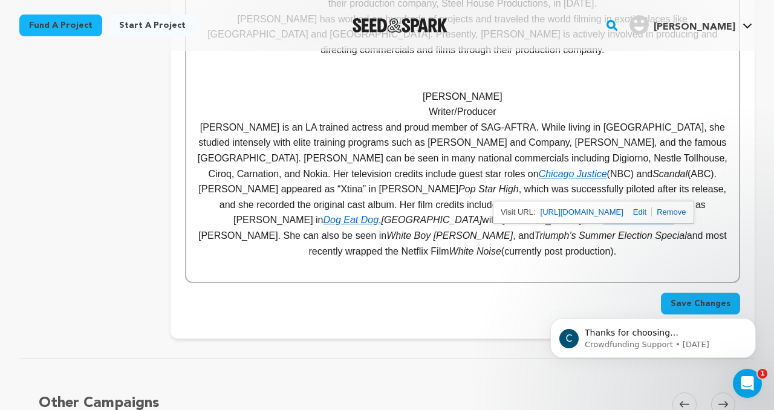
click at [574, 122] on p "Lauren Nichols is an LA trained actress and proud member of SAG-AFTRA. While li…" at bounding box center [462, 189] width 535 height 139
click at [696, 226] on p "Lauren Nichols is an LA trained actress and proud member of SAG-AFTRA. While li…" at bounding box center [462, 189] width 535 height 139
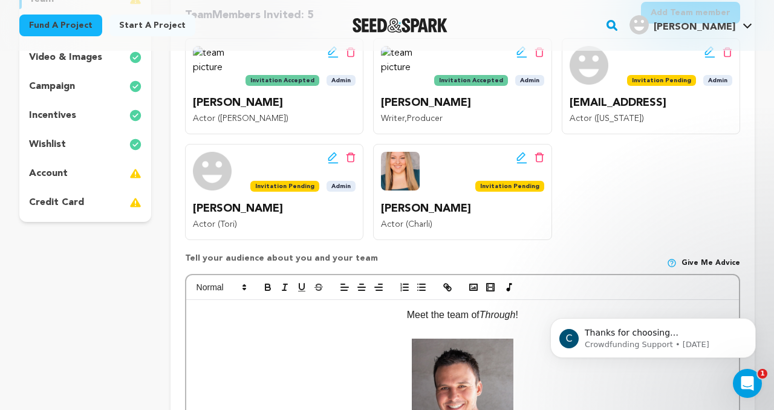
scroll to position [223, 0]
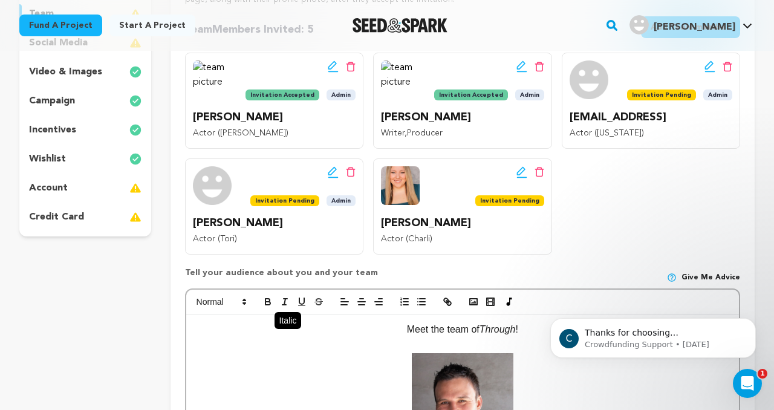
click at [284, 298] on icon "button" at bounding box center [284, 301] width 11 height 11
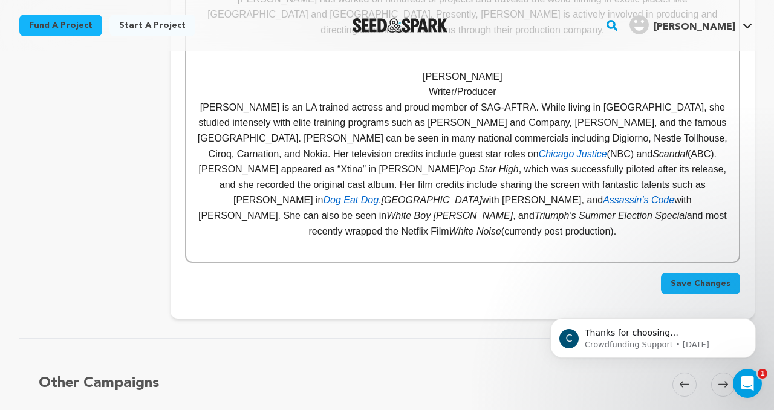
scroll to position [797, 0]
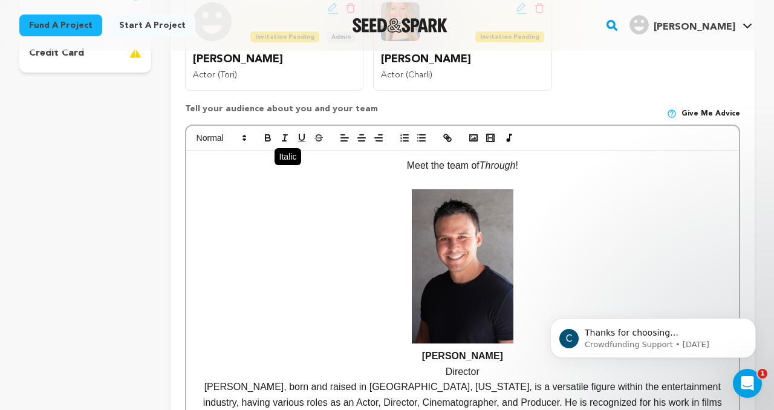
click at [288, 139] on icon "button" at bounding box center [284, 137] width 11 height 11
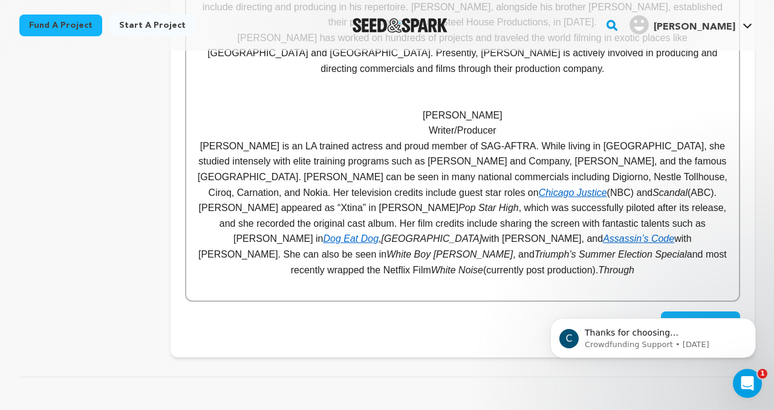
scroll to position [831, 0]
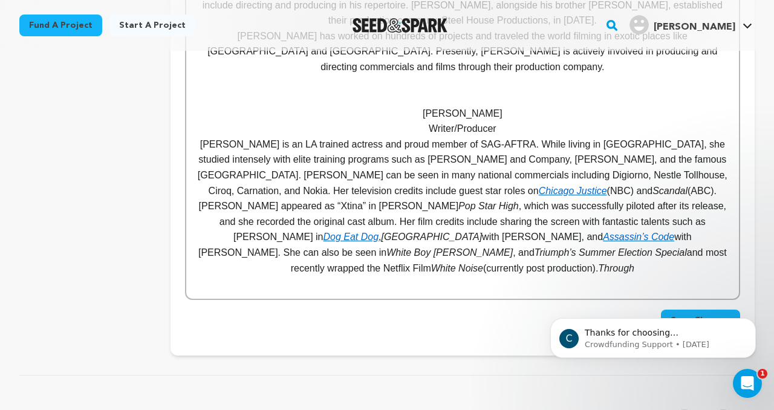
click at [711, 244] on p "Lauren Nichols is an LA trained actress and proud member of SAG-AFTRA. While li…" at bounding box center [462, 206] width 535 height 139
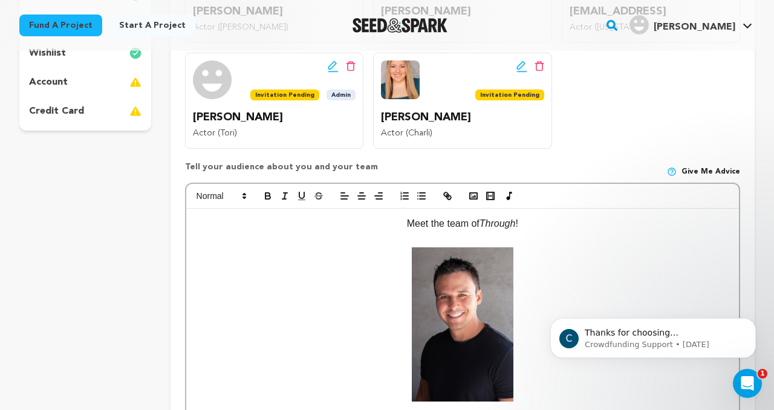
scroll to position [319, 0]
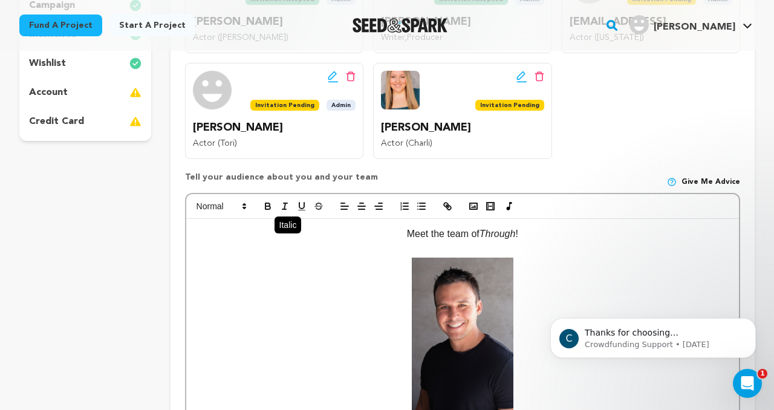
click at [284, 208] on line "button" at bounding box center [284, 206] width 1 height 6
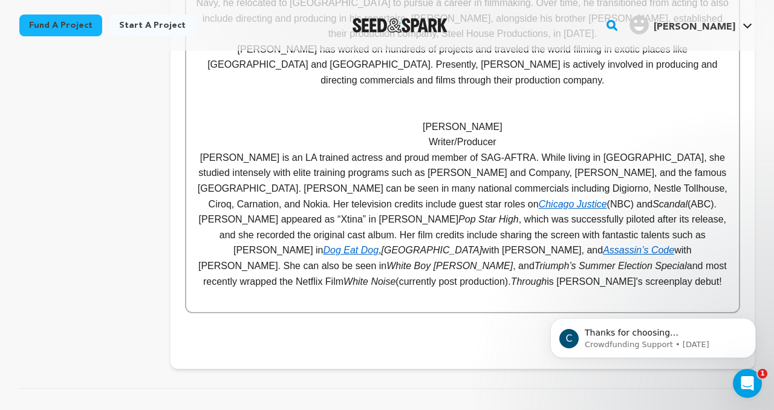
scroll to position [806, 0]
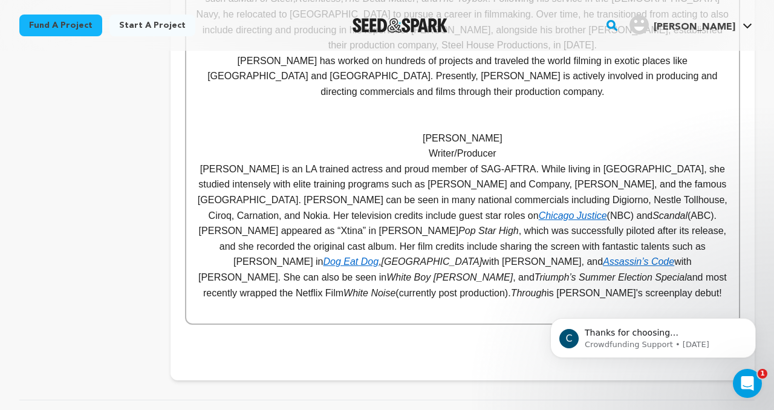
click at [456, 115] on p at bounding box center [462, 123] width 535 height 16
click at [460, 99] on p at bounding box center [462, 107] width 535 height 16
click at [460, 115] on p at bounding box center [462, 123] width 535 height 16
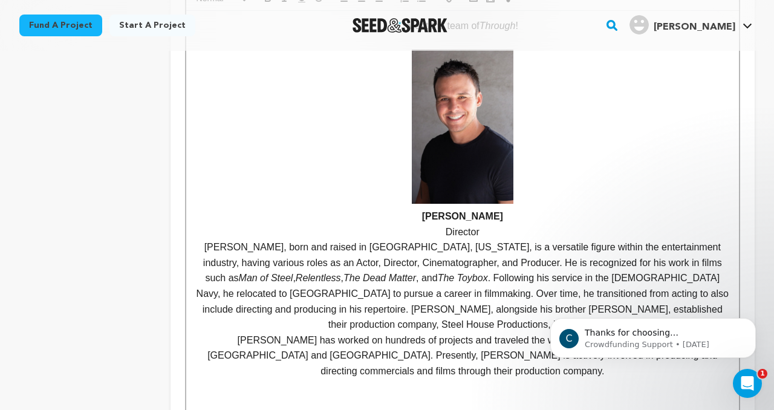
scroll to position [310, 0]
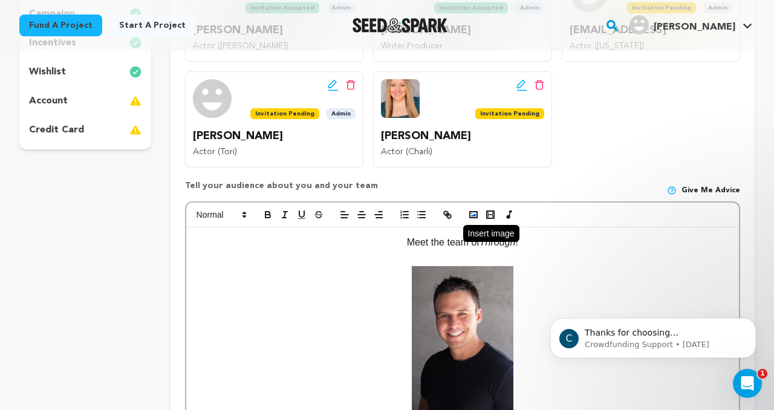
click at [475, 212] on icon "button" at bounding box center [473, 214] width 11 height 11
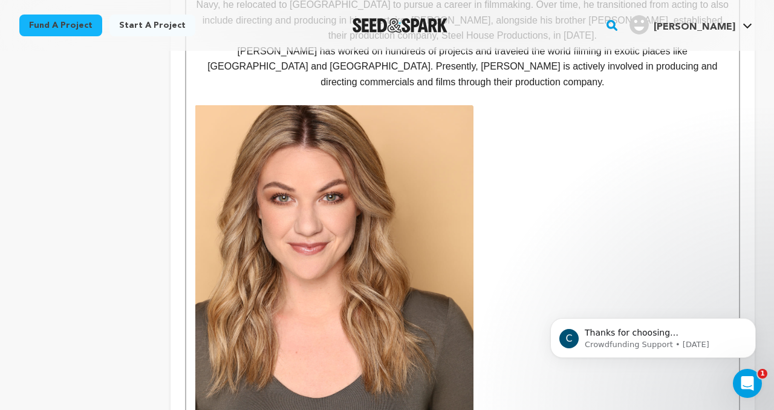
scroll to position [817, 0]
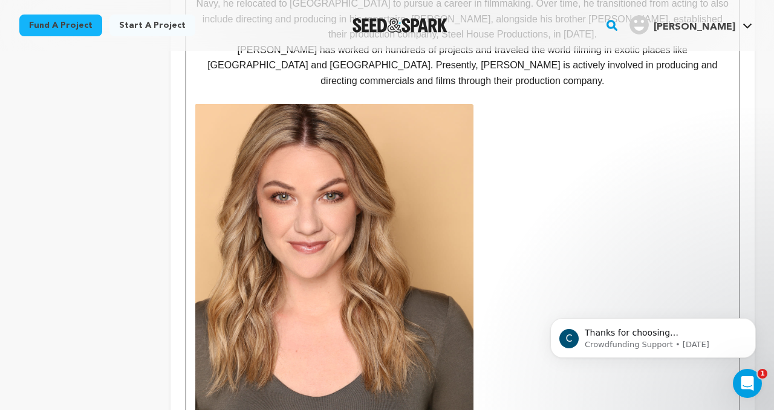
click at [414, 227] on img at bounding box center [334, 315] width 278 height 423
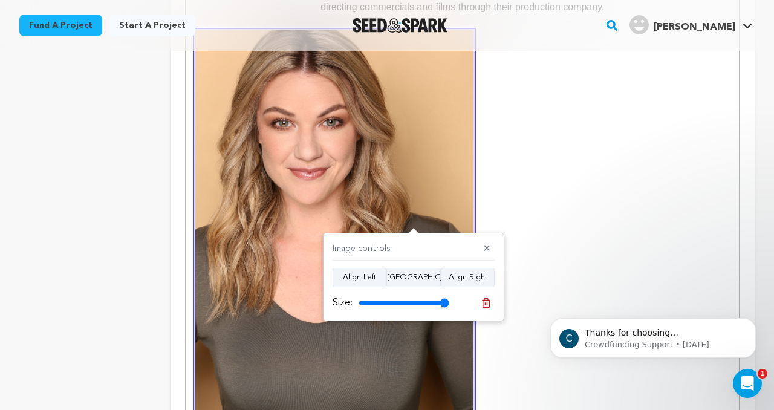
scroll to position [903, 0]
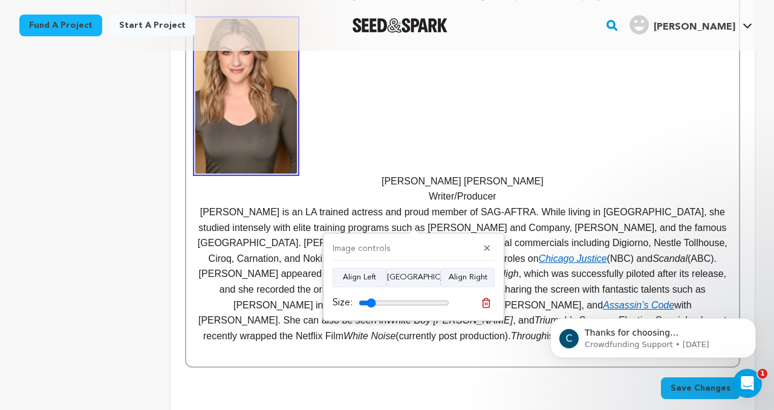
drag, startPoint x: 443, startPoint y: 307, endPoint x: 371, endPoint y: 296, distance: 72.2
type input "19"
click at [371, 298] on input "range" at bounding box center [404, 303] width 91 height 10
click at [411, 268] on button "Align Center" at bounding box center [414, 277] width 54 height 19
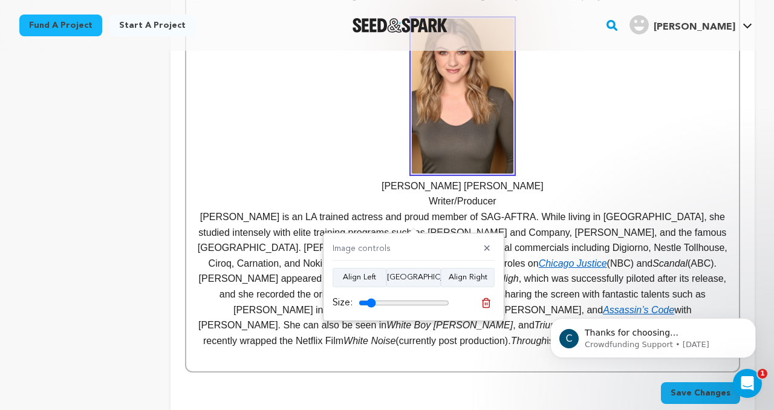
click at [436, 174] on p "uren Nichols" at bounding box center [462, 106] width 535 height 175
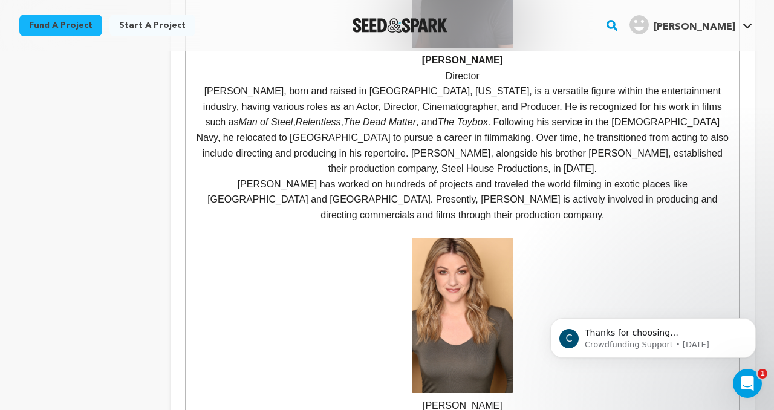
scroll to position [684, 0]
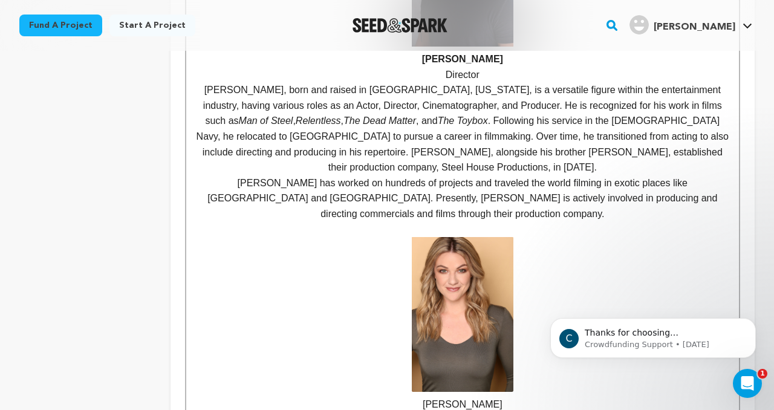
click at [491, 148] on p "Tom Nagel, born and raised in Cleveland, Ohio, is a versatile figure within the…" at bounding box center [462, 128] width 535 height 93
click at [455, 302] on img at bounding box center [463, 314] width 102 height 155
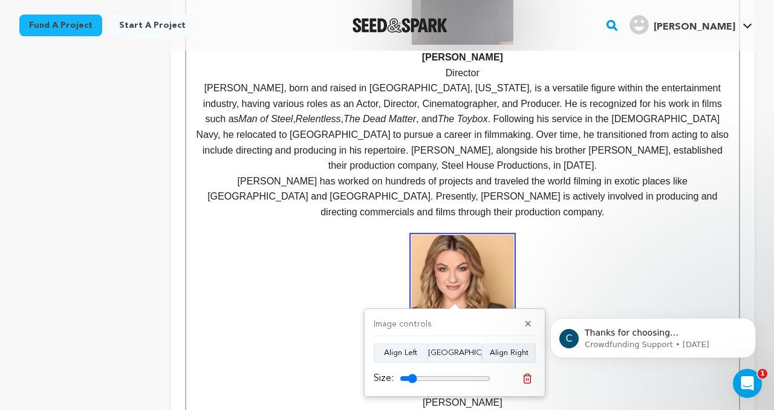
click at [564, 235] on p "Lauren Nichols" at bounding box center [462, 322] width 535 height 175
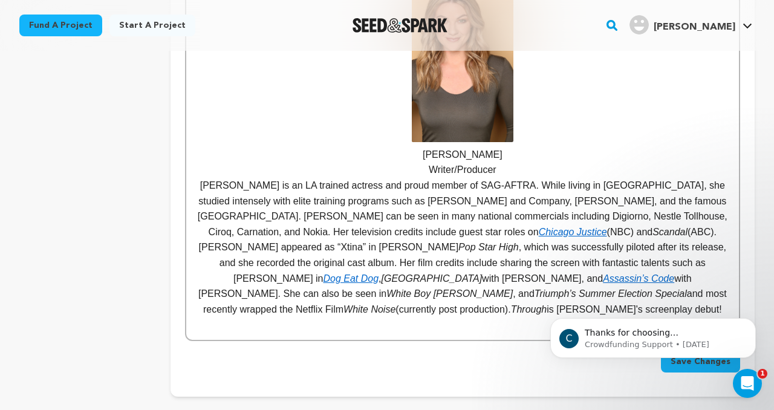
scroll to position [938, 0]
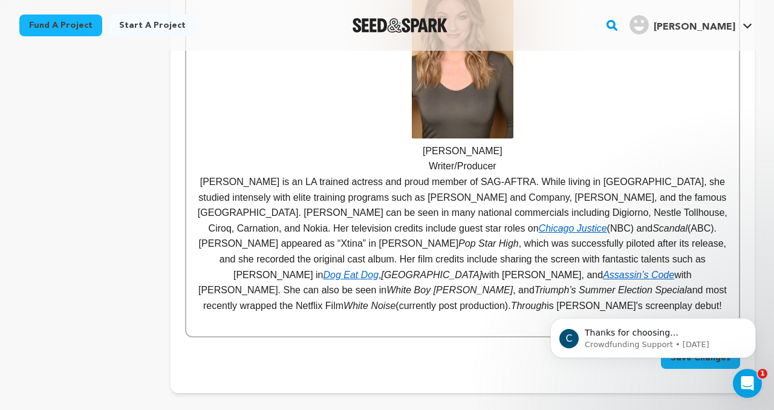
click at [533, 295] on p "Lauren Nichols is an LA trained actress and proud member of SAG-AFTRA. While li…" at bounding box center [462, 243] width 535 height 139
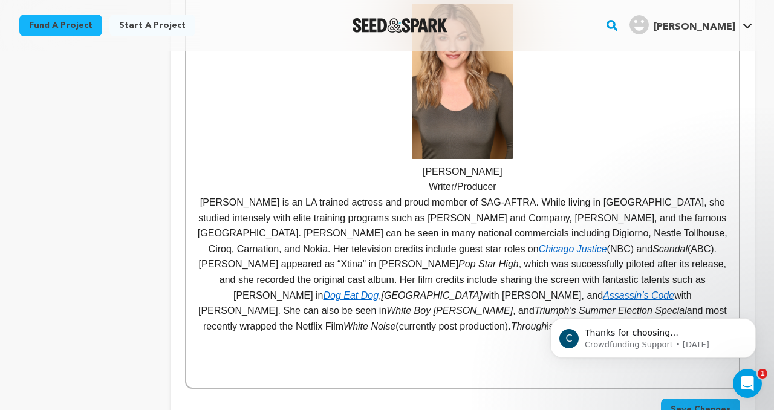
scroll to position [923, 0]
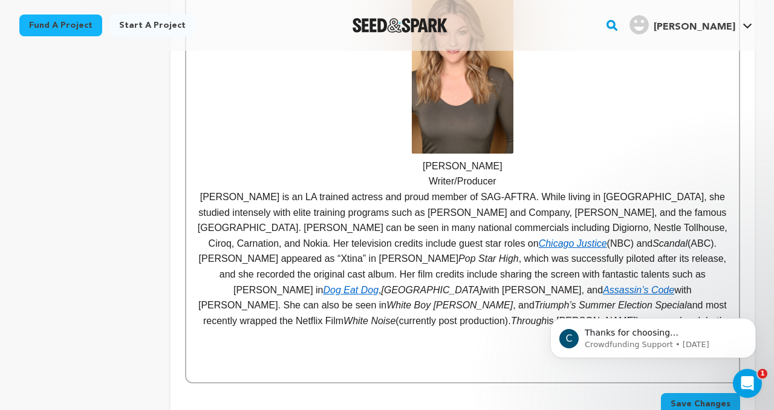
drag, startPoint x: 494, startPoint y: 157, endPoint x: 431, endPoint y: 151, distance: 63.3
click at [431, 151] on p "Lauren Nichols" at bounding box center [462, 86] width 535 height 175
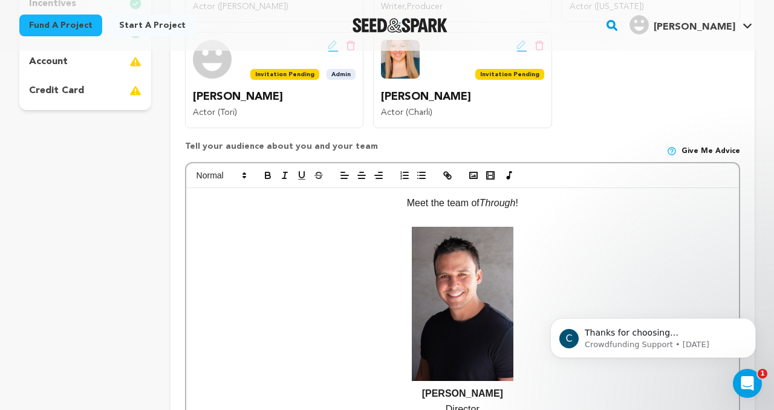
scroll to position [354, 0]
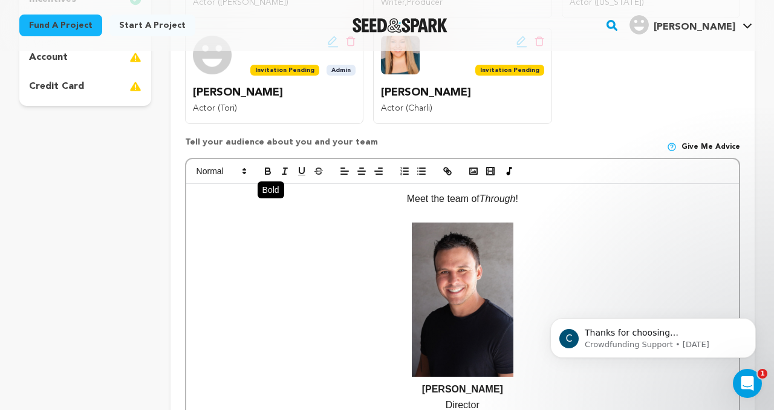
click at [271, 175] on icon "button" at bounding box center [268, 171] width 11 height 11
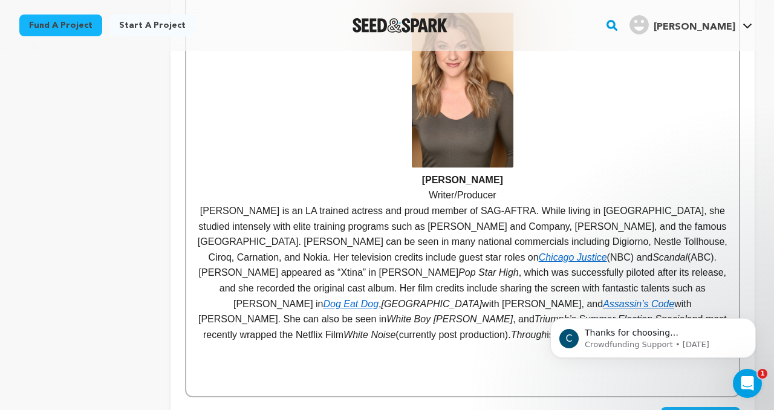
scroll to position [911, 0]
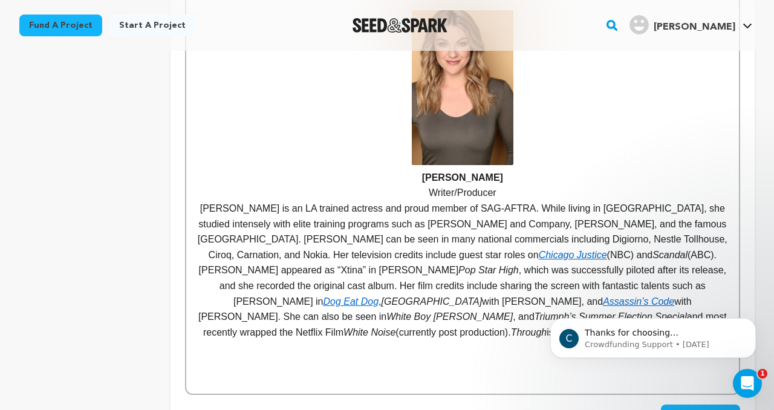
click at [466, 371] on p at bounding box center [462, 379] width 535 height 16
click at [463, 340] on p at bounding box center [462, 348] width 535 height 16
click at [470, 356] on p at bounding box center [462, 364] width 535 height 16
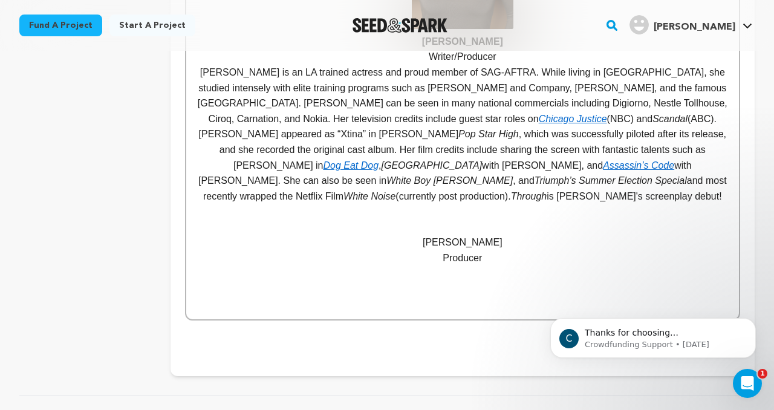
scroll to position [1053, 0]
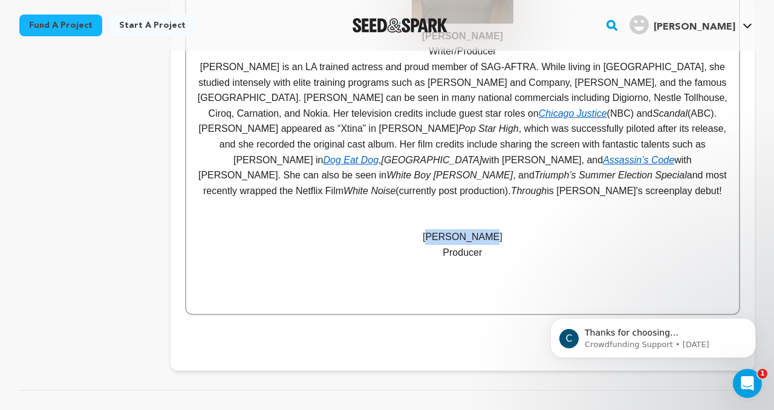
drag, startPoint x: 498, startPoint y: 222, endPoint x: 435, endPoint y: 223, distance: 63.5
click at [434, 229] on p "Angela Boehm" at bounding box center [462, 237] width 535 height 16
click at [491, 229] on p "Angela Boehm" at bounding box center [462, 237] width 535 height 16
drag, startPoint x: 502, startPoint y: 223, endPoint x: 433, endPoint y: 221, distance: 69.6
click at [433, 229] on p "Angela Boehm" at bounding box center [462, 237] width 535 height 16
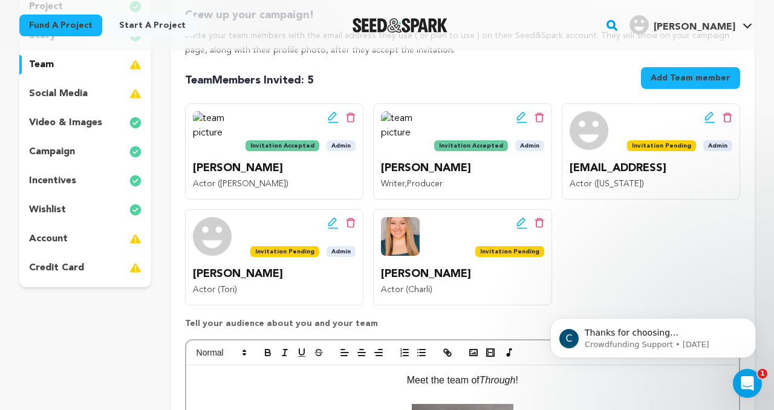
scroll to position [261, 0]
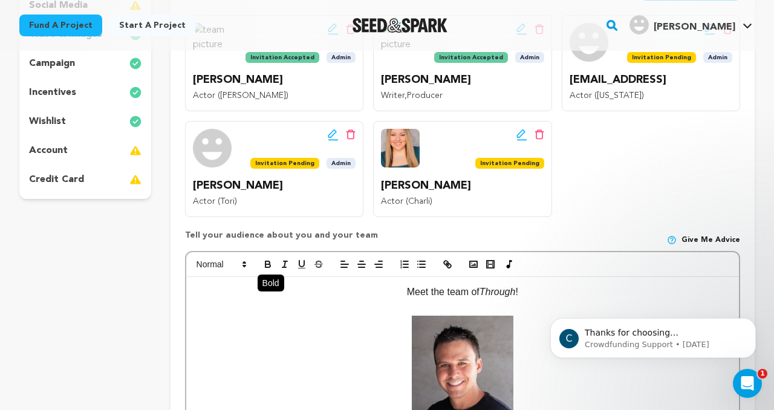
click at [268, 266] on icon "button" at bounding box center [268, 264] width 11 height 11
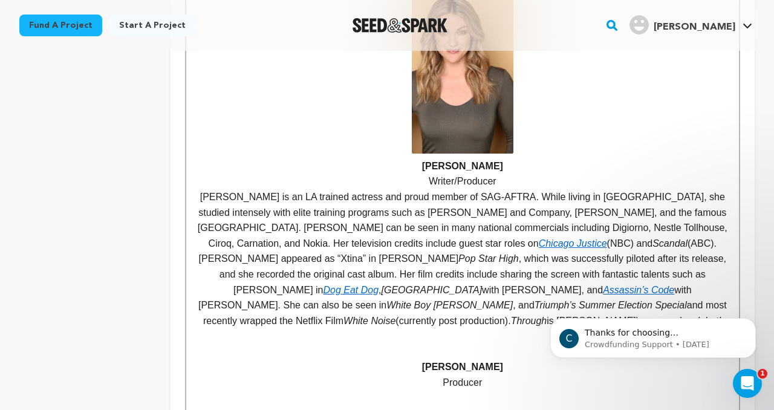
scroll to position [1005, 0]
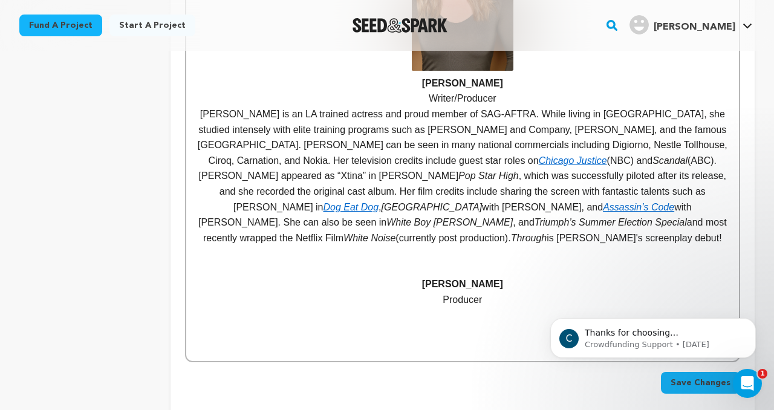
click at [463, 246] on p at bounding box center [462, 254] width 535 height 16
click at [463, 261] on p at bounding box center [462, 269] width 535 height 16
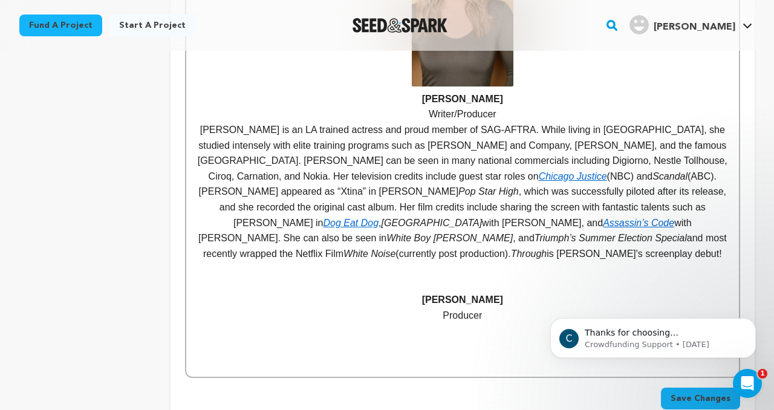
click at [461, 277] on p at bounding box center [462, 285] width 535 height 16
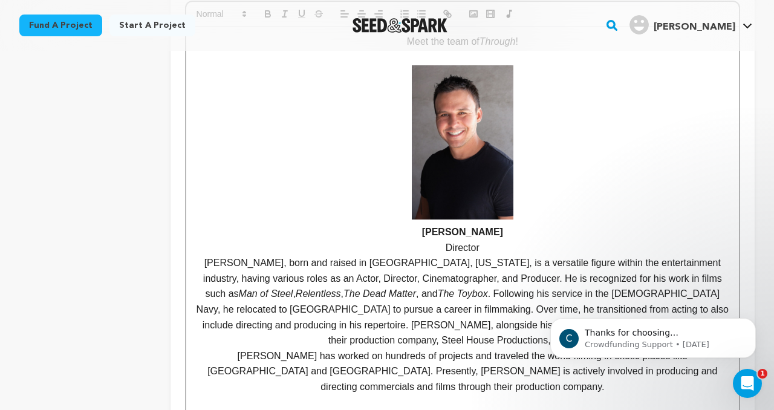
scroll to position [288, 0]
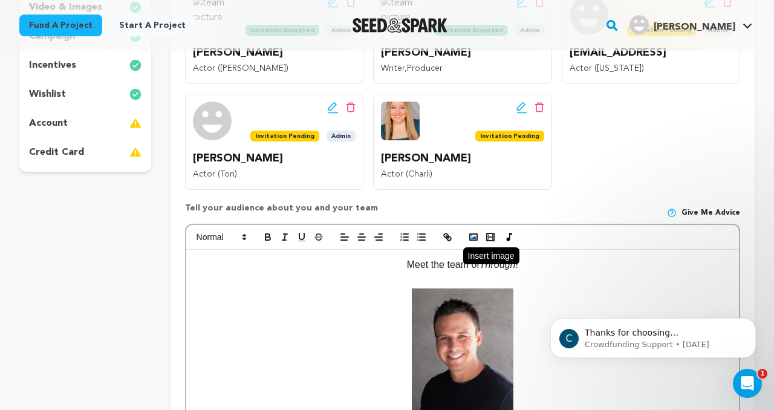
click at [472, 235] on icon "button" at bounding box center [473, 237] width 11 height 11
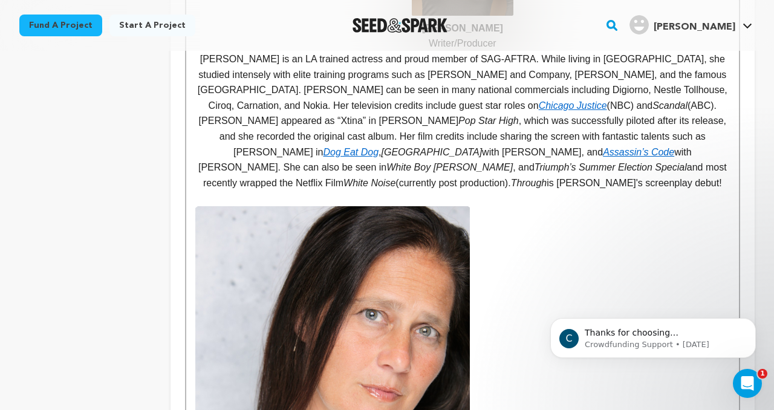
scroll to position [1062, 0]
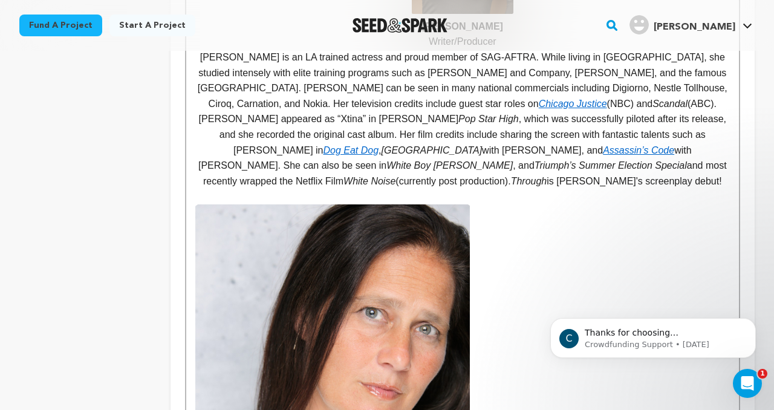
click at [422, 248] on img at bounding box center [332, 416] width 275 height 425
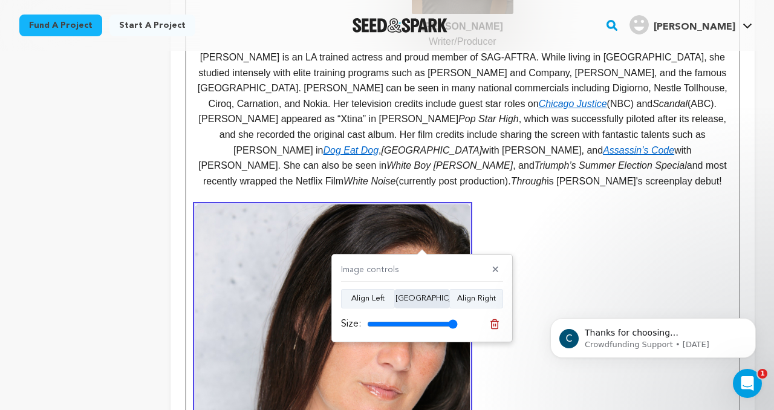
click at [419, 303] on button "Align Center" at bounding box center [422, 298] width 54 height 19
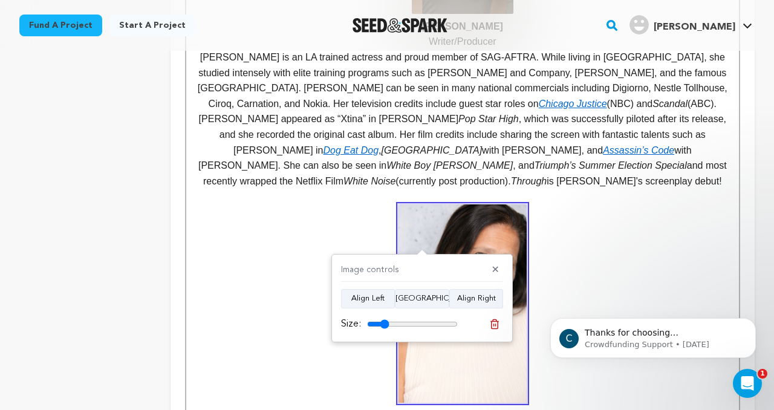
drag, startPoint x: 454, startPoint y: 322, endPoint x: 384, endPoint y: 319, distance: 69.6
click at [384, 319] on input "range" at bounding box center [412, 324] width 91 height 10
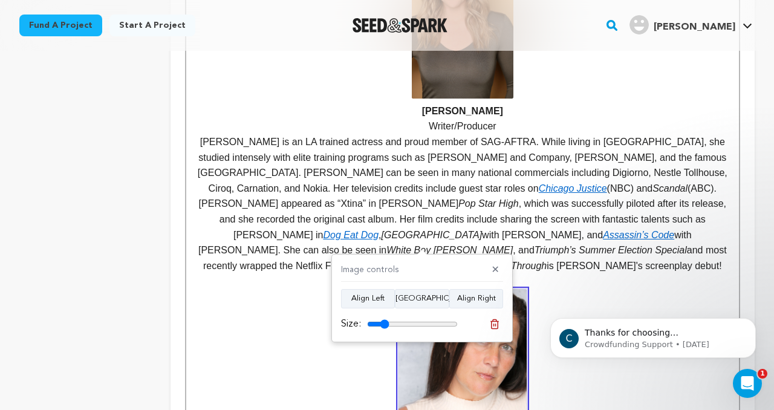
scroll to position [990, 0]
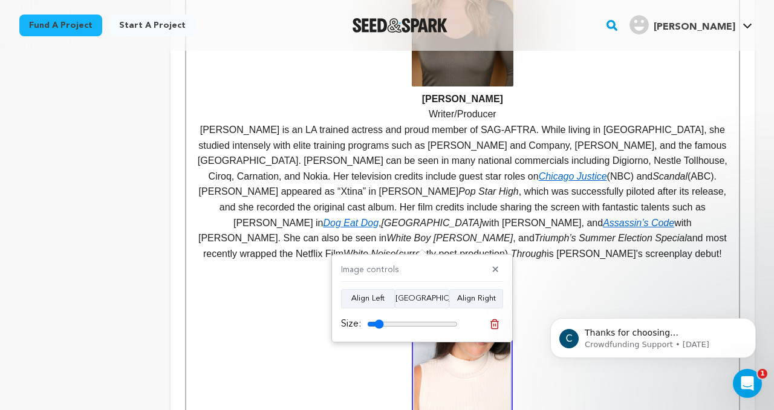
type input "18"
click at [379, 322] on input "range" at bounding box center [412, 324] width 91 height 10
click at [654, 261] on p at bounding box center [462, 269] width 535 height 16
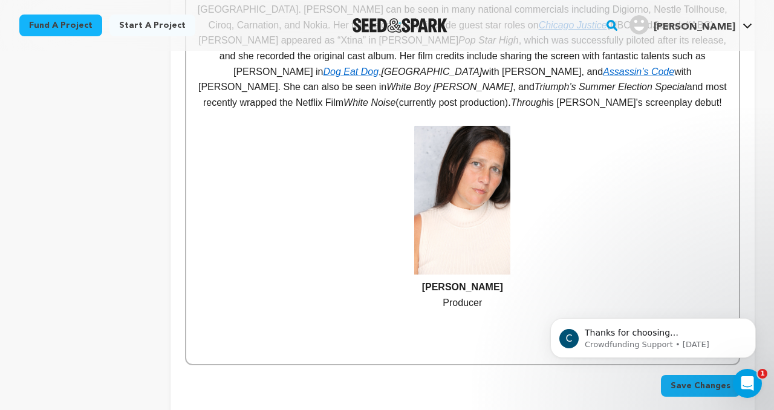
scroll to position [1162, 0]
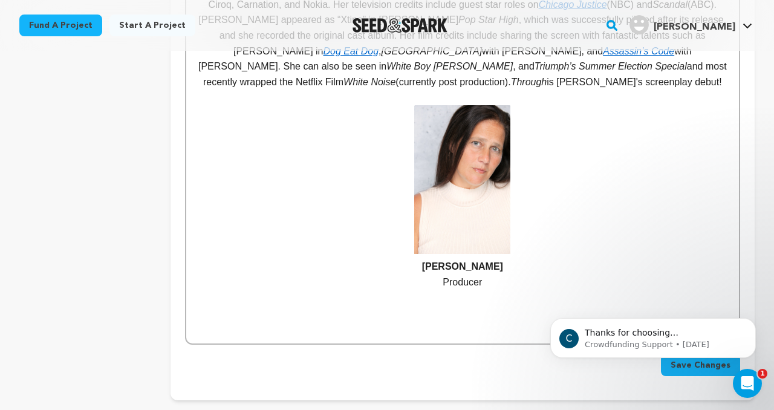
click at [433, 275] on p "Producer" at bounding box center [462, 283] width 535 height 16
click at [433, 250] on p "gela Boehm" at bounding box center [462, 189] width 535 height 169
click at [483, 275] on p "Producer" at bounding box center [462, 283] width 535 height 16
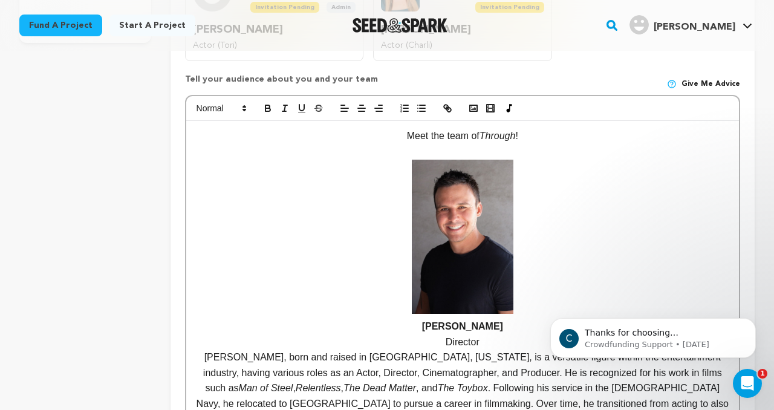
scroll to position [378, 0]
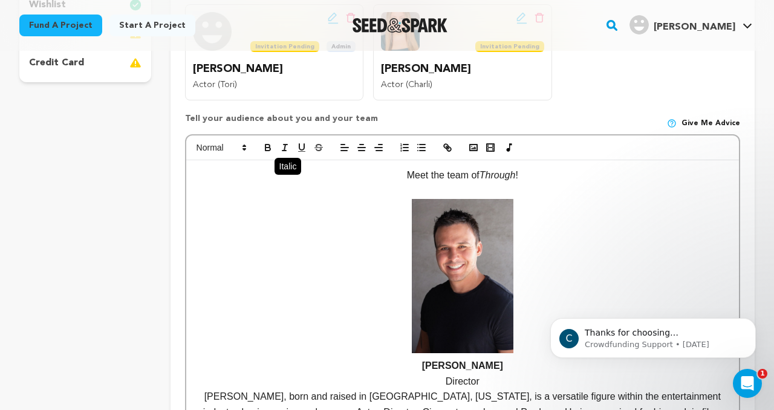
click at [280, 146] on icon "button" at bounding box center [284, 147] width 11 height 11
click at [266, 146] on icon "button" at bounding box center [268, 146] width 4 height 3
click at [288, 148] on icon "button" at bounding box center [284, 147] width 11 height 11
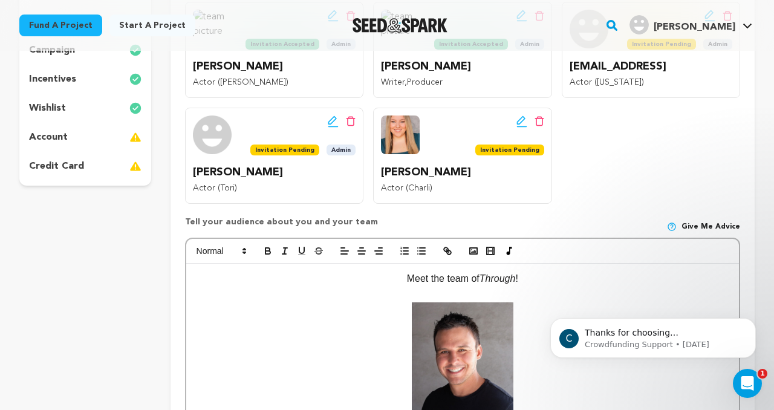
scroll to position [281, 0]
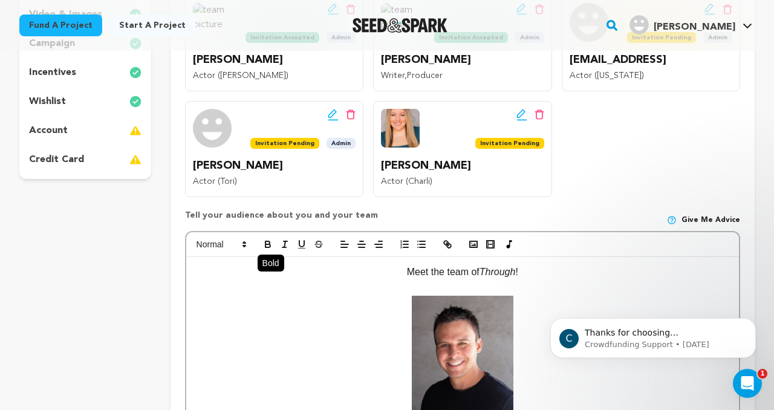
click at [267, 244] on icon "button" at bounding box center [268, 244] width 11 height 11
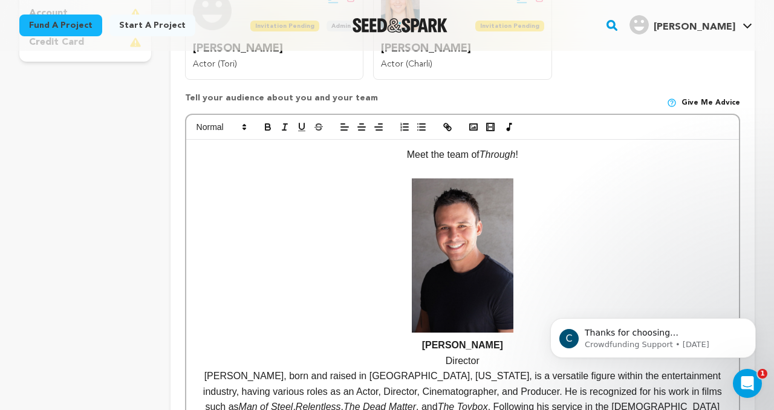
scroll to position [397, 0]
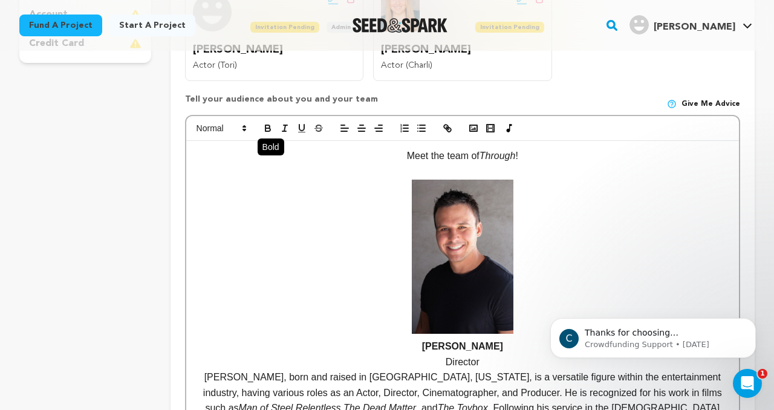
click at [267, 128] on icon "button" at bounding box center [268, 129] width 5 height 3
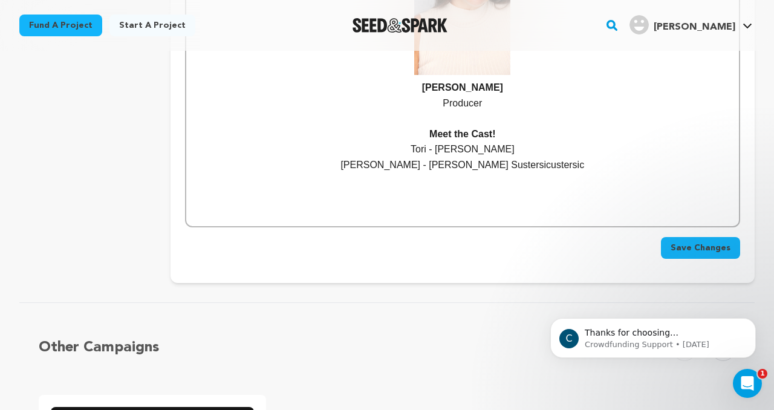
scroll to position [1347, 0]
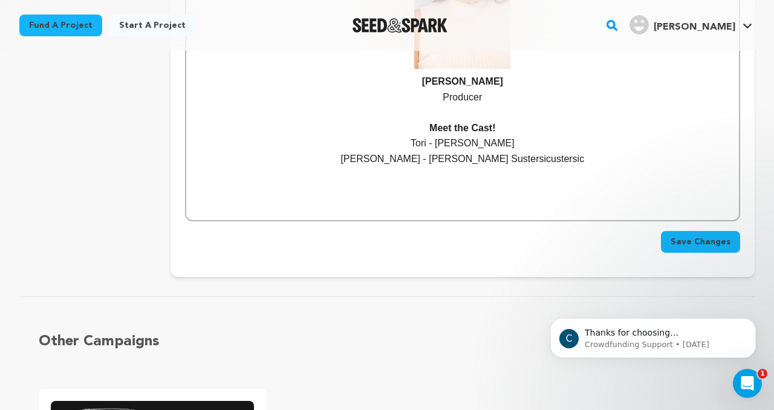
click at [495, 151] on p "Charli - Taylor Sustersicustersic" at bounding box center [462, 159] width 535 height 16
click at [489, 151] on p "Charli - Taylor Sustersicustersic" at bounding box center [462, 159] width 535 height 16
drag, startPoint x: 497, startPoint y: 144, endPoint x: 464, endPoint y: 143, distance: 33.3
click at [464, 151] on p "Charli - Taylor Sustersicustersic" at bounding box center [462, 159] width 535 height 16
click at [526, 151] on p "Charli - Taylor Sustersic" at bounding box center [462, 159] width 535 height 16
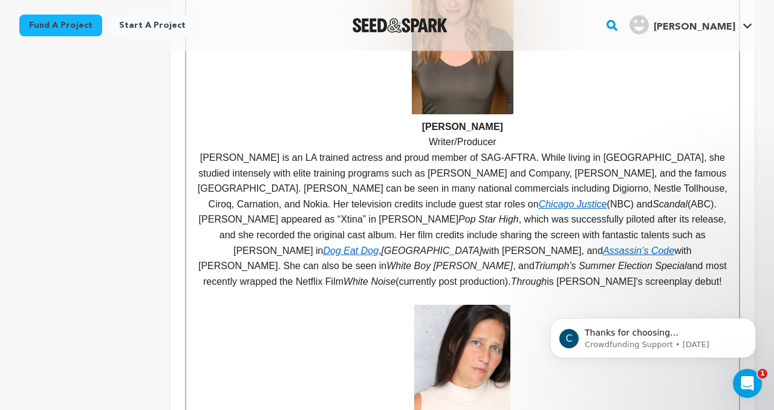
scroll to position [960, 0]
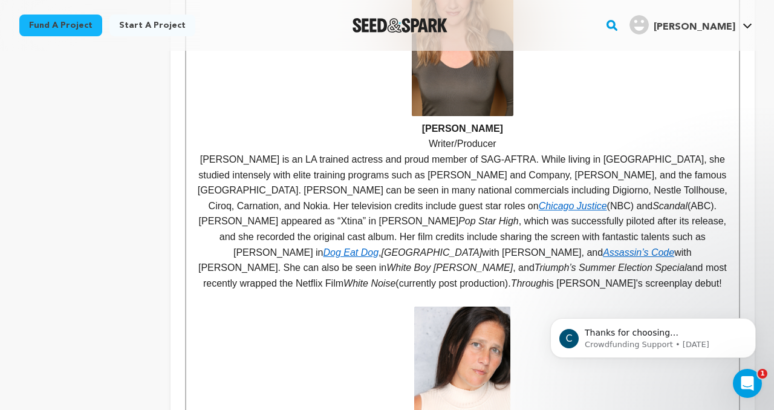
click at [498, 136] on p "Writer/Producer" at bounding box center [462, 144] width 535 height 16
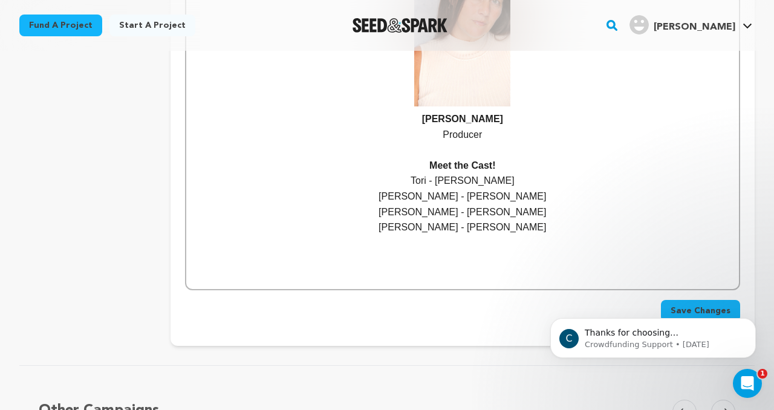
scroll to position [1293, 0]
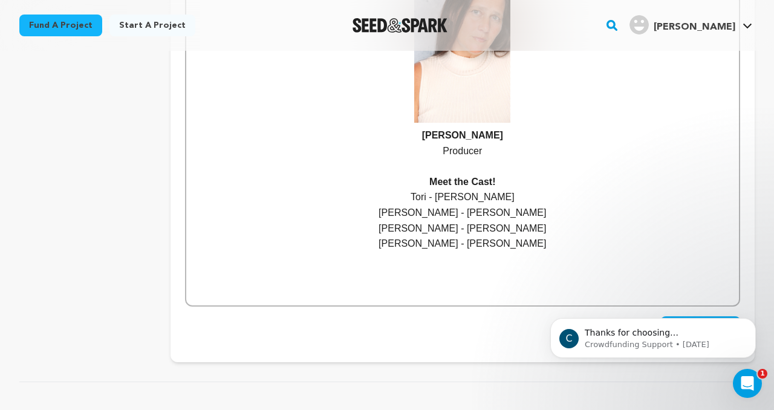
click at [521, 236] on p "Claire - Lauren Nichols" at bounding box center [462, 244] width 535 height 16
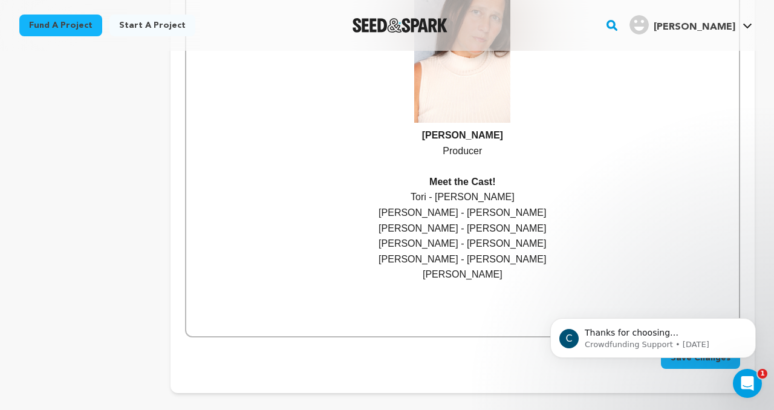
click at [491, 267] on p "Jay - David Lenehan" at bounding box center [462, 275] width 535 height 16
click at [520, 267] on p "Jay - David Lenahan" at bounding box center [462, 275] width 535 height 16
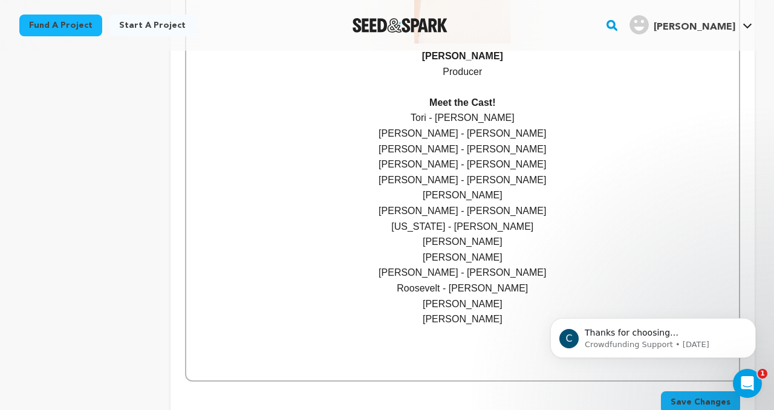
scroll to position [1382, 0]
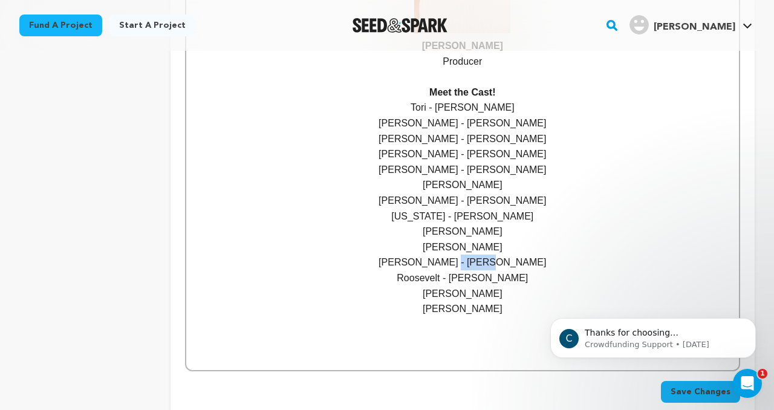
drag, startPoint x: 514, startPoint y: 252, endPoint x: 478, endPoint y: 251, distance: 36.3
click at [478, 255] on p "Malcolm - Jon Solomon" at bounding box center [462, 263] width 535 height 16
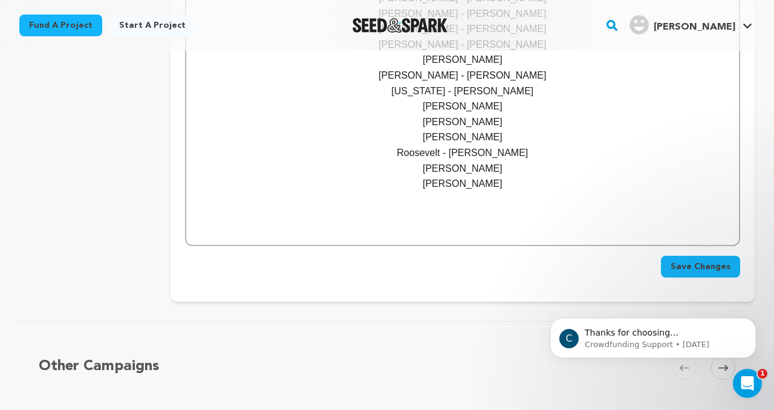
scroll to position [1526, 0]
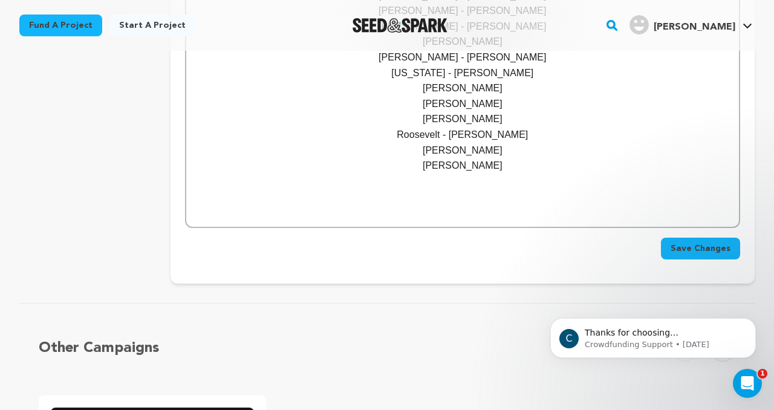
click at [692, 243] on span "Save Changes" at bounding box center [701, 249] width 60 height 12
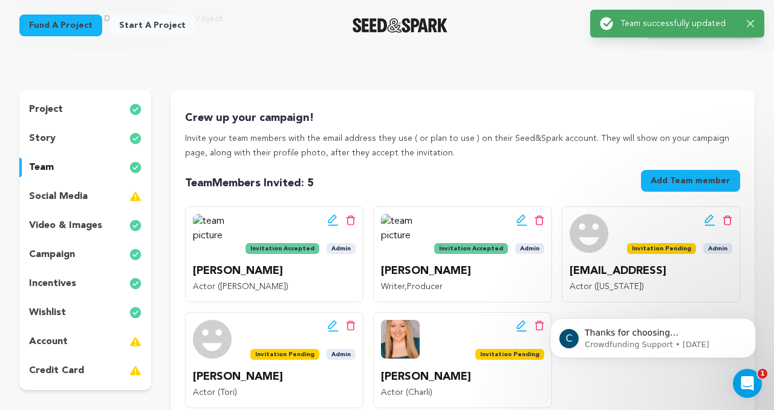
scroll to position [51, 0]
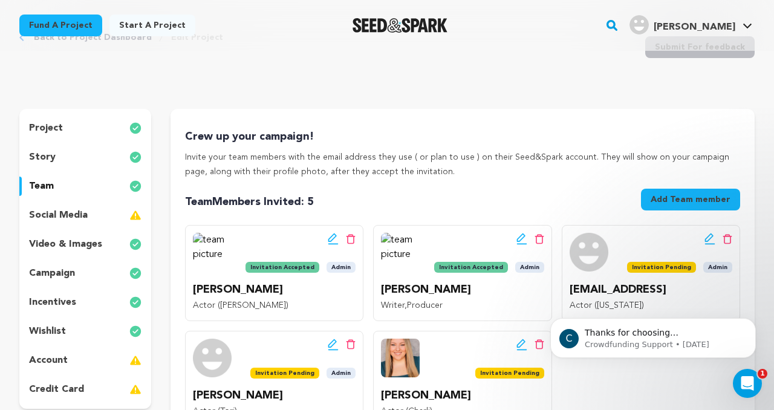
click at [508, 76] on div "Back to Project Dashboard Edit Project Submit For feedback Submit For feedback" at bounding box center [387, 50] width 736 height 80
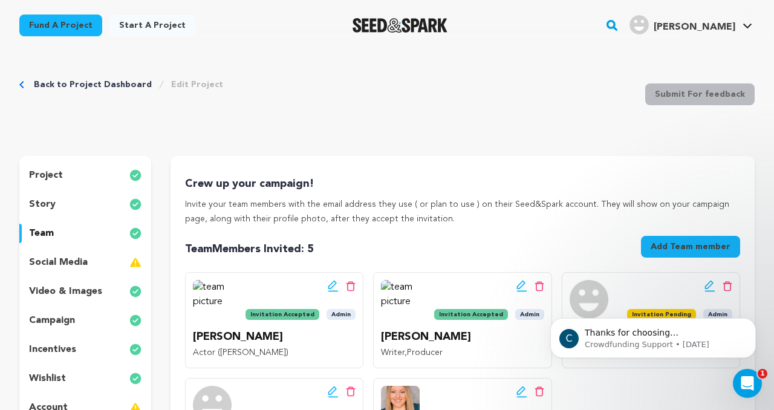
scroll to position [0, 0]
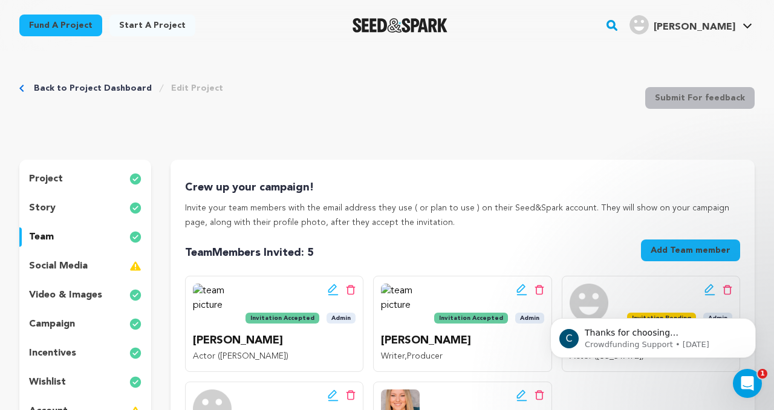
click at [109, 183] on div "project" at bounding box center [85, 178] width 132 height 19
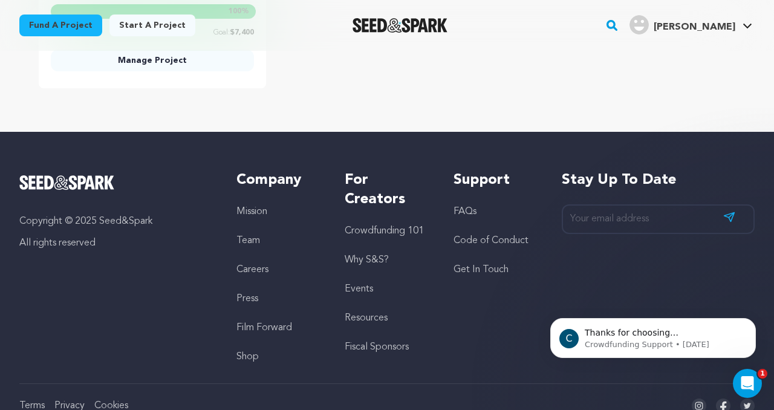
scroll to position [1808, 0]
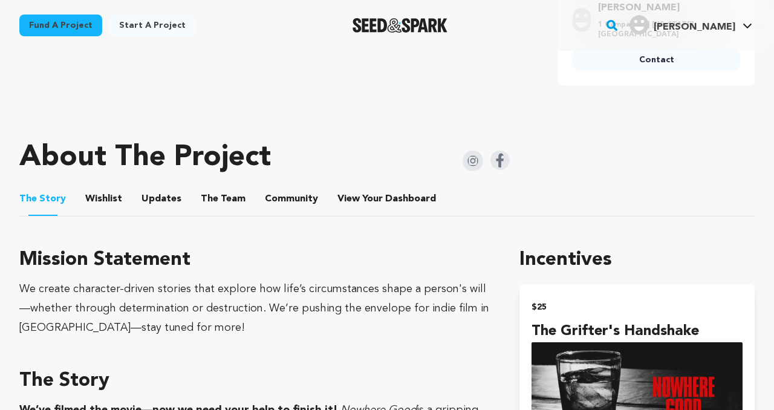
scroll to position [505, 0]
click at [105, 192] on button "Wishlist" at bounding box center [104, 201] width 29 height 29
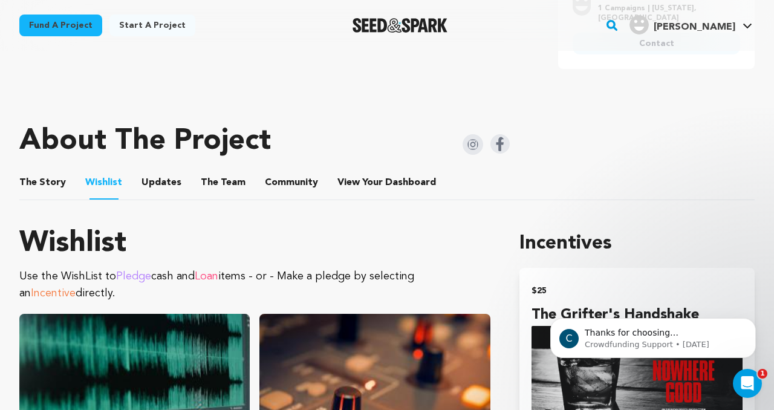
scroll to position [505, 0]
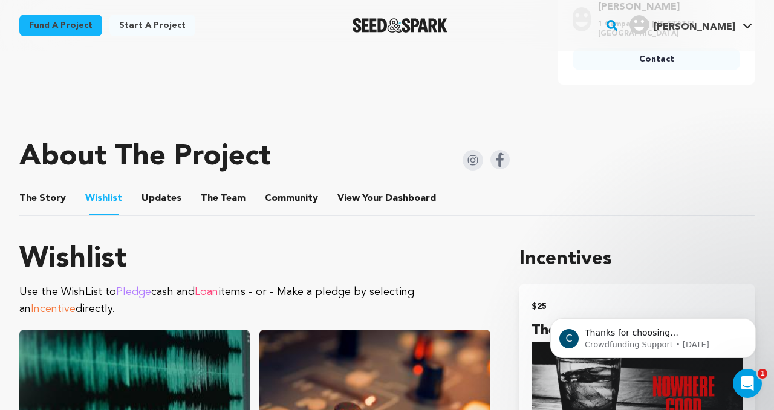
click at [217, 186] on button "The Team" at bounding box center [223, 200] width 29 height 29
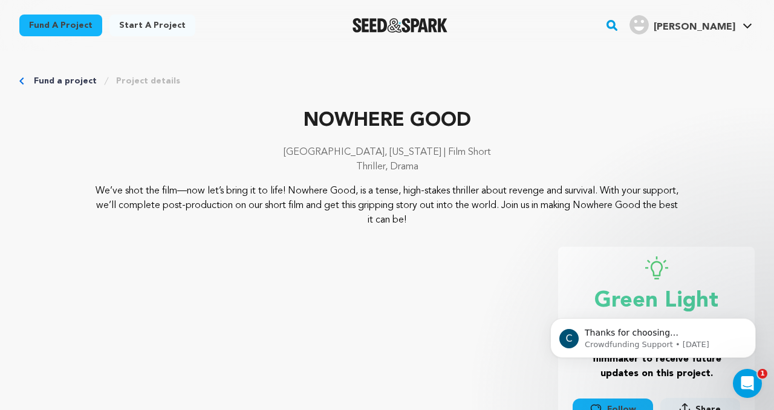
click at [45, 75] on link "Fund a project" at bounding box center [65, 81] width 63 height 12
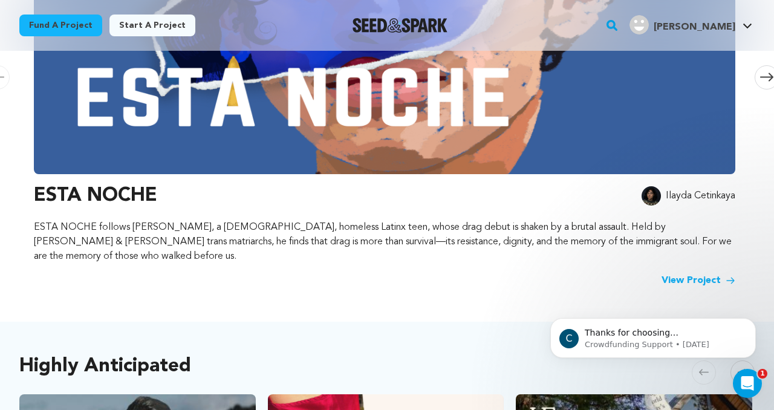
click at [681, 273] on link "View Project" at bounding box center [699, 280] width 74 height 15
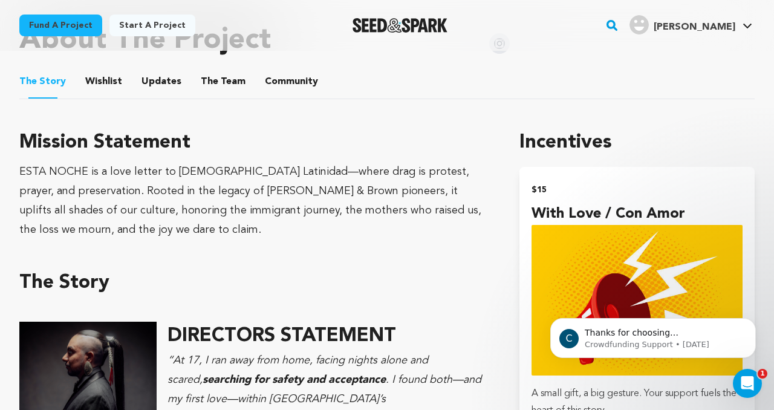
click at [229, 80] on button "The Team" at bounding box center [223, 84] width 29 height 29
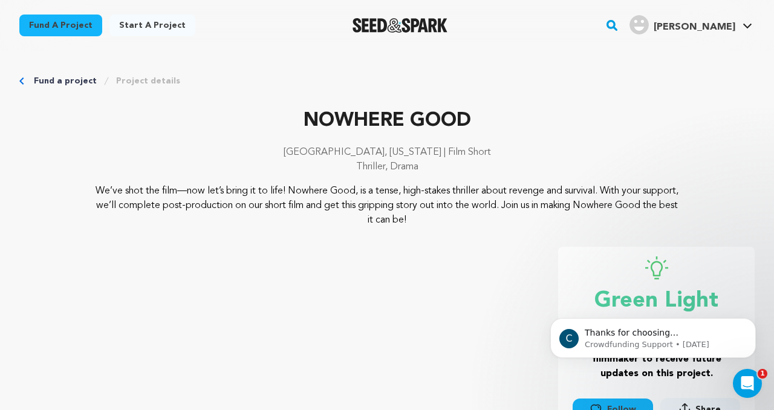
click at [48, 84] on link "Fund a project" at bounding box center [65, 81] width 63 height 12
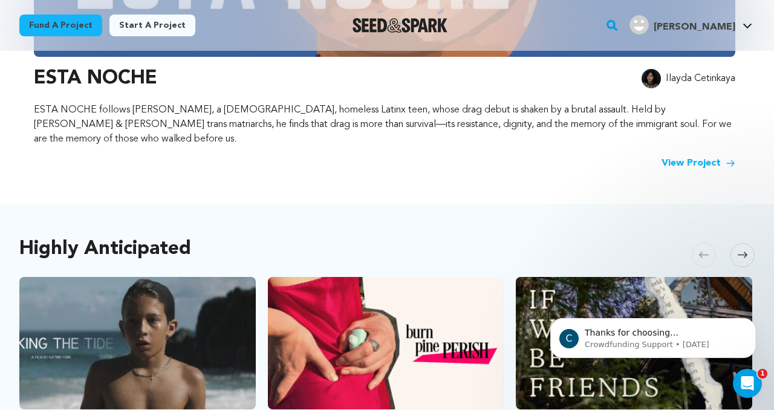
scroll to position [453, 0]
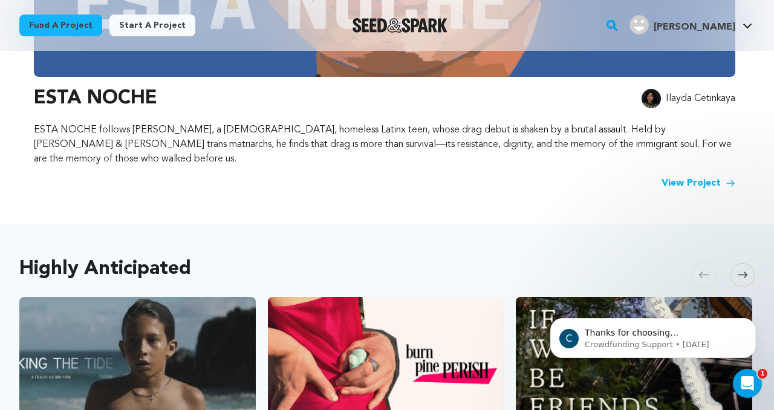
click at [693, 176] on link "View Project" at bounding box center [699, 183] width 74 height 15
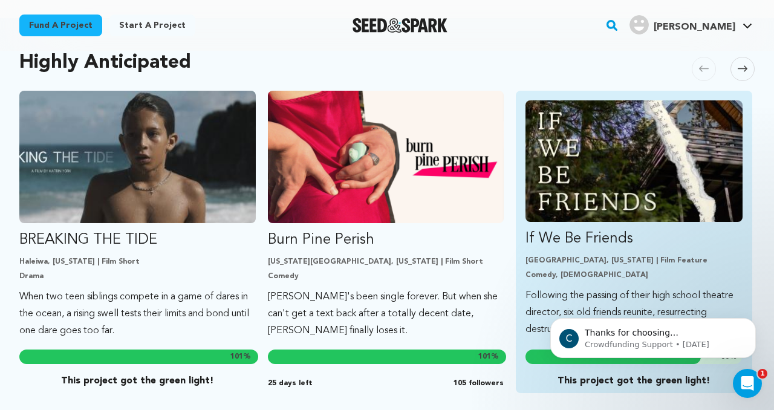
click at [565, 229] on p "If We Be Friends" at bounding box center [634, 238] width 217 height 19
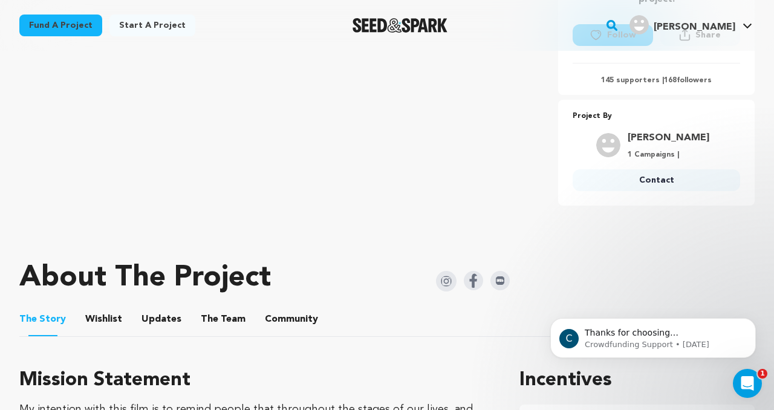
scroll to position [391, 0]
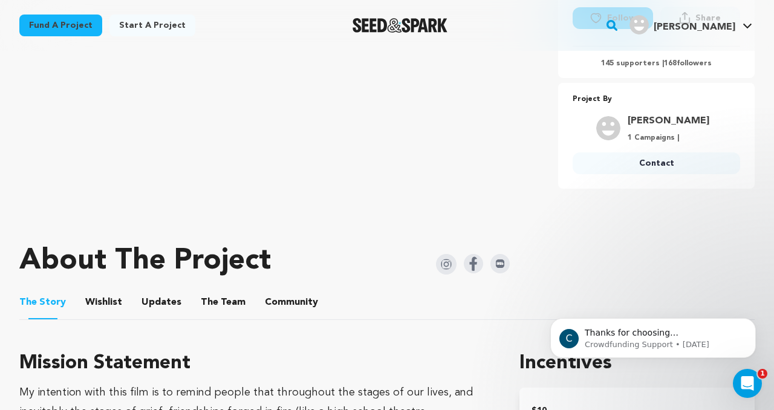
click at [216, 301] on button "The Team" at bounding box center [223, 304] width 29 height 29
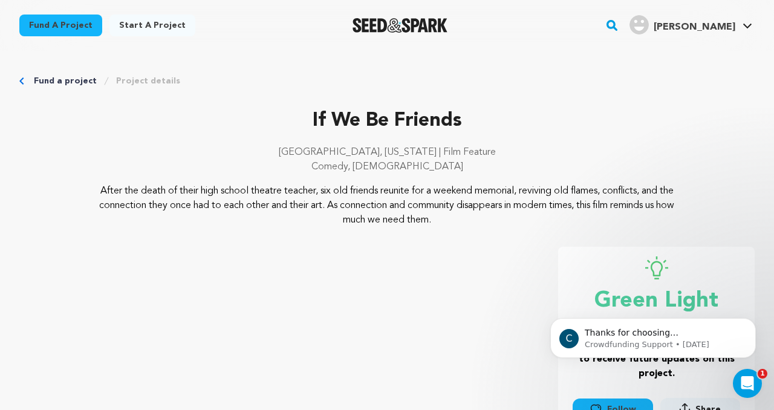
click at [64, 80] on link "Fund a project" at bounding box center [65, 81] width 63 height 12
